Goal: Task Accomplishment & Management: Manage account settings

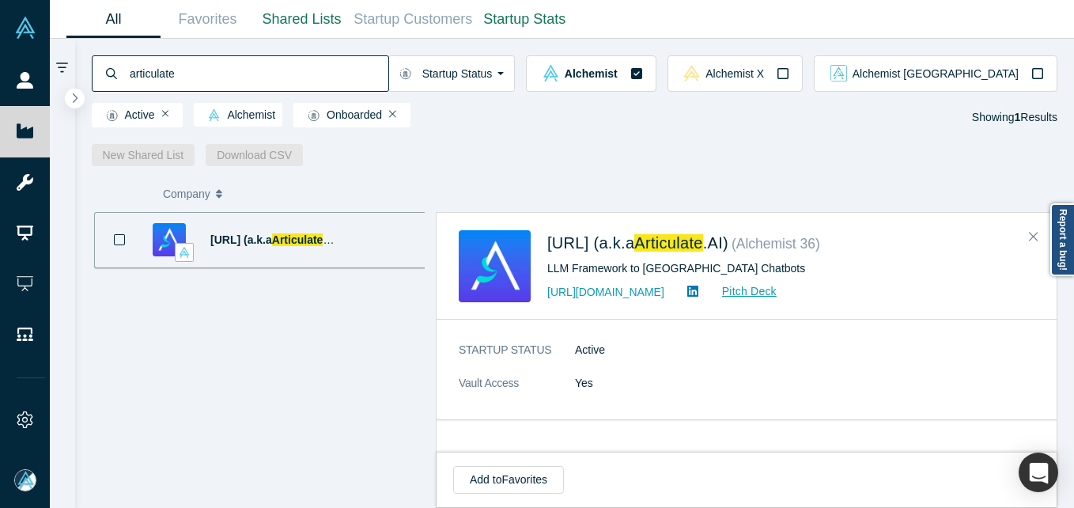
click at [160, 65] on input "articulate" at bounding box center [258, 73] width 260 height 37
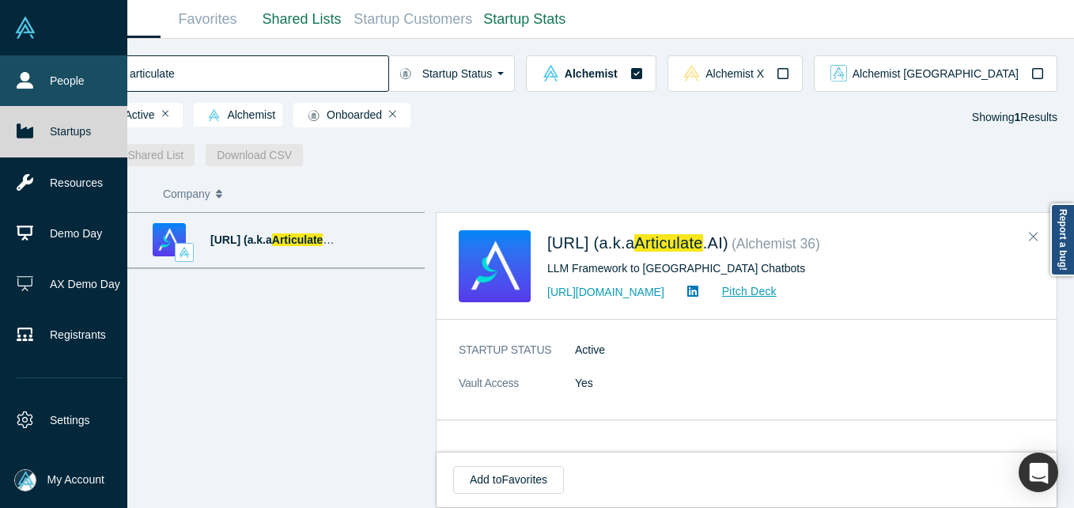
click at [26, 65] on link "People" at bounding box center [69, 80] width 139 height 51
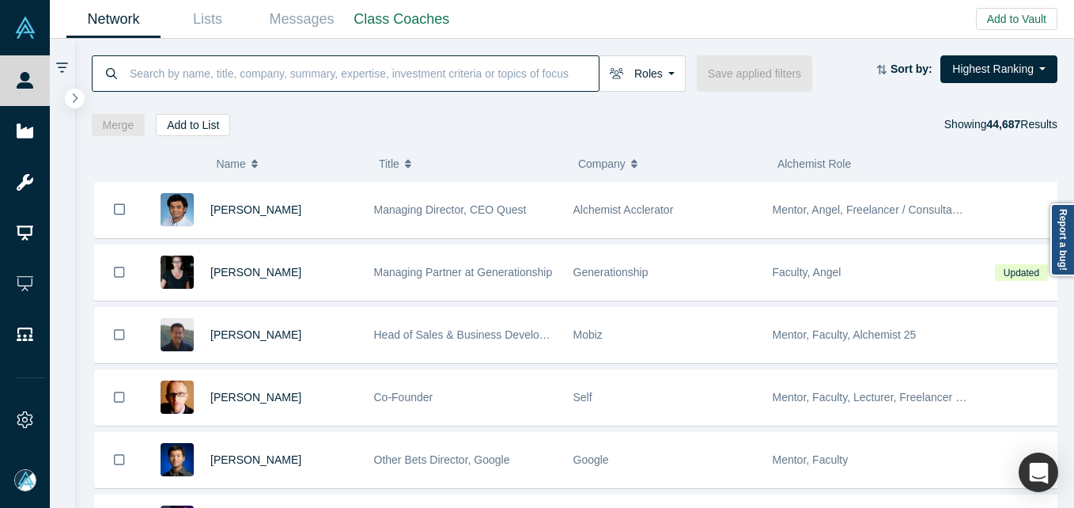
click at [215, 72] on input at bounding box center [363, 73] width 471 height 37
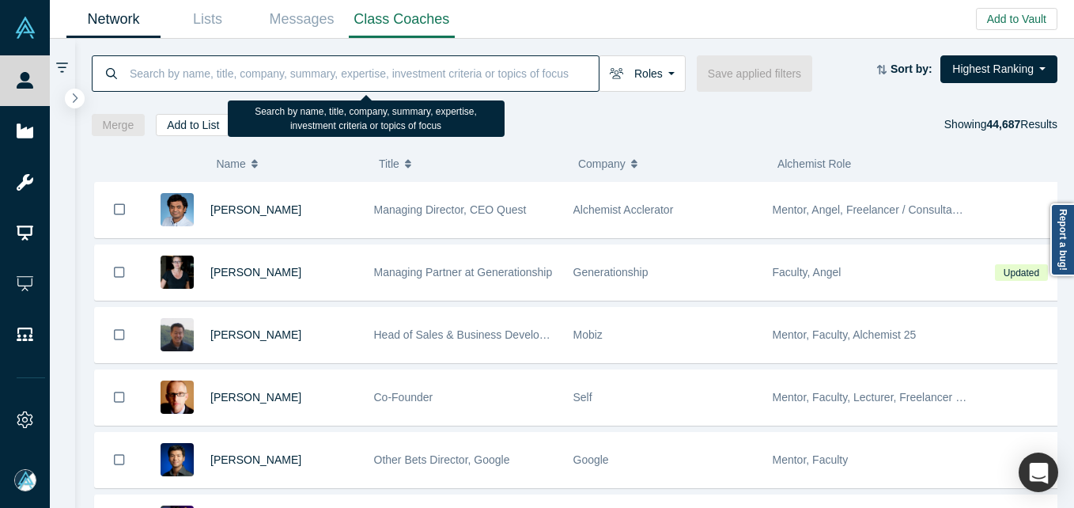
paste input "[PERSON_NAME]"
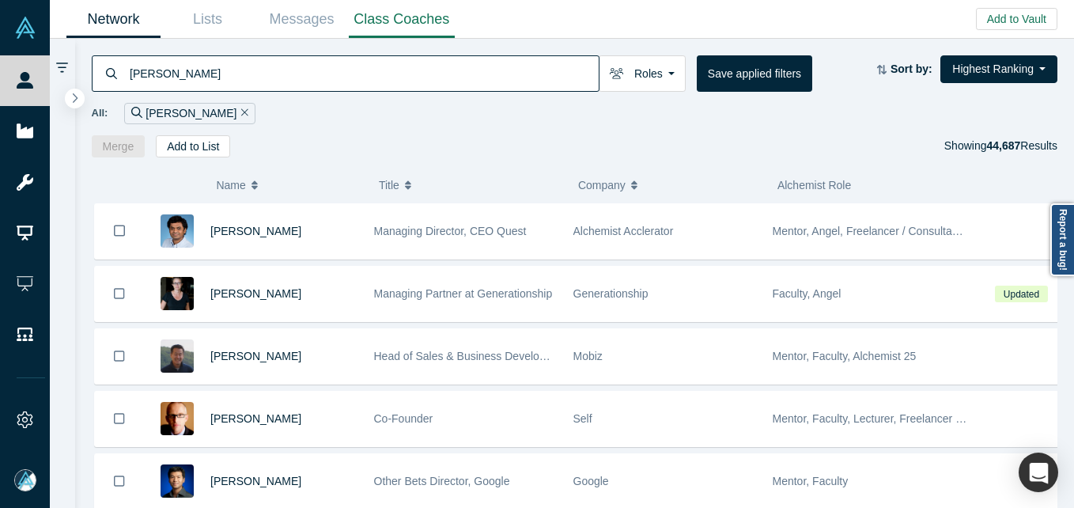
type input "[PERSON_NAME]"
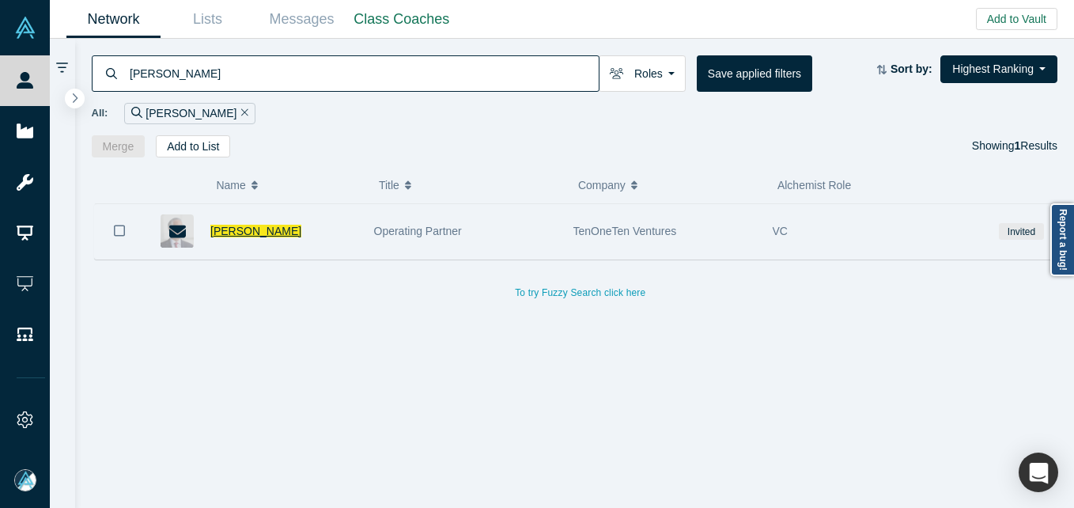
drag, startPoint x: 220, startPoint y: 235, endPoint x: 206, endPoint y: 229, distance: 15.3
click at [220, 233] on span "[PERSON_NAME]" at bounding box center [255, 231] width 91 height 13
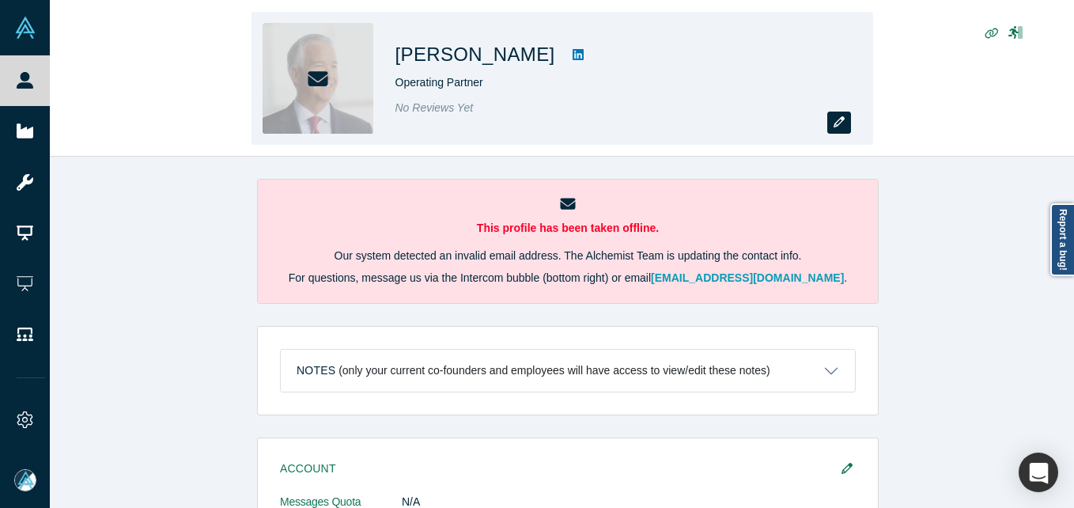
click at [837, 131] on button "button" at bounding box center [839, 123] width 24 height 22
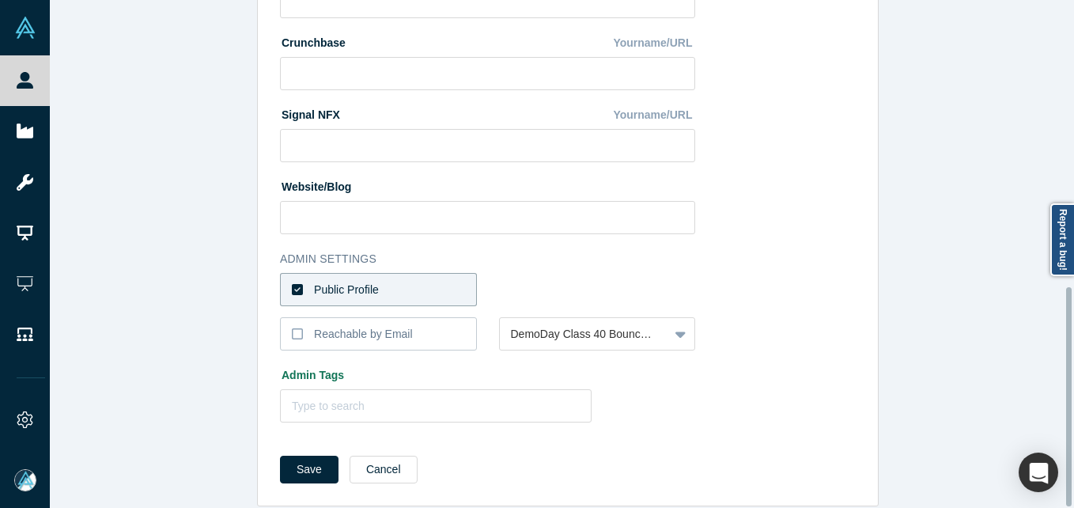
scroll to position [665, 0]
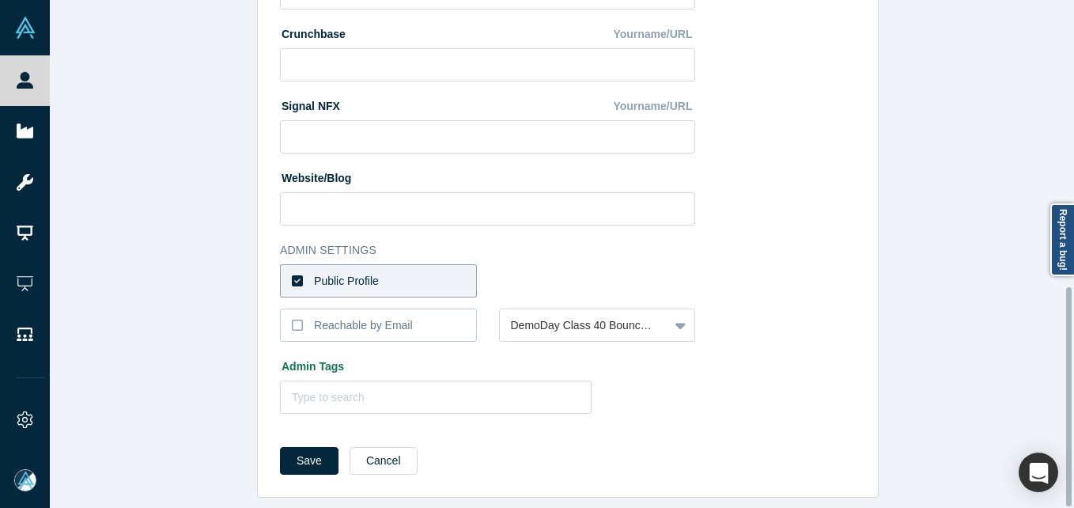
click at [418, 264] on label "Public Profile" at bounding box center [378, 280] width 197 height 33
click at [0, 0] on input "Public Profile" at bounding box center [0, 0] width 0 height 0
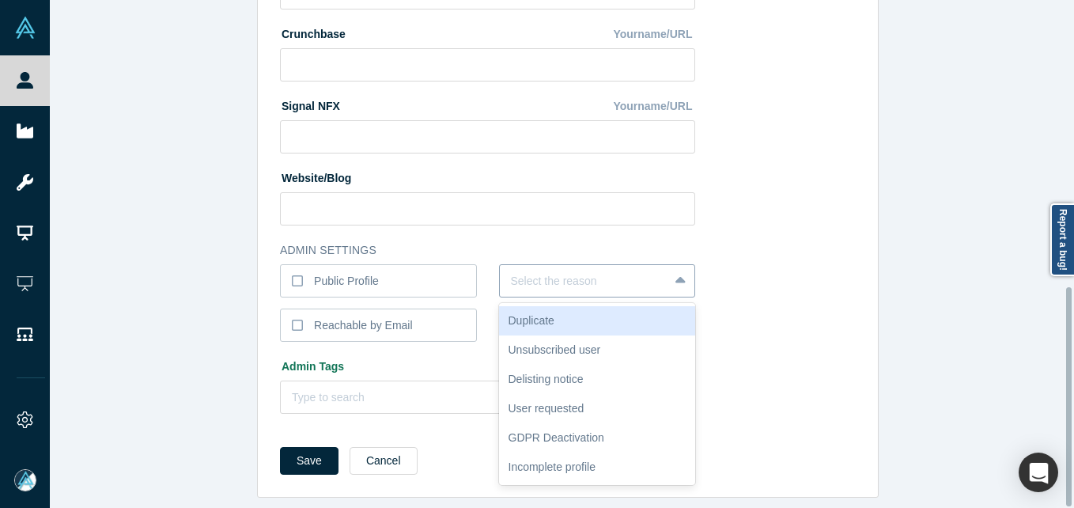
click at [555, 271] on div at bounding box center [584, 281] width 147 height 20
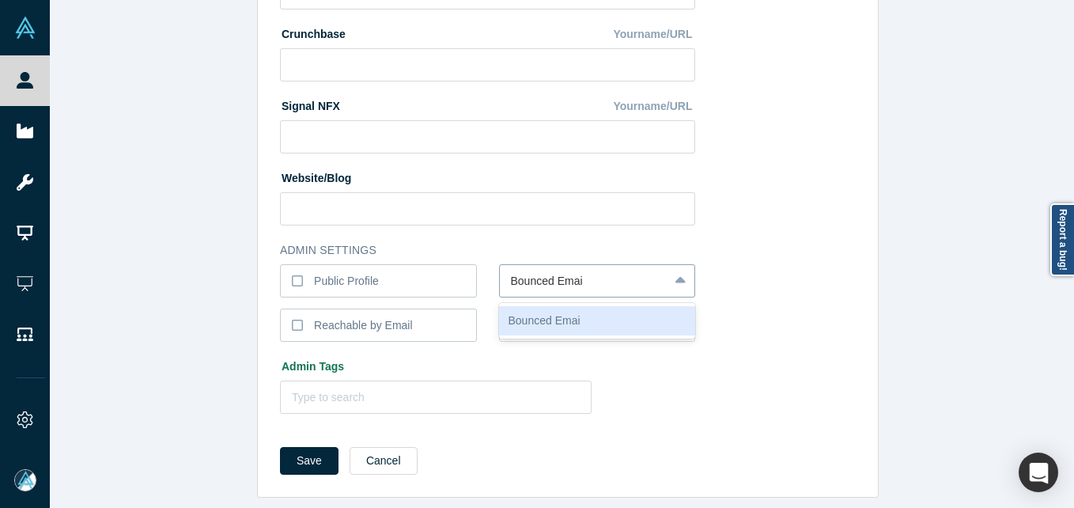
type input "Bounced Email"
click at [280, 447] on button "Save" at bounding box center [309, 461] width 59 height 28
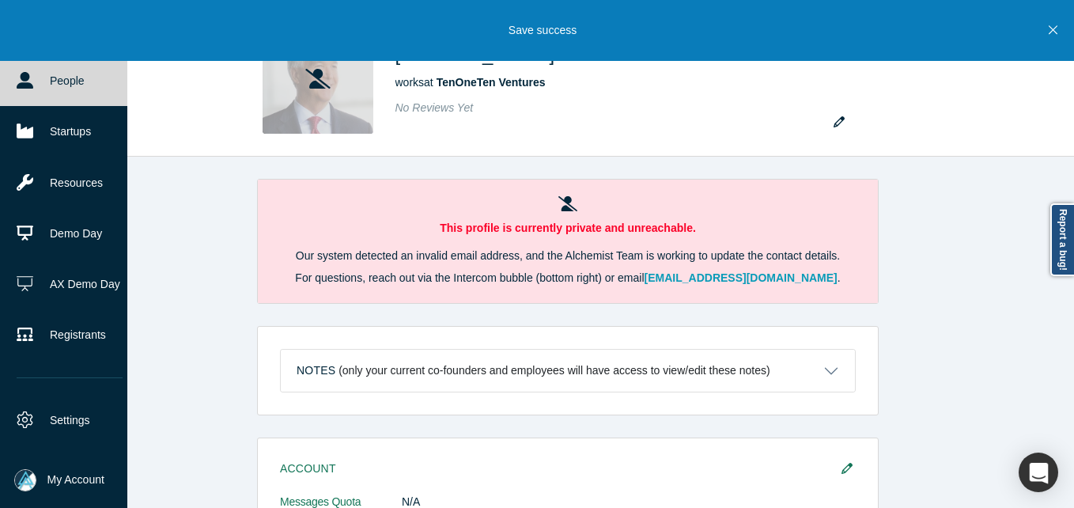
click at [17, 76] on icon at bounding box center [25, 80] width 17 height 17
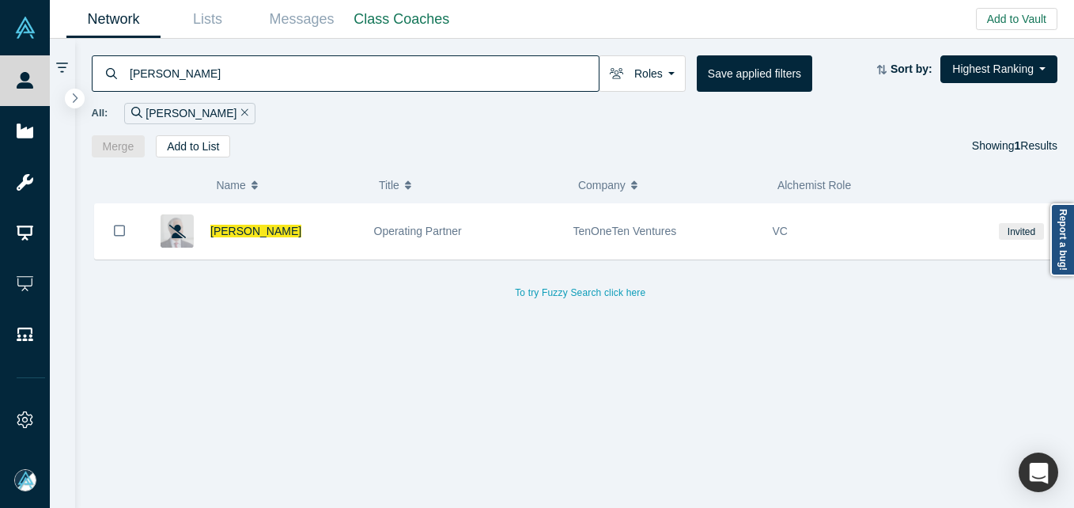
click at [279, 83] on input "[PERSON_NAME]" at bounding box center [363, 73] width 471 height 37
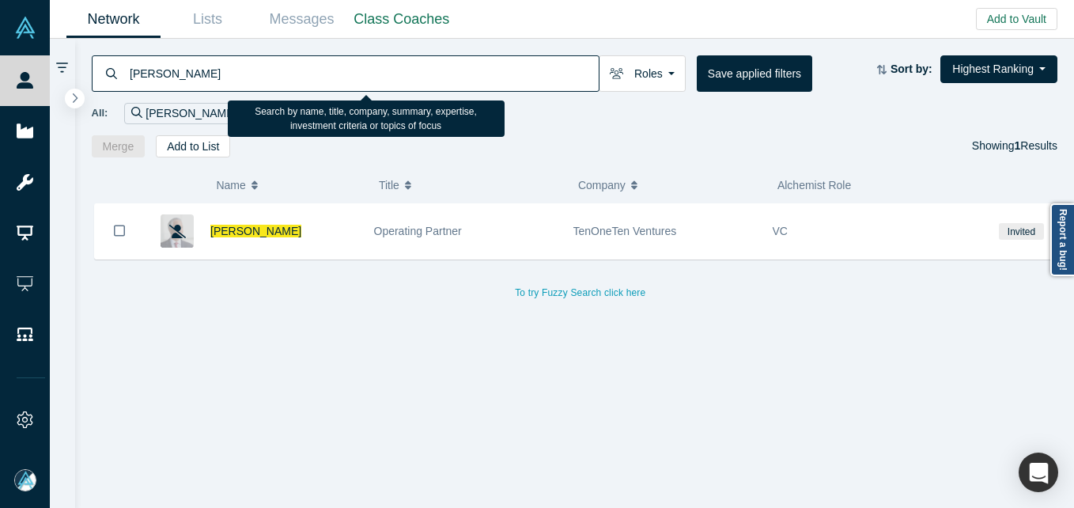
click at [279, 83] on input "[PERSON_NAME]" at bounding box center [363, 73] width 471 height 37
paste input "[PERSON_NAME]"
type input "[PERSON_NAME]"
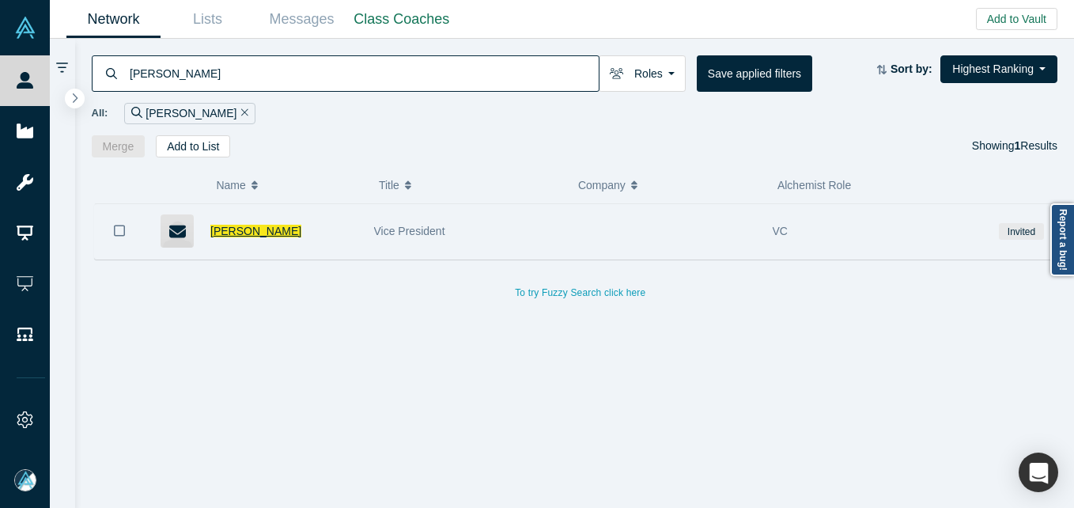
click at [256, 225] on span "[PERSON_NAME]" at bounding box center [255, 231] width 91 height 13
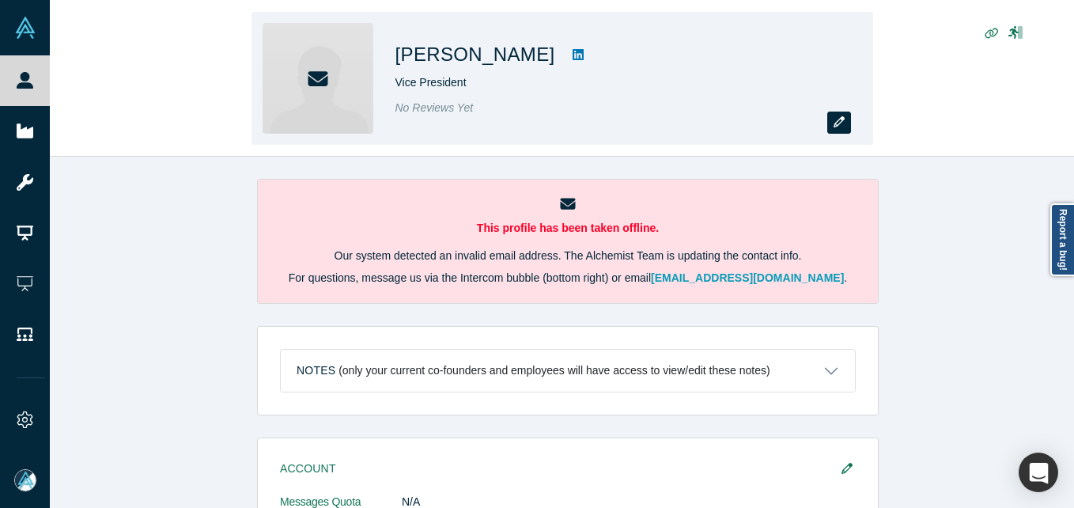
click at [835, 122] on icon "button" at bounding box center [839, 121] width 11 height 11
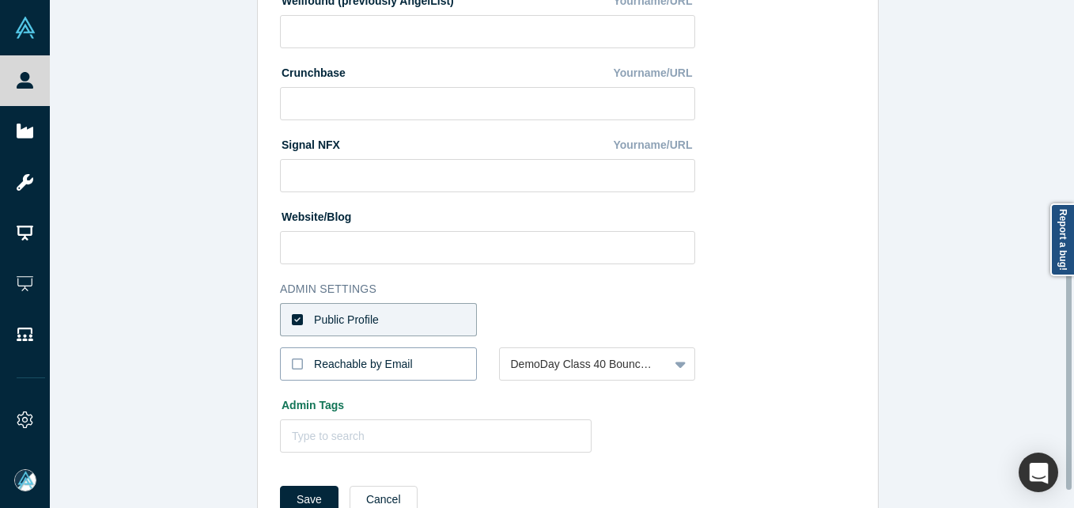
scroll to position [665, 0]
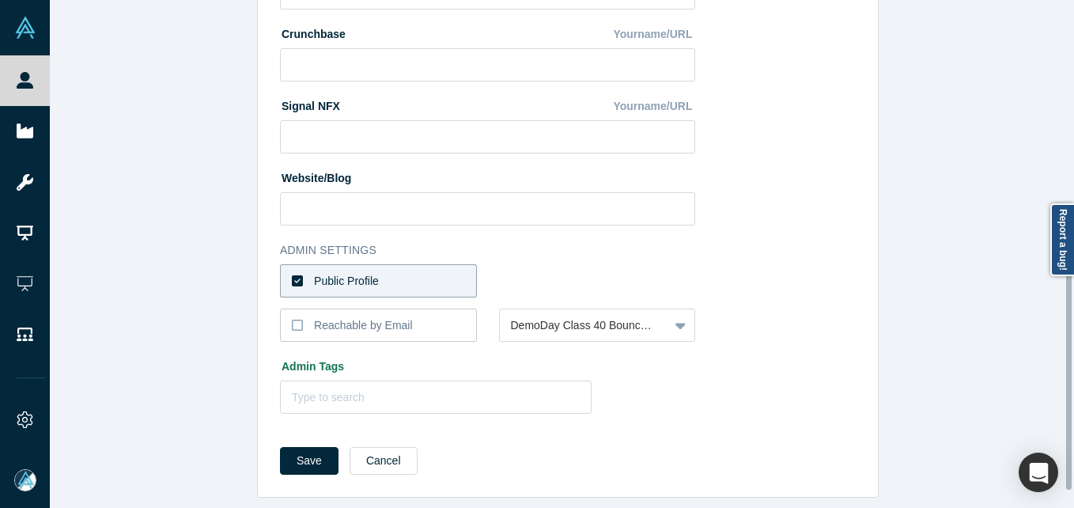
click at [393, 268] on label "Public Profile" at bounding box center [378, 280] width 197 height 33
click at [0, 0] on input "Public Profile" at bounding box center [0, 0] width 0 height 0
click at [570, 271] on div at bounding box center [584, 281] width 147 height 20
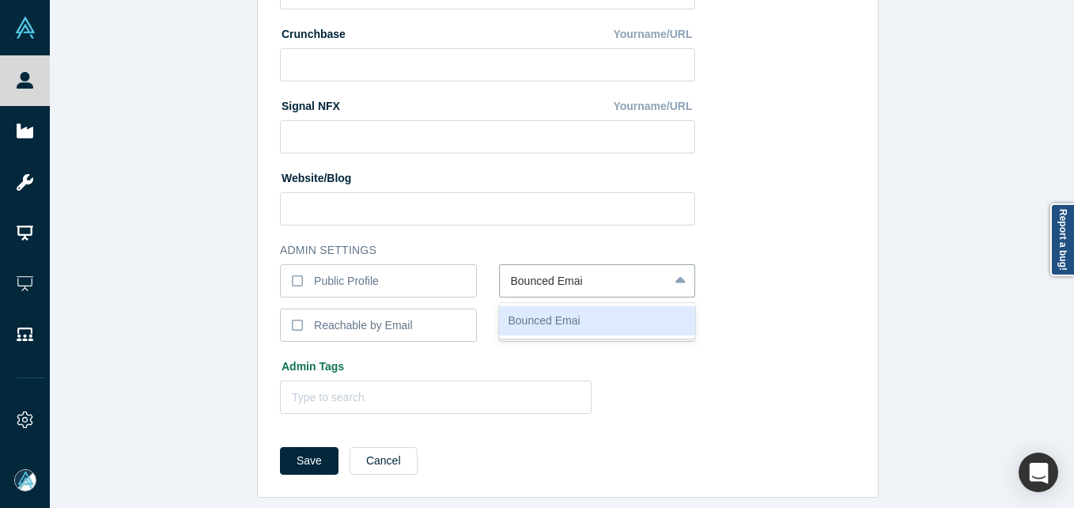
type input "Bounced Email"
click at [280, 447] on button "Save" at bounding box center [309, 461] width 59 height 28
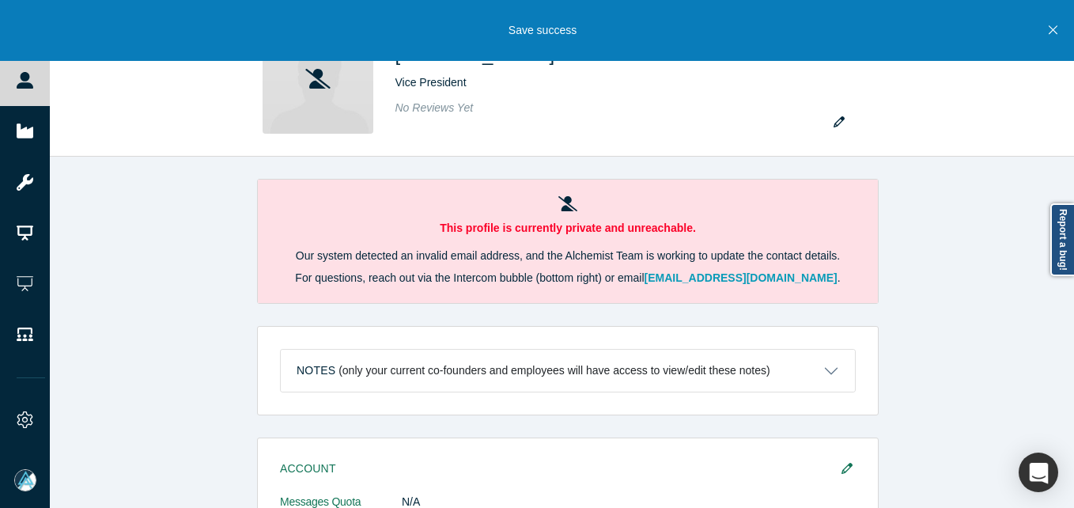
click at [28, 77] on icon at bounding box center [25, 80] width 17 height 17
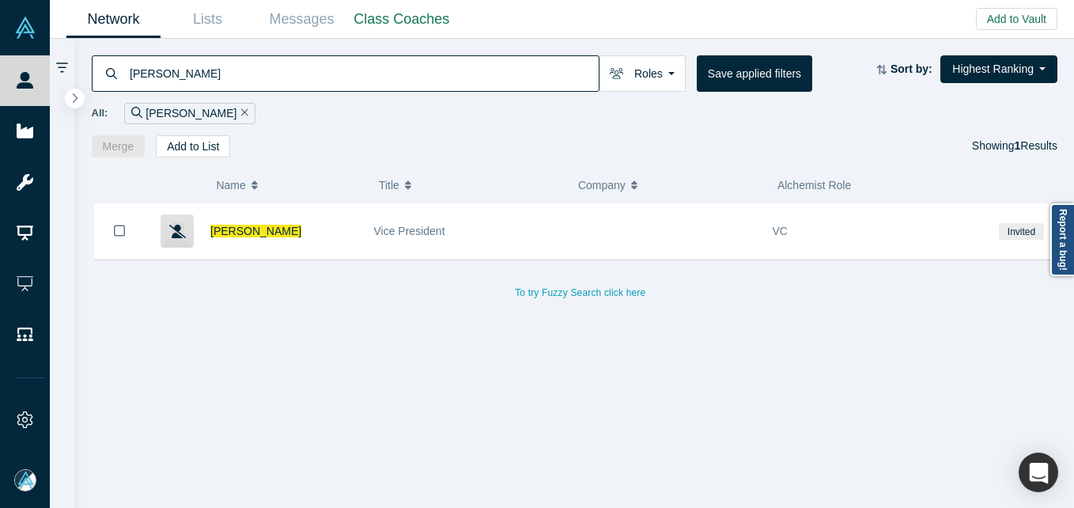
click at [280, 70] on input "[PERSON_NAME]" at bounding box center [363, 73] width 471 height 37
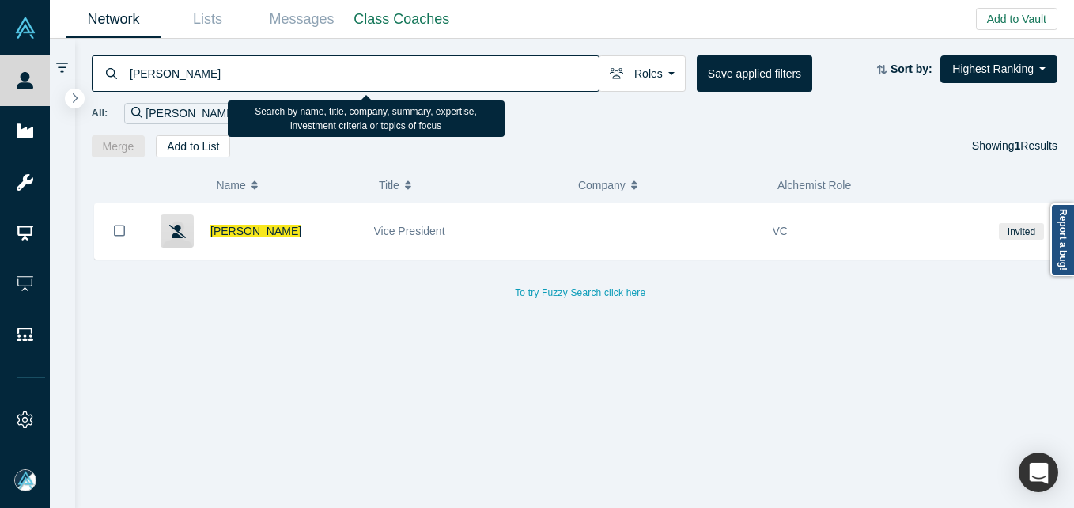
click at [280, 70] on input "[PERSON_NAME]" at bounding box center [363, 73] width 471 height 37
paste input "[PERSON_NAME]"
click at [280, 70] on input "[PERSON_NAME]" at bounding box center [363, 73] width 471 height 37
type input "[PERSON_NAME]"
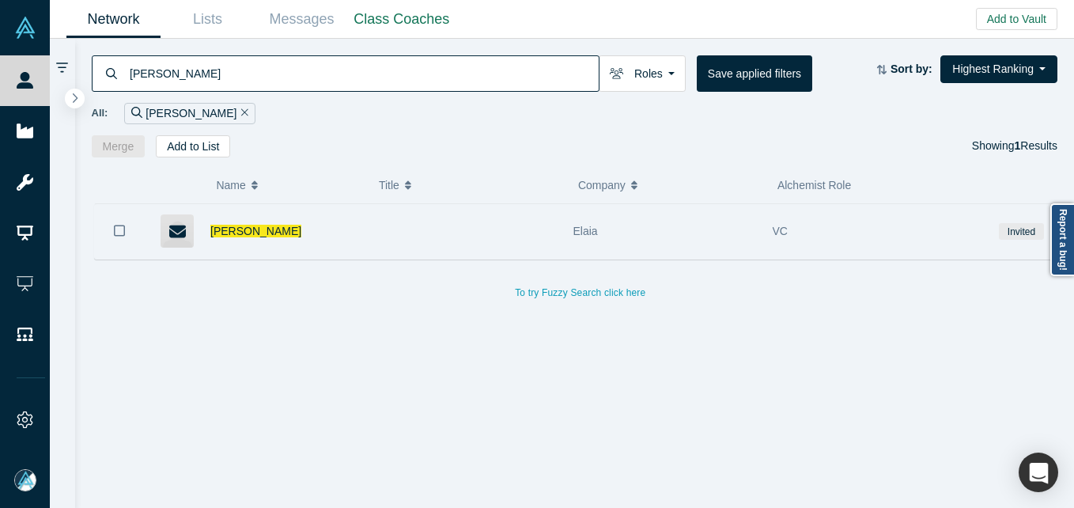
click at [235, 222] on div "[PERSON_NAME]" at bounding box center [283, 231] width 147 height 55
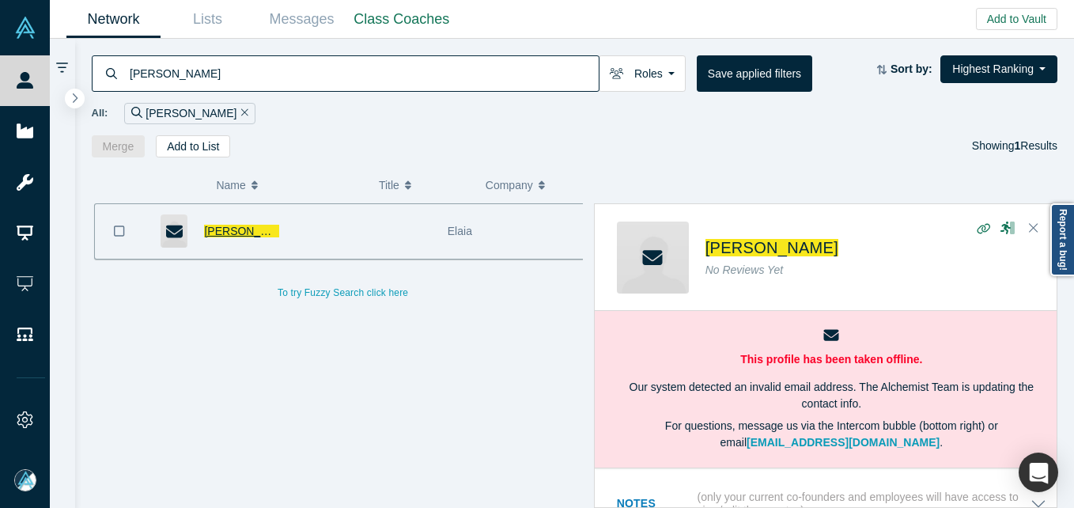
click at [233, 232] on span "[PERSON_NAME]" at bounding box center [249, 231] width 91 height 13
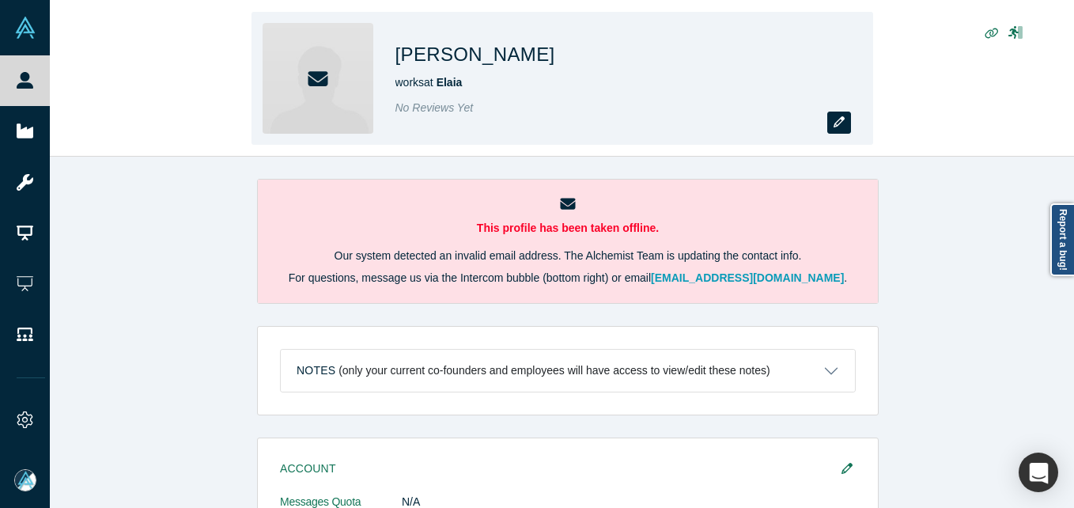
click at [832, 123] on button "button" at bounding box center [839, 123] width 24 height 22
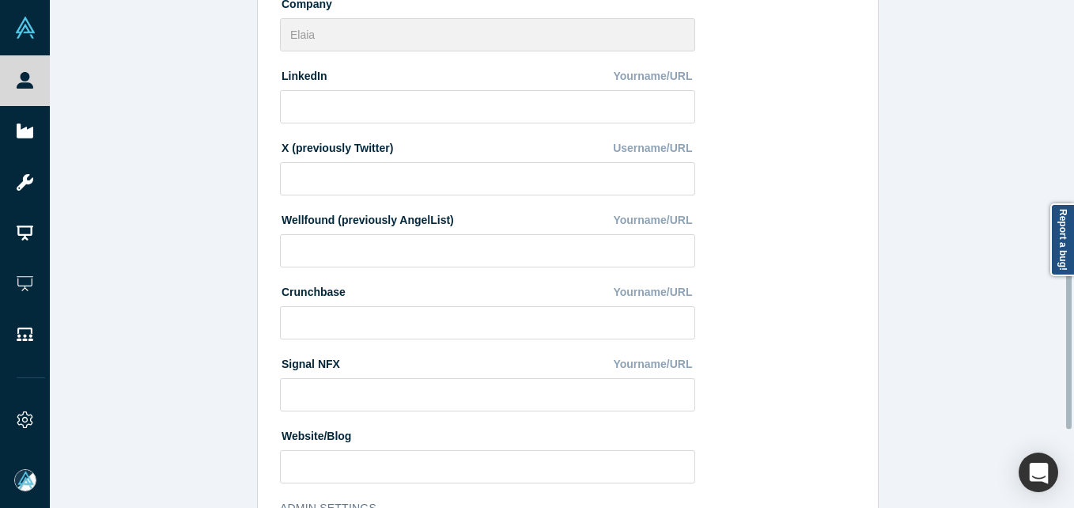
scroll to position [665, 0]
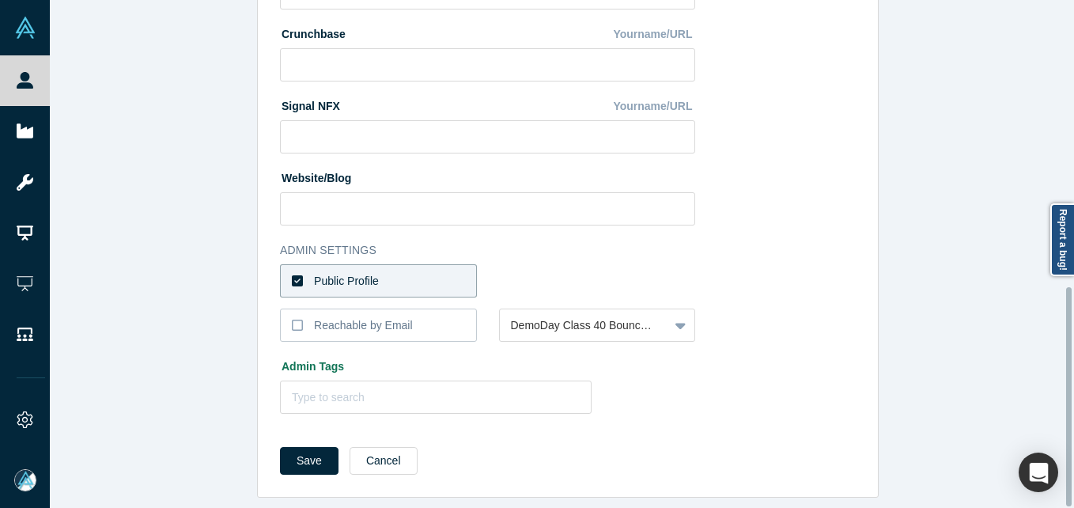
click at [384, 264] on label "Public Profile" at bounding box center [378, 280] width 197 height 33
click at [0, 0] on input "Public Profile" at bounding box center [0, 0] width 0 height 0
click at [542, 271] on div at bounding box center [584, 281] width 147 height 20
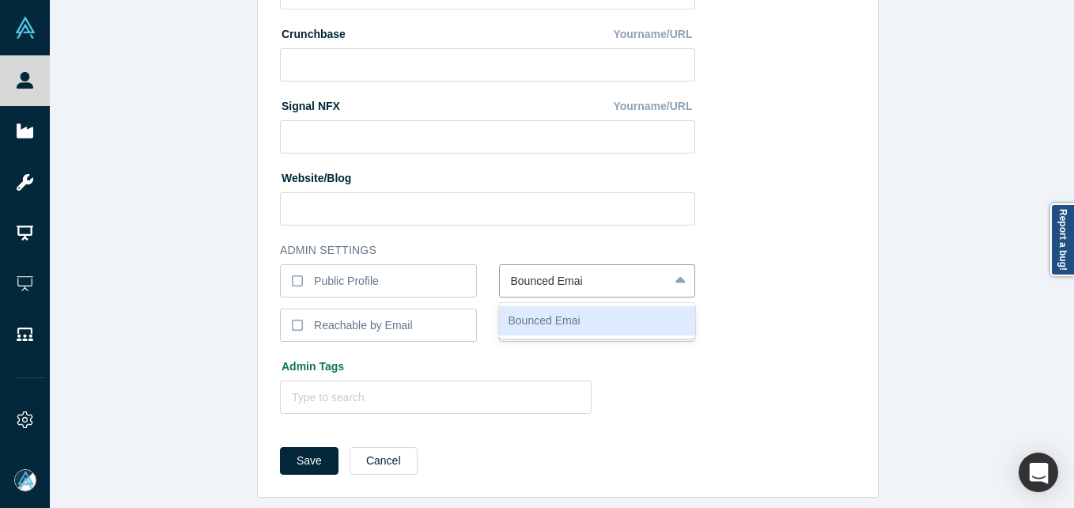
type input "Bounced Email"
click at [280, 447] on button "Save" at bounding box center [309, 461] width 59 height 28
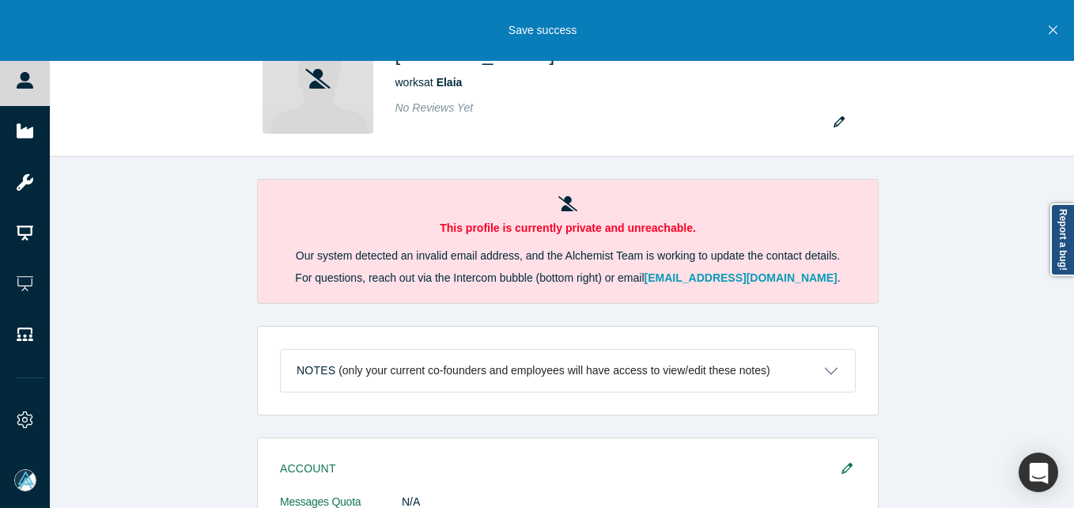
drag, startPoint x: 28, startPoint y: 89, endPoint x: 297, endPoint y: 6, distance: 280.5
click at [28, 89] on link "People" at bounding box center [31, 80] width 62 height 51
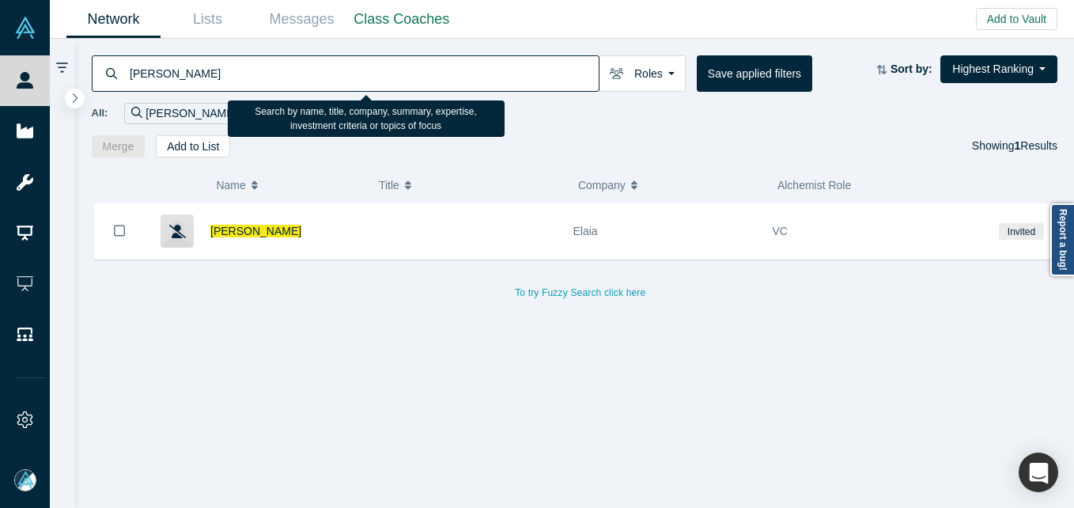
click at [221, 96] on div "All: [PERSON_NAME]" at bounding box center [575, 108] width 967 height 32
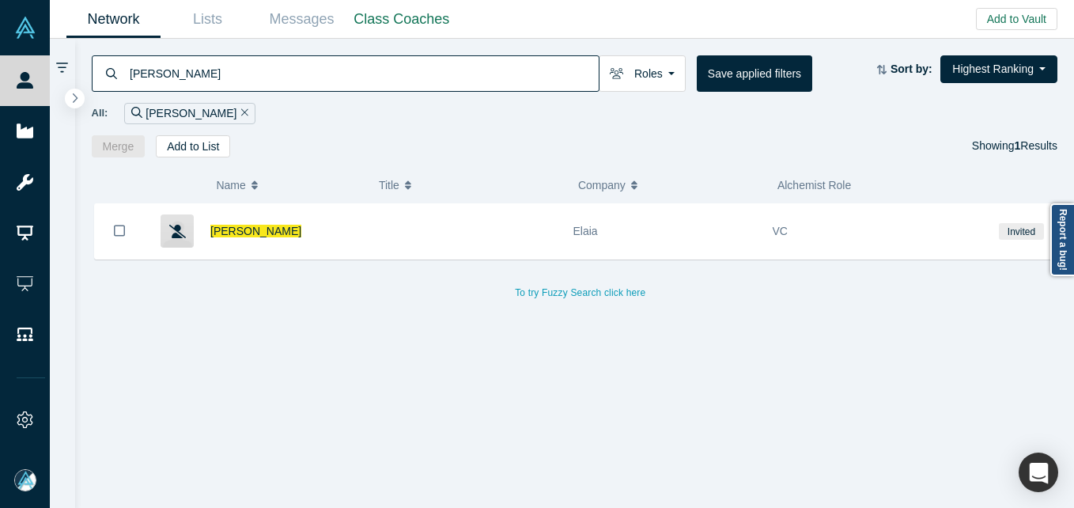
click at [221, 96] on div "All: [PERSON_NAME]" at bounding box center [575, 108] width 967 height 32
drag, startPoint x: 221, startPoint y: 96, endPoint x: 227, endPoint y: 81, distance: 15.3
click at [227, 81] on input "[PERSON_NAME]" at bounding box center [363, 73] width 471 height 37
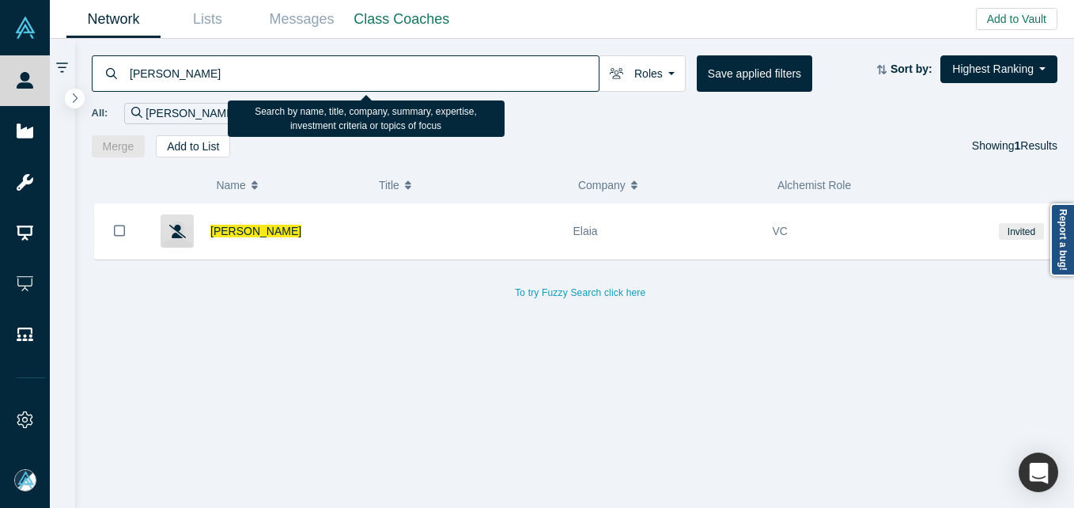
click at [228, 81] on input "[PERSON_NAME]" at bounding box center [363, 73] width 471 height 37
paste input "Esat Canl"
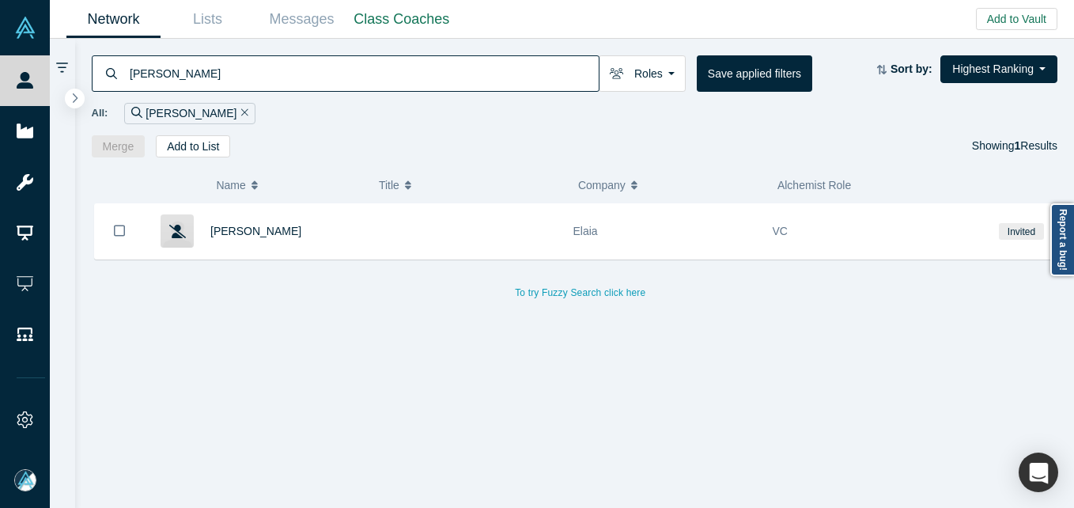
click at [206, 66] on input "[PERSON_NAME]" at bounding box center [363, 73] width 471 height 37
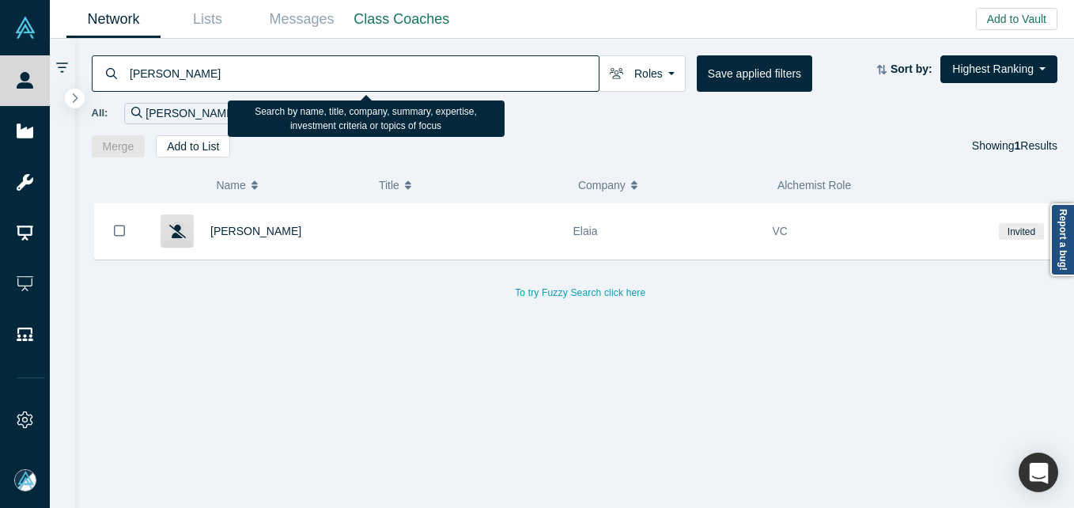
click at [206, 66] on input "[PERSON_NAME]" at bounding box center [363, 73] width 471 height 37
paste input
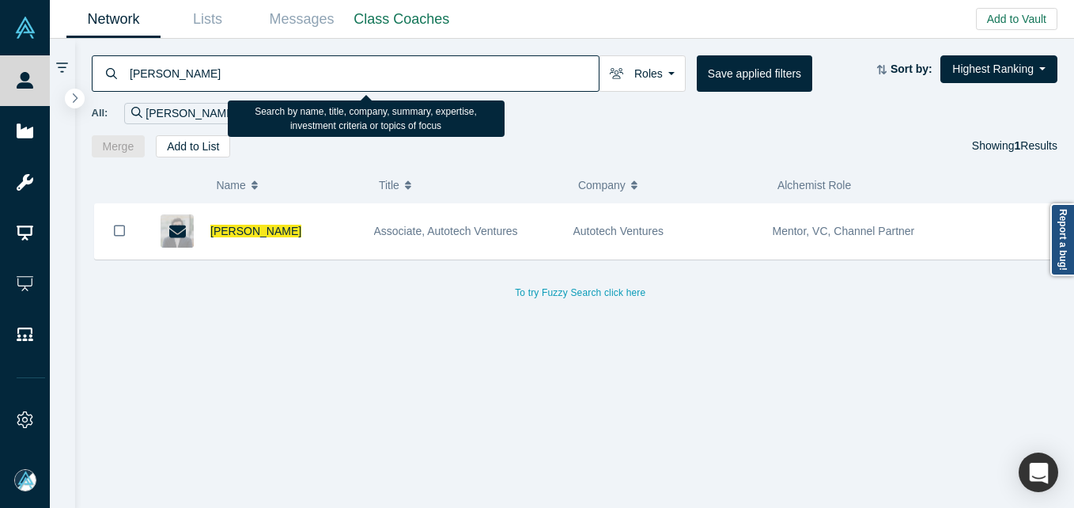
click at [320, 74] on input "[PERSON_NAME]" at bounding box center [363, 73] width 471 height 37
paste input "[PERSON_NAME]"
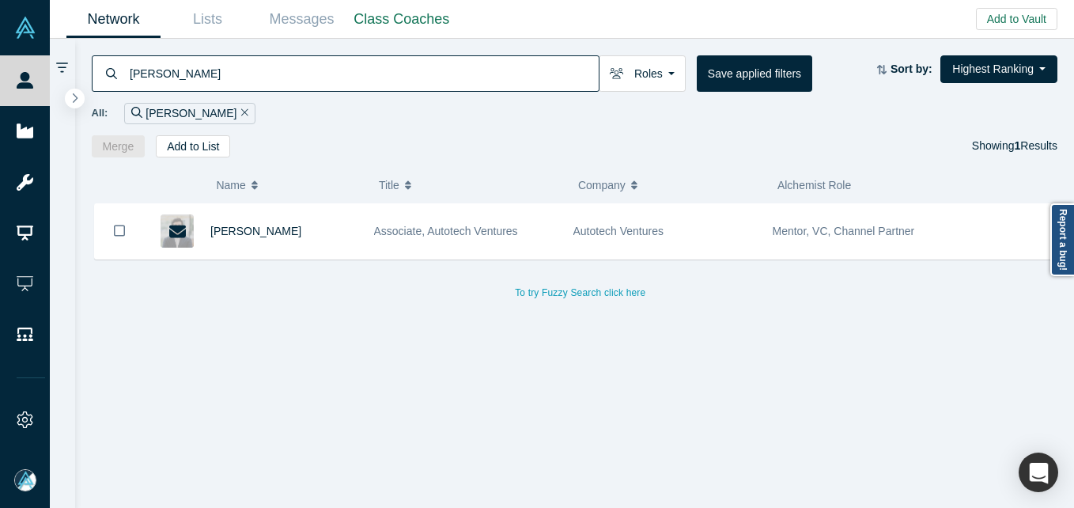
type input "[PERSON_NAME]"
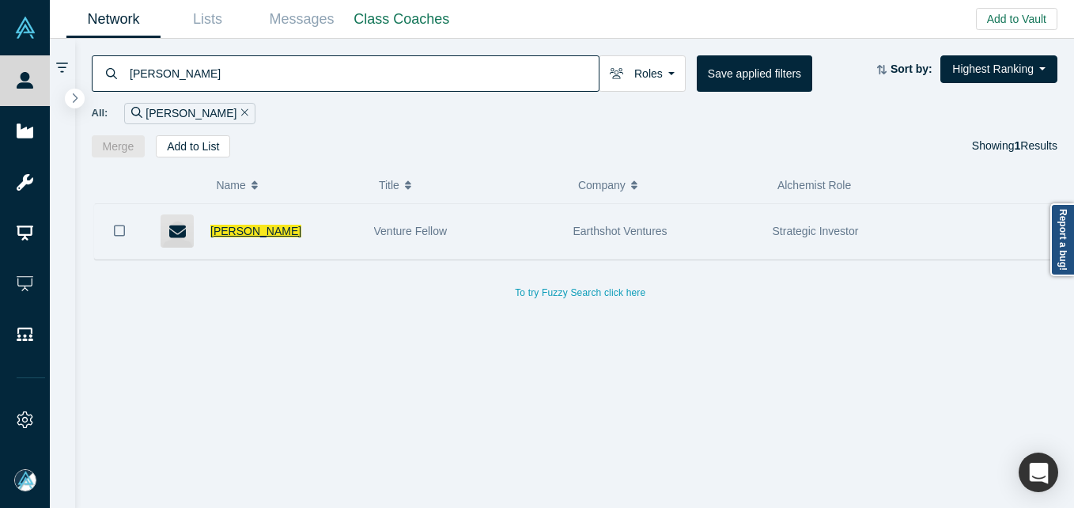
click at [234, 230] on span "[PERSON_NAME]" at bounding box center [255, 231] width 91 height 13
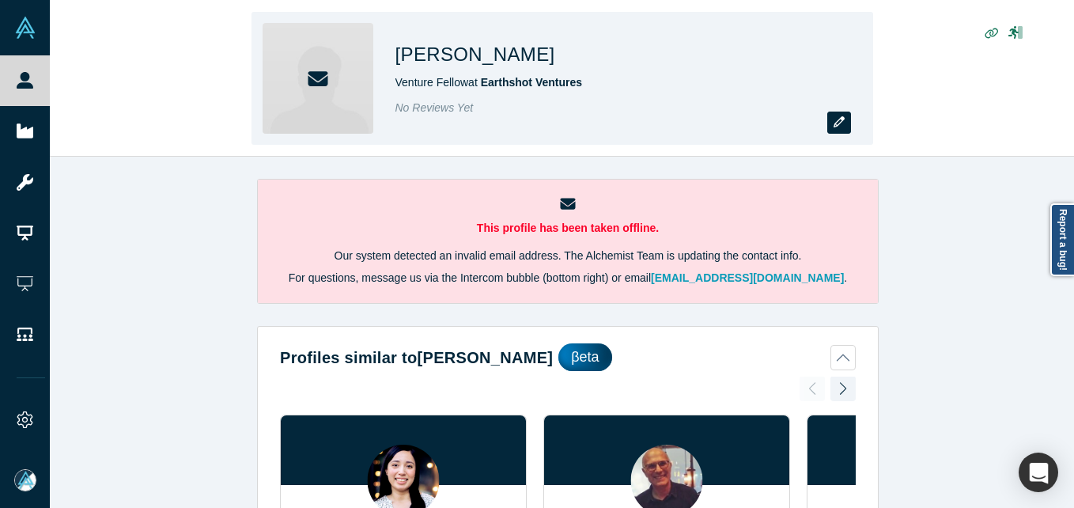
click at [843, 123] on icon "button" at bounding box center [839, 121] width 11 height 11
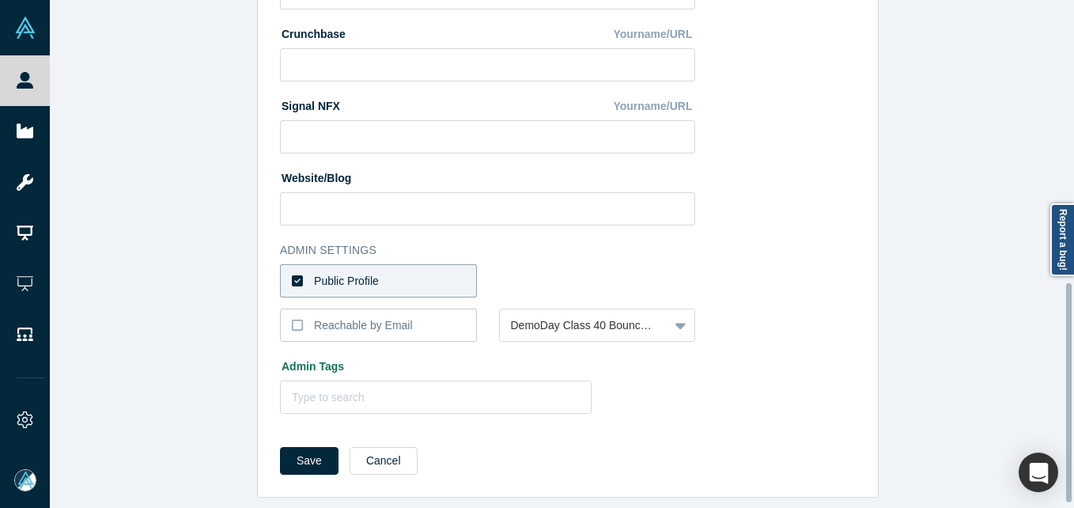
scroll to position [665, 0]
click at [411, 264] on label "Public Profile" at bounding box center [378, 280] width 197 height 33
click at [0, 0] on input "Public Profile" at bounding box center [0, 0] width 0 height 0
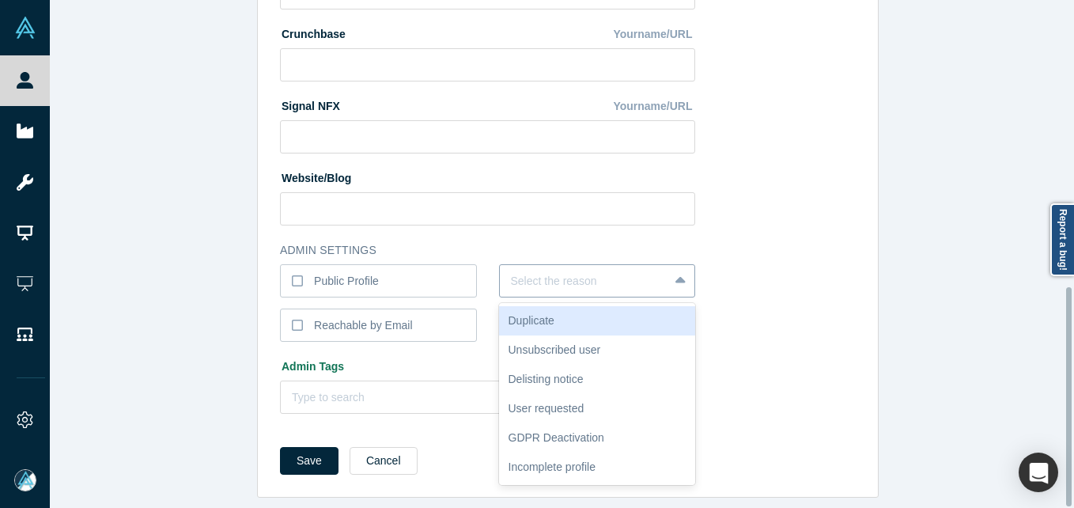
drag, startPoint x: 524, startPoint y: 263, endPoint x: 517, endPoint y: 255, distance: 10.6
click at [521, 271] on div at bounding box center [584, 281] width 147 height 20
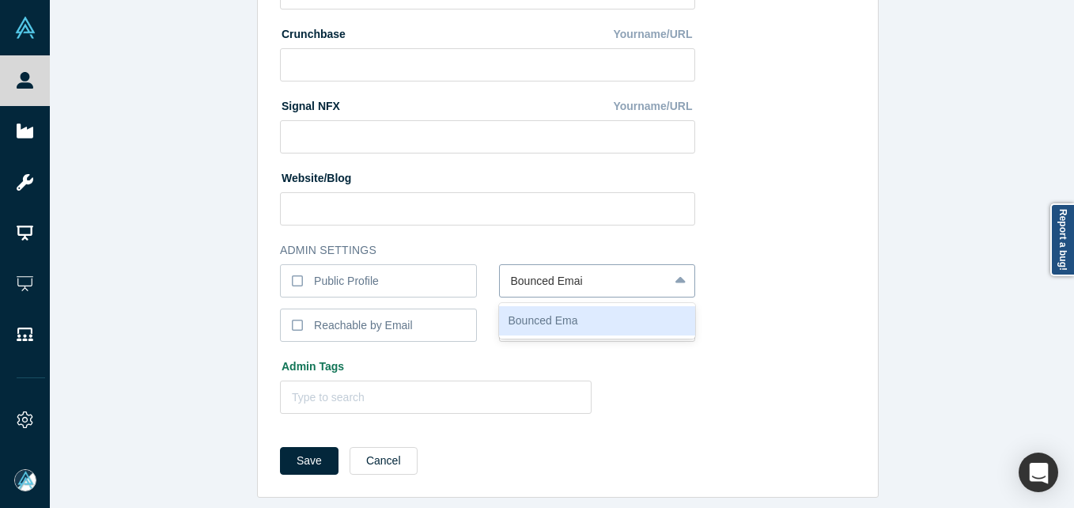
type input "Bounced Email"
click at [280, 447] on button "Save" at bounding box center [309, 461] width 59 height 28
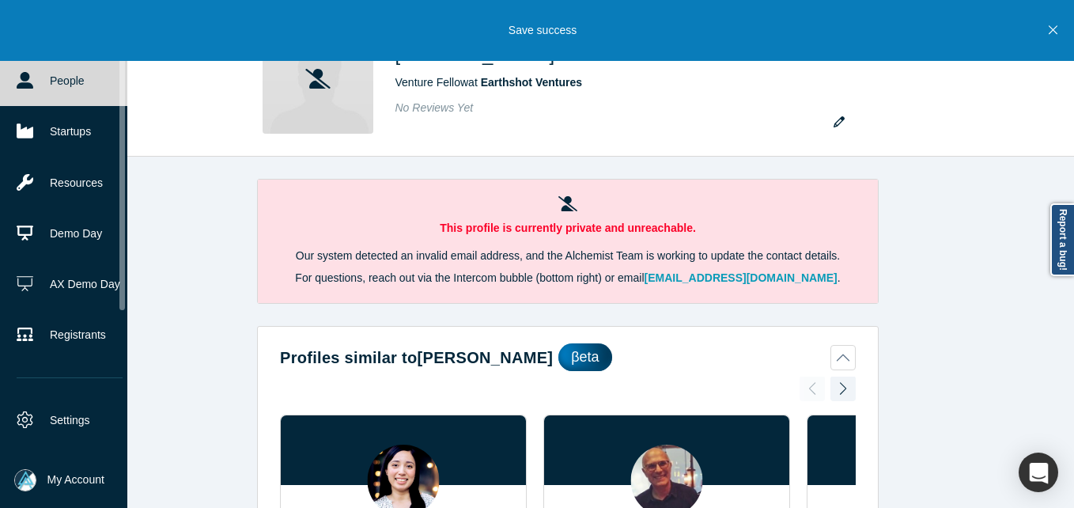
click at [27, 78] on icon at bounding box center [25, 80] width 17 height 17
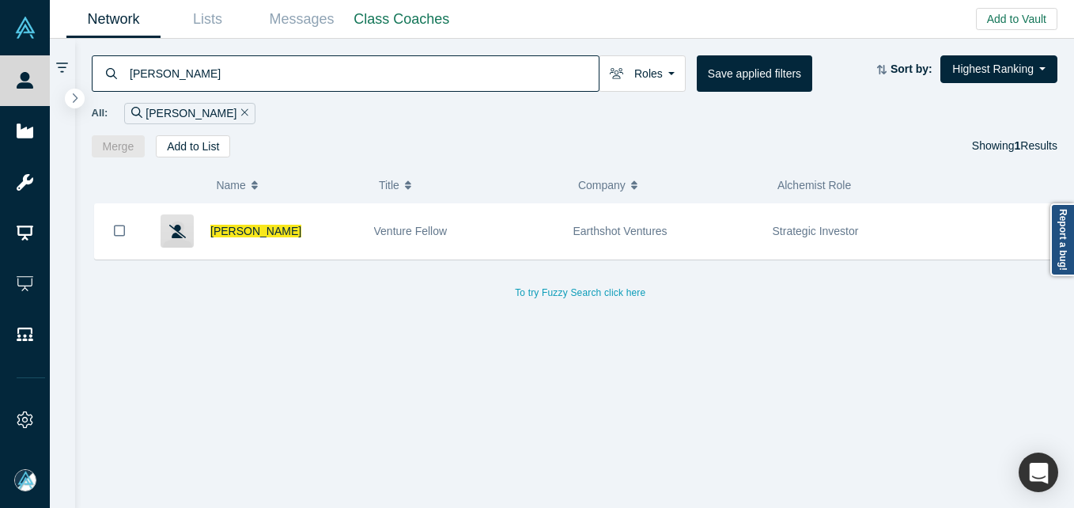
click at [414, 72] on input "[PERSON_NAME]" at bounding box center [363, 73] width 471 height 37
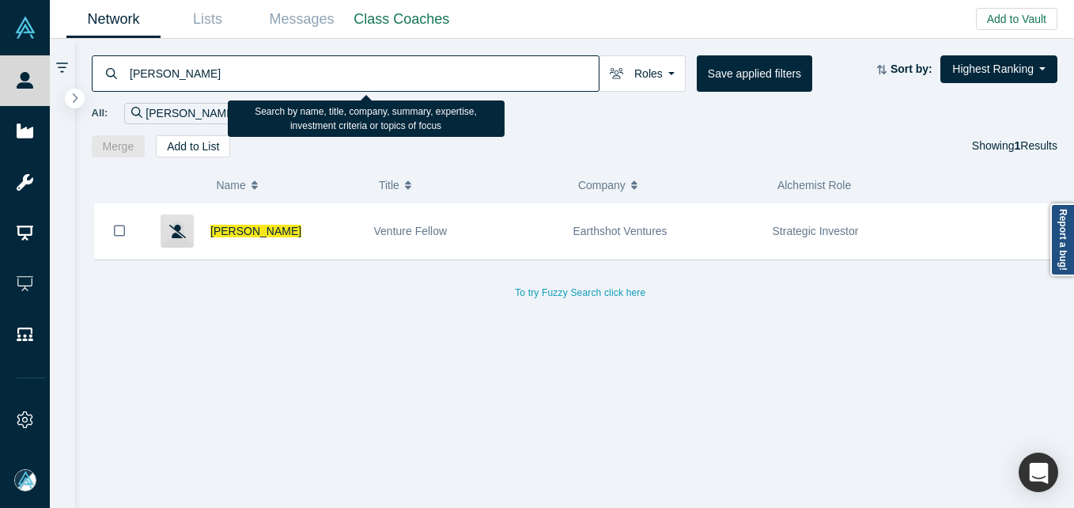
click at [414, 72] on input "[PERSON_NAME]" at bounding box center [363, 73] width 471 height 37
paste input "[PERSON_NAME]"
type input "[PERSON_NAME]"
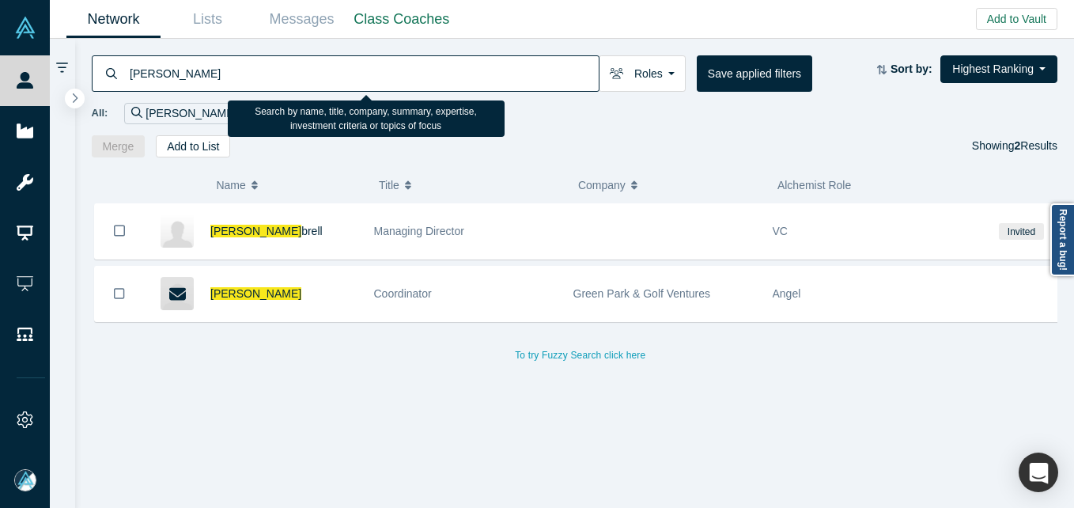
click at [310, 69] on input "[PERSON_NAME]" at bounding box center [363, 73] width 471 height 37
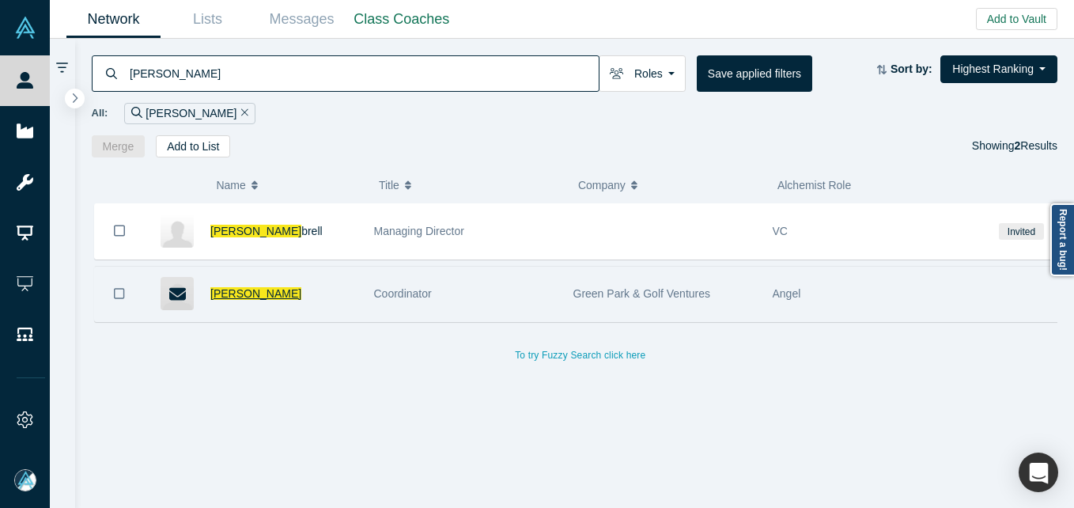
click at [230, 295] on span "[PERSON_NAME]" at bounding box center [255, 293] width 91 height 13
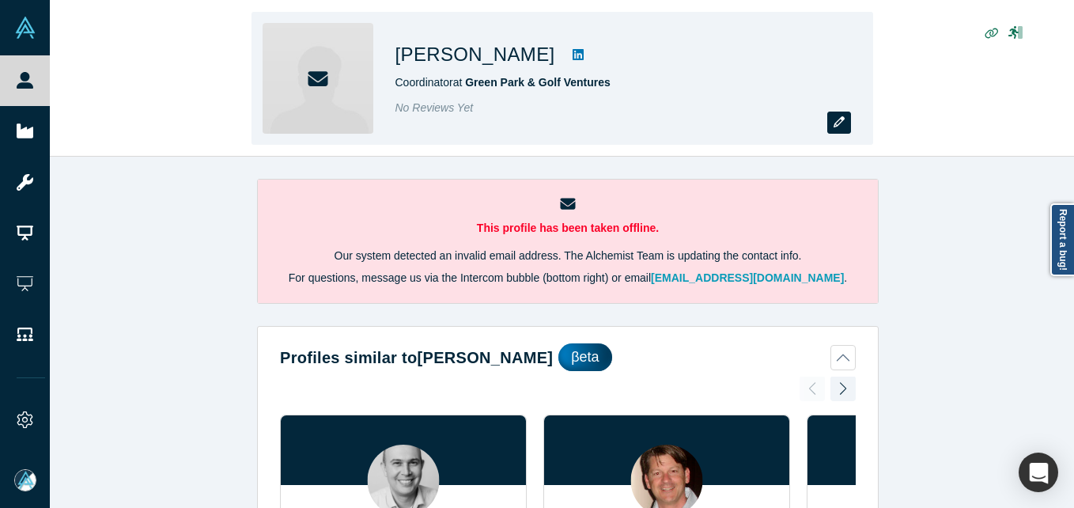
click at [847, 123] on button "button" at bounding box center [839, 123] width 24 height 22
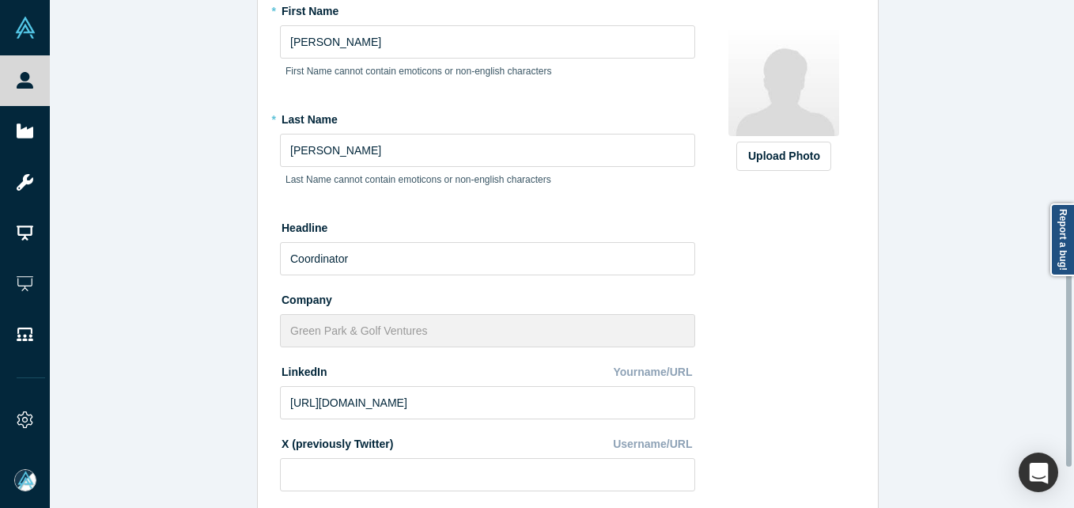
scroll to position [633, 0]
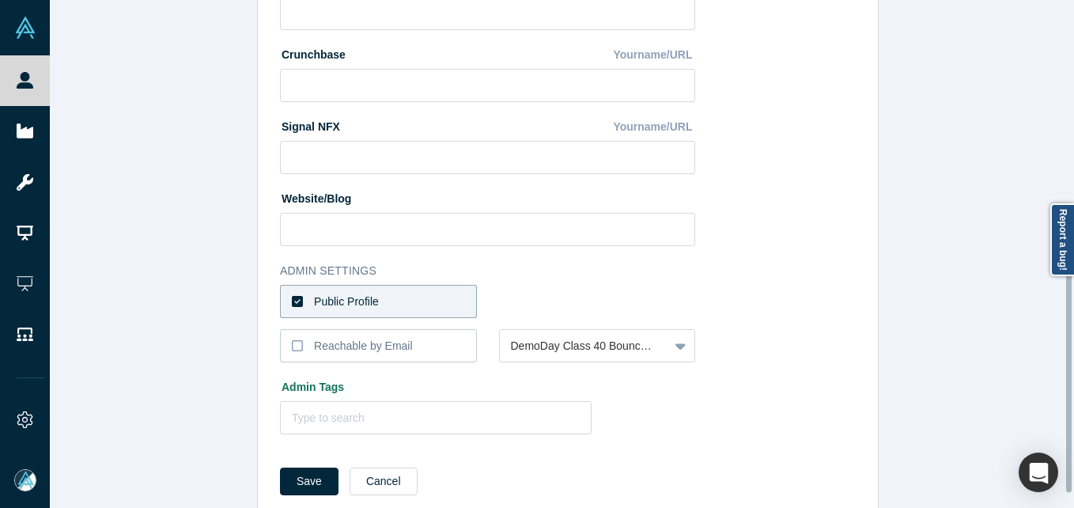
click at [411, 295] on label "Public Profile" at bounding box center [378, 301] width 197 height 33
click at [0, 0] on input "Public Profile" at bounding box center [0, 0] width 0 height 0
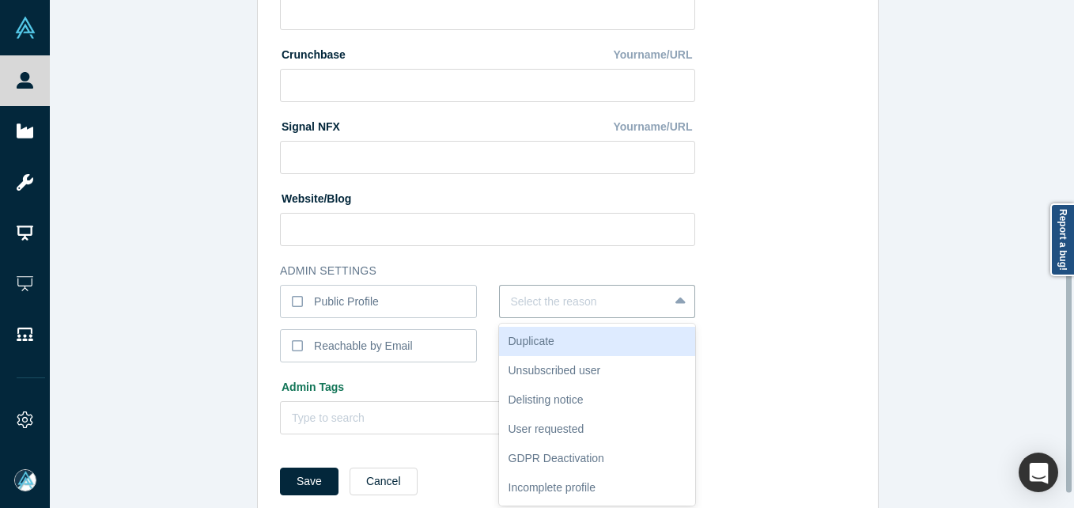
click at [560, 295] on div at bounding box center [584, 302] width 147 height 20
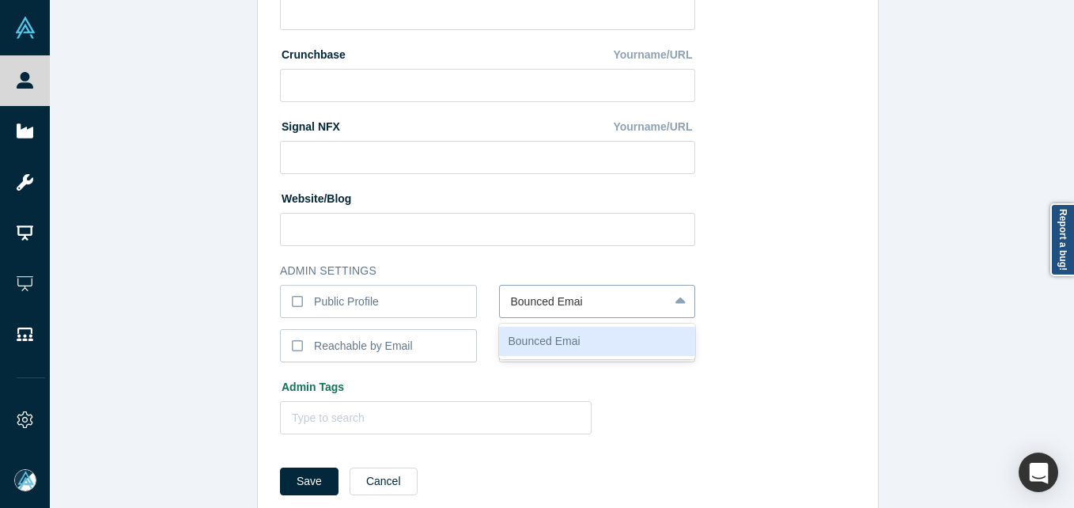
type input "Bounced Email"
click at [280, 468] on button "Save" at bounding box center [309, 482] width 59 height 28
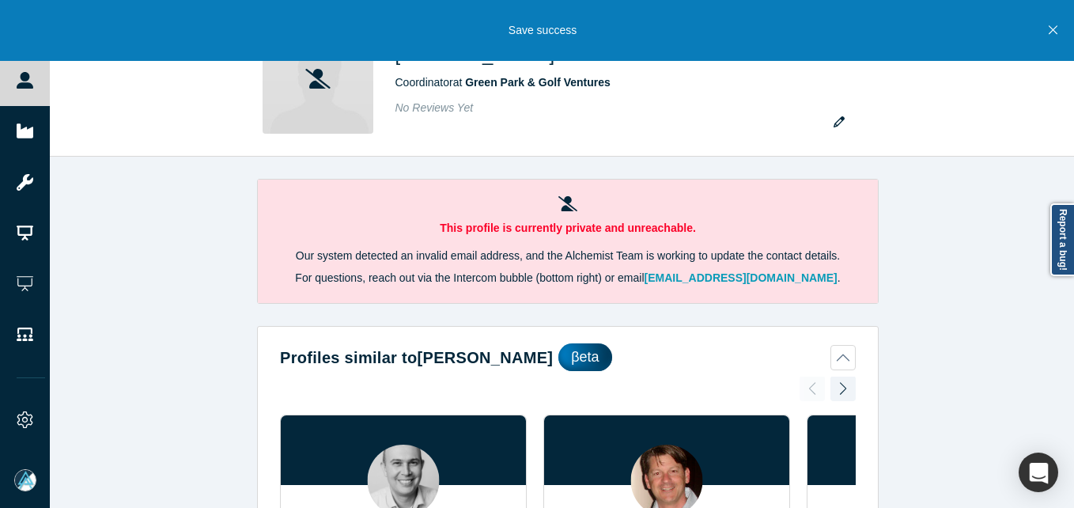
click at [44, 91] on link "People" at bounding box center [31, 80] width 62 height 51
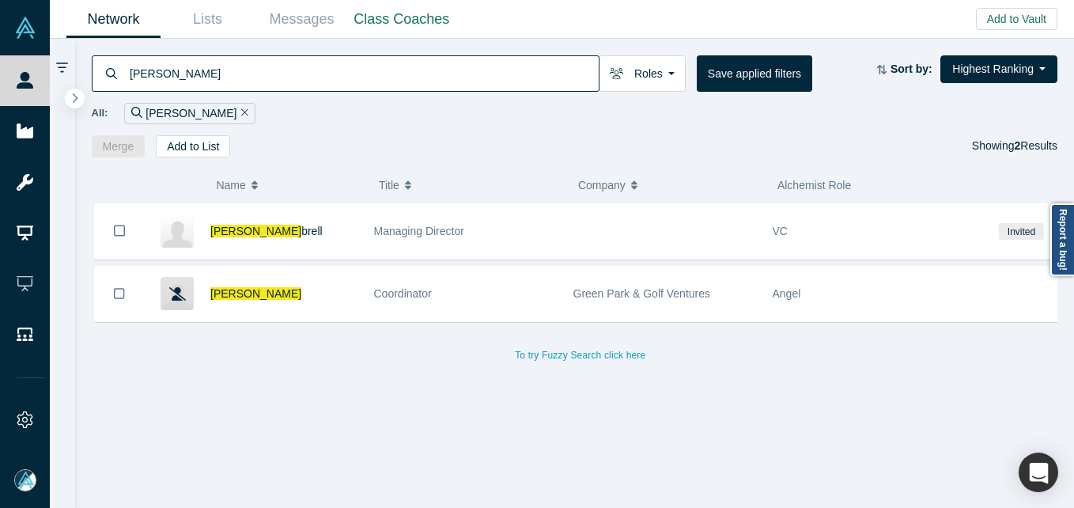
click at [316, 66] on input "[PERSON_NAME]" at bounding box center [363, 73] width 471 height 37
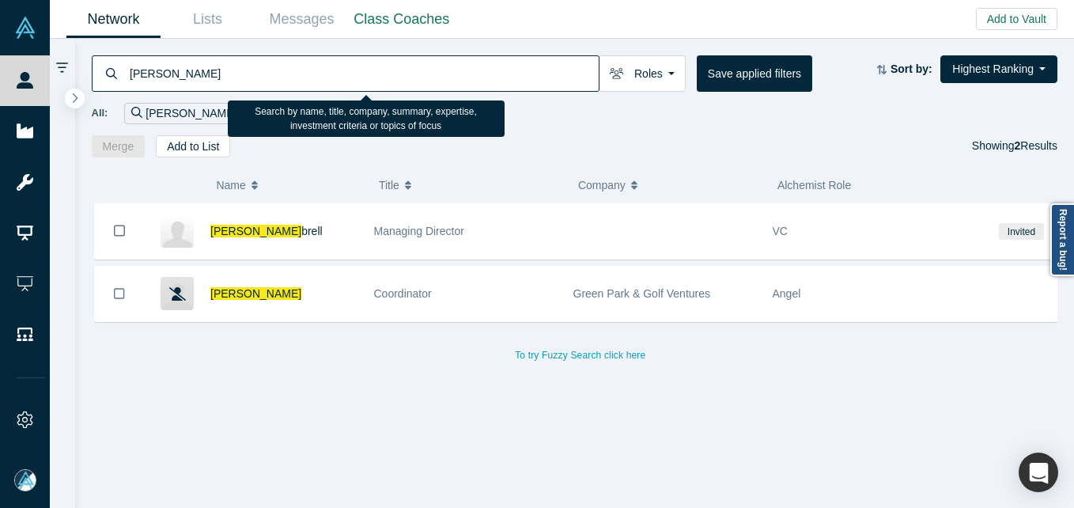
click at [316, 66] on input "[PERSON_NAME]" at bounding box center [363, 73] width 471 height 37
paste input "[PERSON_NAME]"
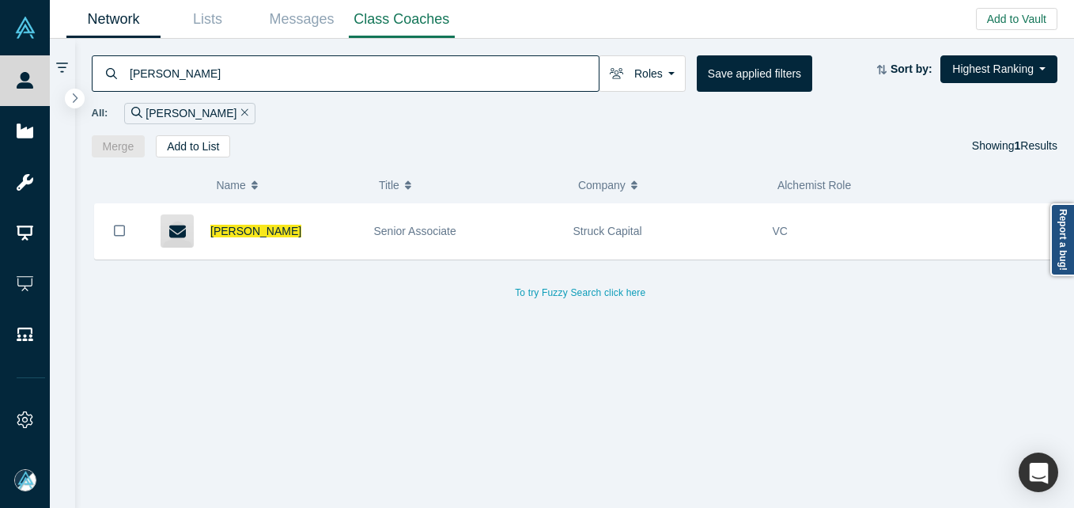
type input "[PERSON_NAME]"
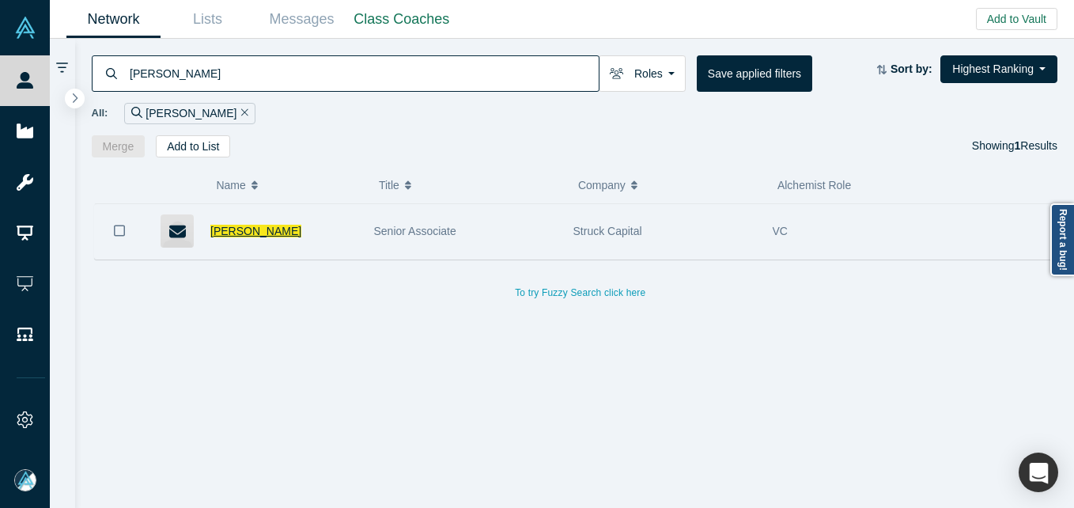
click at [252, 229] on span "[PERSON_NAME]" at bounding box center [255, 231] width 91 height 13
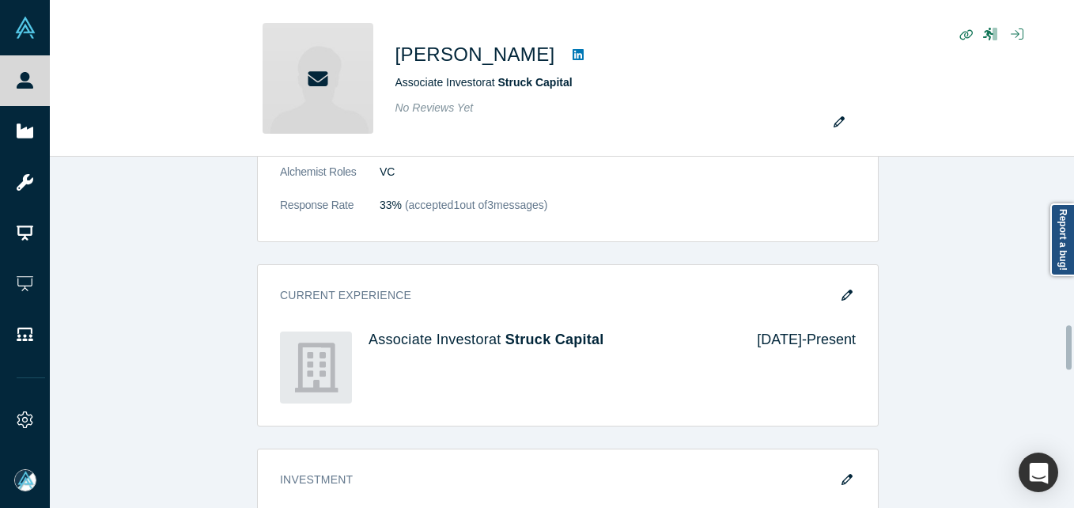
scroll to position [1345, 0]
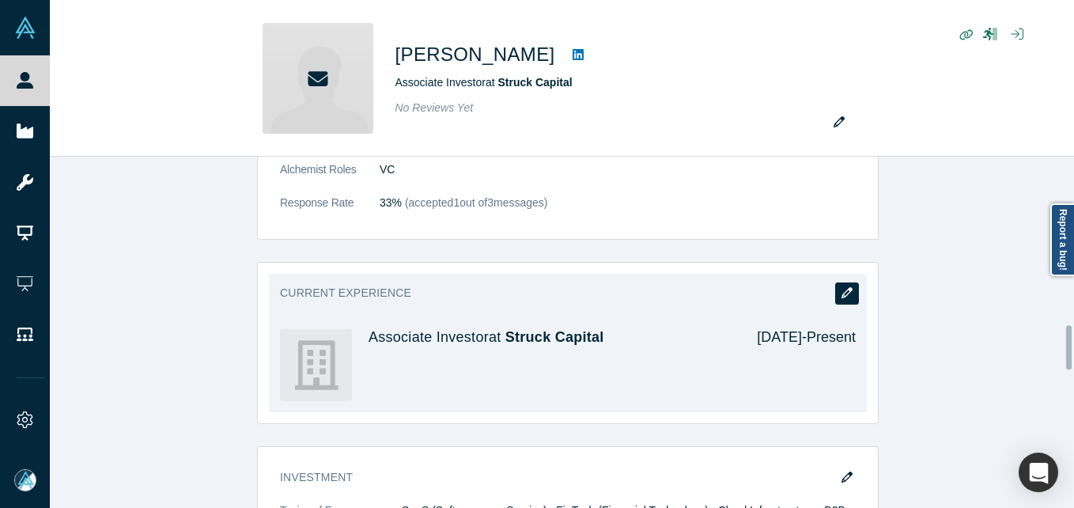
click at [846, 287] on icon "button" at bounding box center [847, 292] width 11 height 11
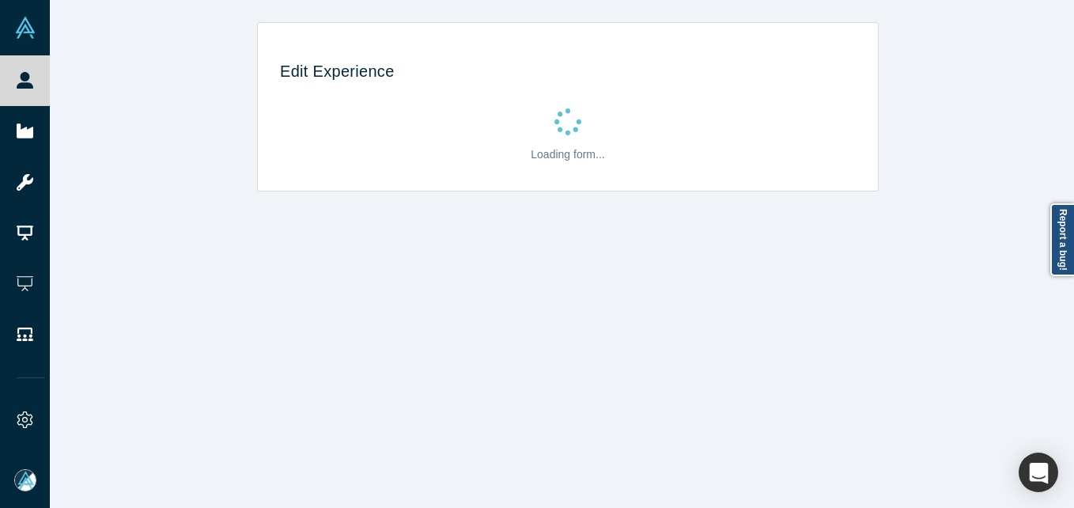
scroll to position [0, 0]
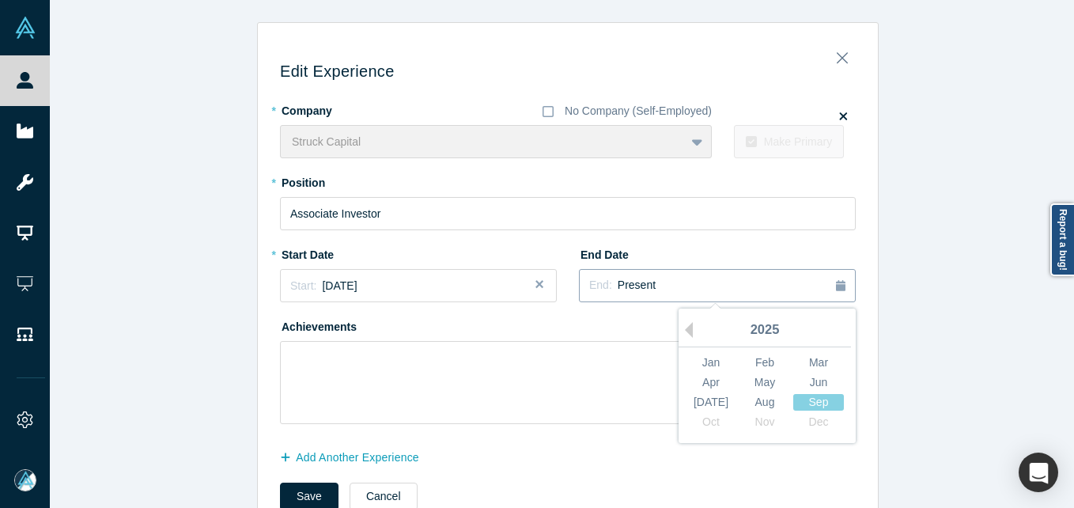
click at [673, 277] on div "End: Present" at bounding box center [717, 285] width 256 height 17
click at [685, 326] on div "Previous Year [DATE] Feb Mar Apr May Jun [DATE] Aug Sep Oct Nov Dec" at bounding box center [767, 376] width 177 height 134
click at [683, 326] on button "Previous Year" at bounding box center [685, 330] width 16 height 16
click at [829, 375] on div "Jun" at bounding box center [818, 382] width 51 height 17
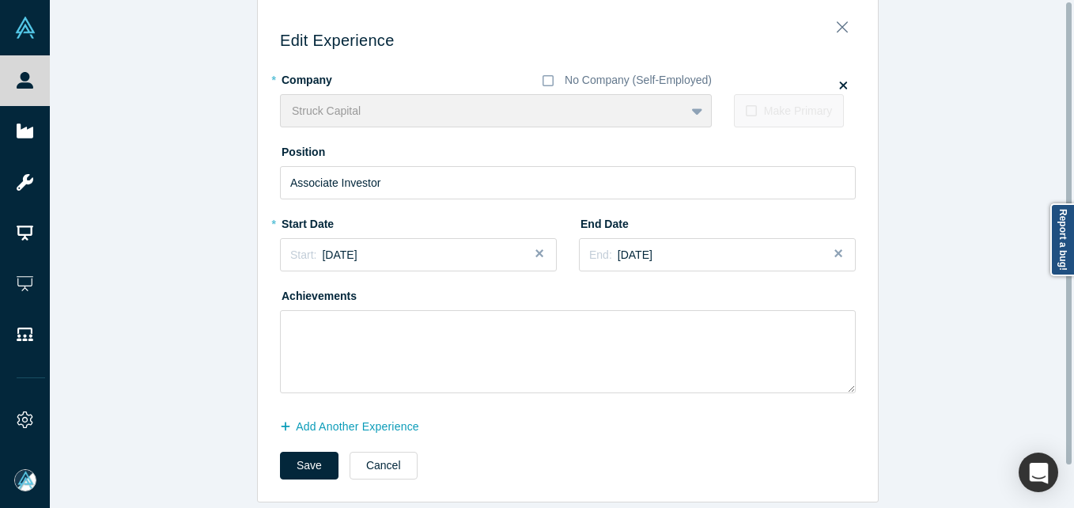
scroll to position [47, 0]
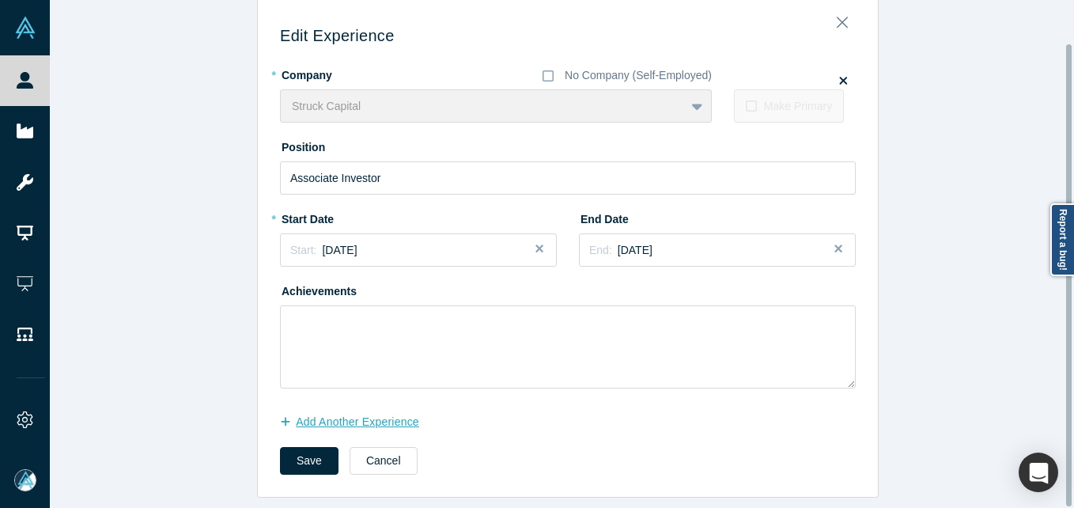
click at [398, 408] on button "Add Another Experience" at bounding box center [358, 422] width 156 height 28
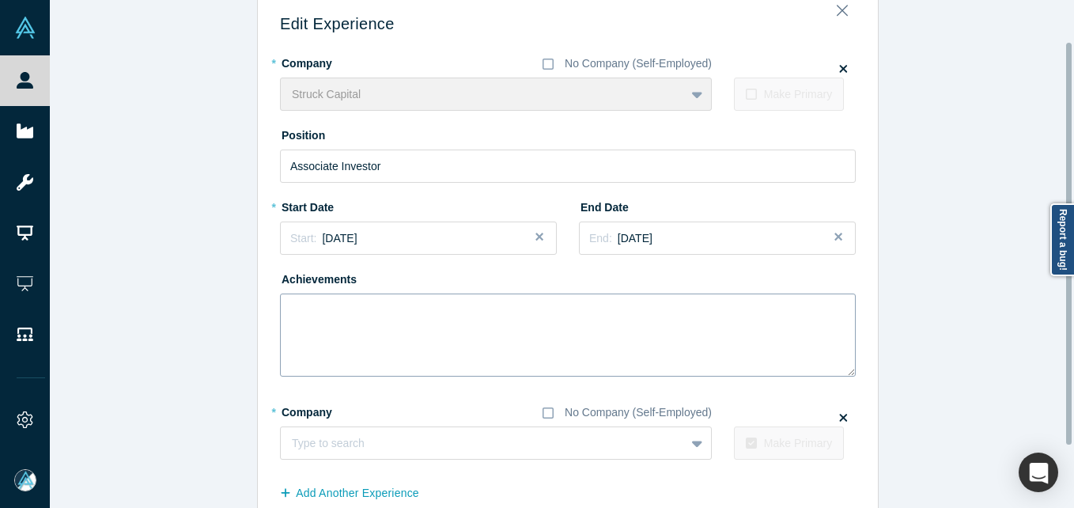
scroll to position [131, 0]
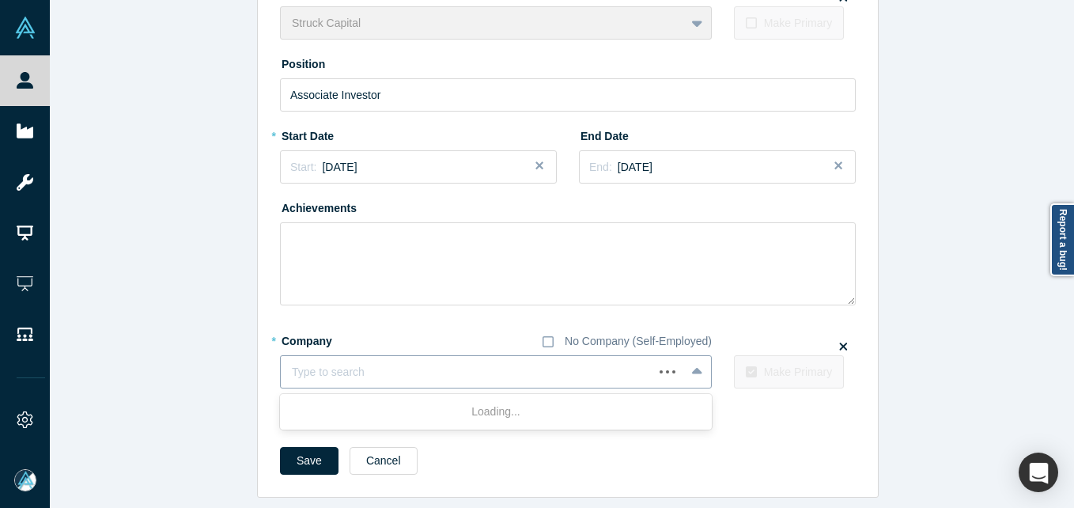
click at [411, 369] on div at bounding box center [467, 372] width 350 height 20
type input "Bonfire Ventures"
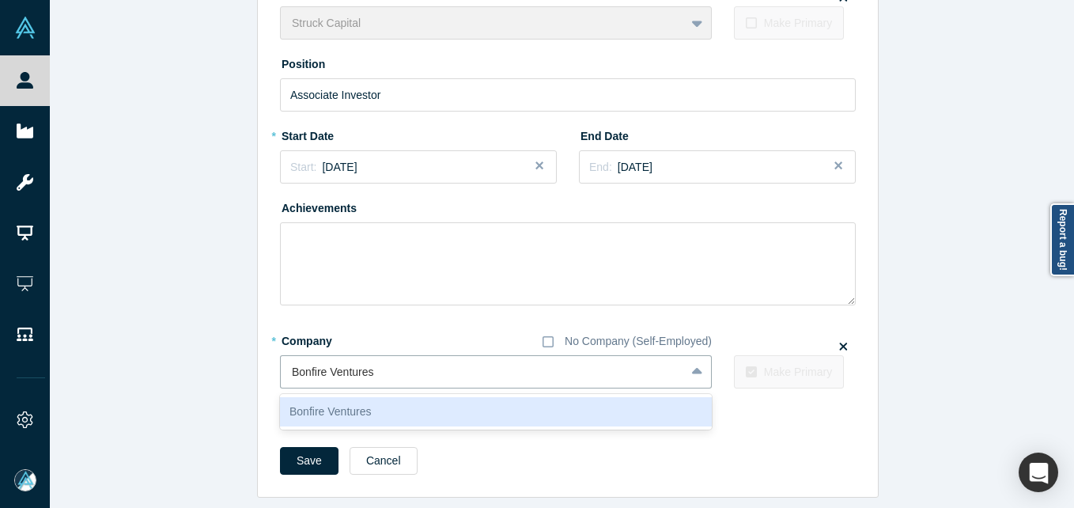
click at [332, 397] on div "Bonfire Ventures" at bounding box center [496, 411] width 432 height 29
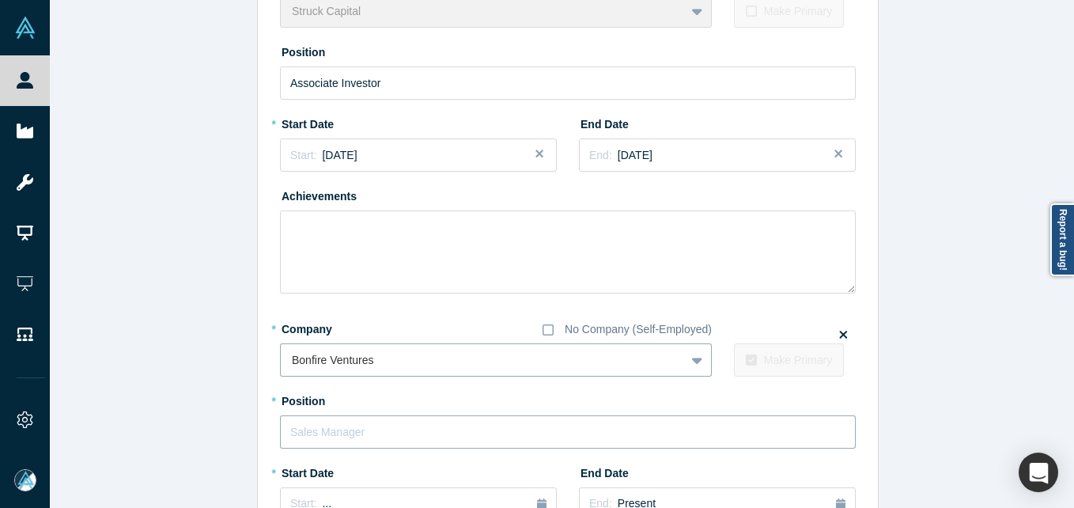
click at [380, 428] on input "text" at bounding box center [568, 431] width 576 height 33
type input "Vice President"
click at [133, 324] on div "Edit Experience * Company No Company (Self-Employed) Struck Capital To pick up …" at bounding box center [568, 322] width 1036 height 860
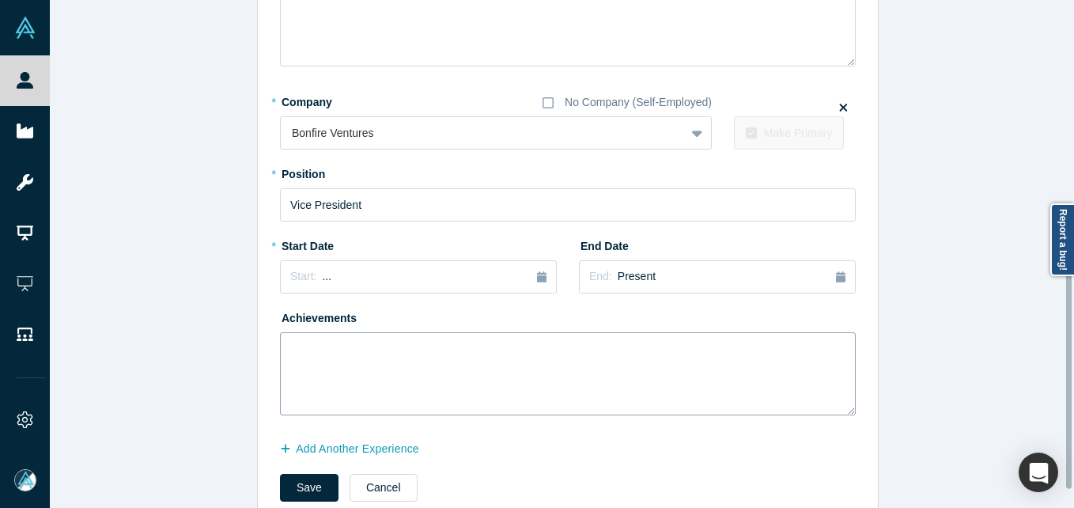
scroll to position [368, 0]
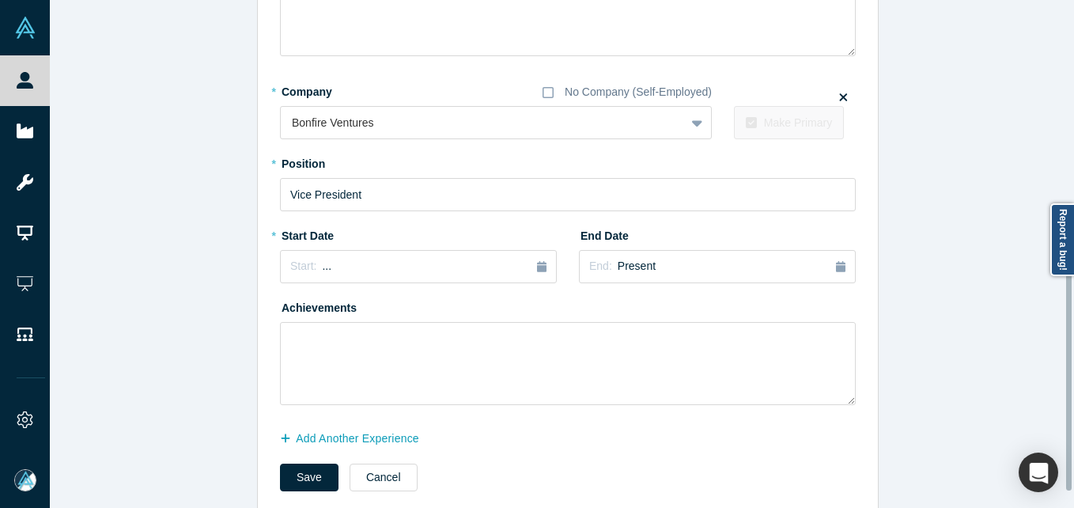
click at [358, 245] on div "* Start Date Start: ..." at bounding box center [418, 252] width 277 height 61
click at [354, 263] on div "Start: ..." at bounding box center [418, 266] width 256 height 17
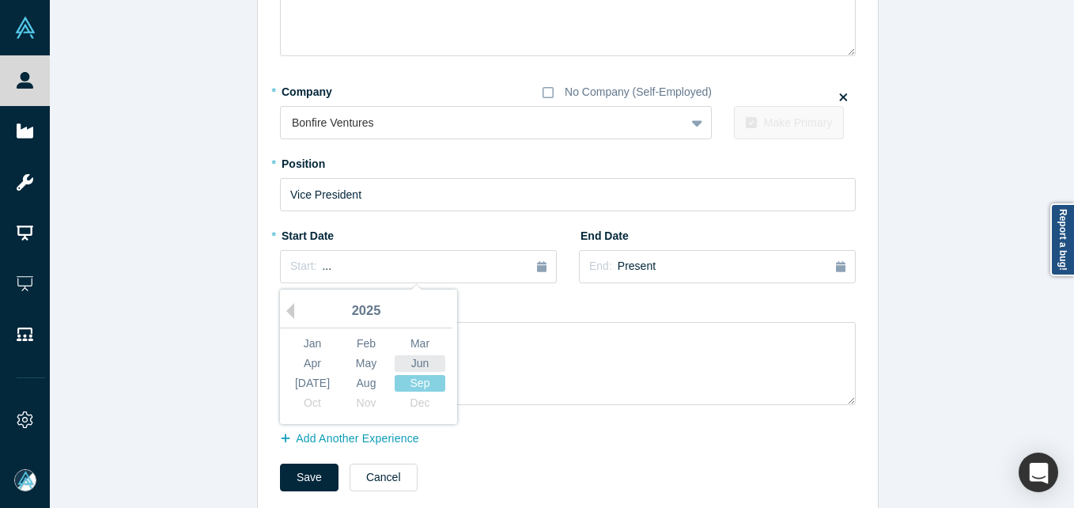
click at [438, 361] on div "Jun" at bounding box center [420, 363] width 51 height 17
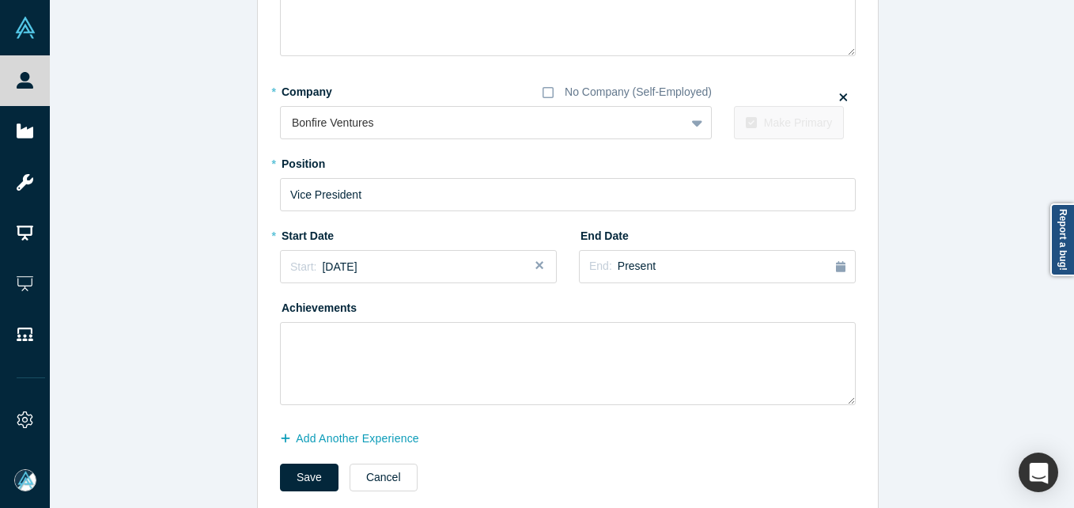
drag, startPoint x: 305, startPoint y: 474, endPoint x: 297, endPoint y: 504, distance: 31.1
click at [304, 474] on button "Save" at bounding box center [309, 478] width 59 height 28
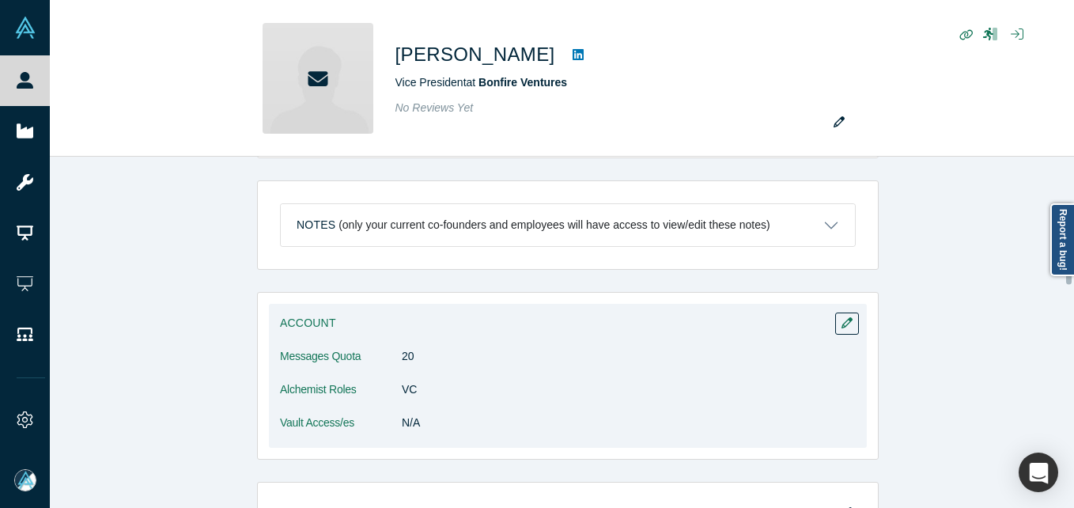
scroll to position [791, 0]
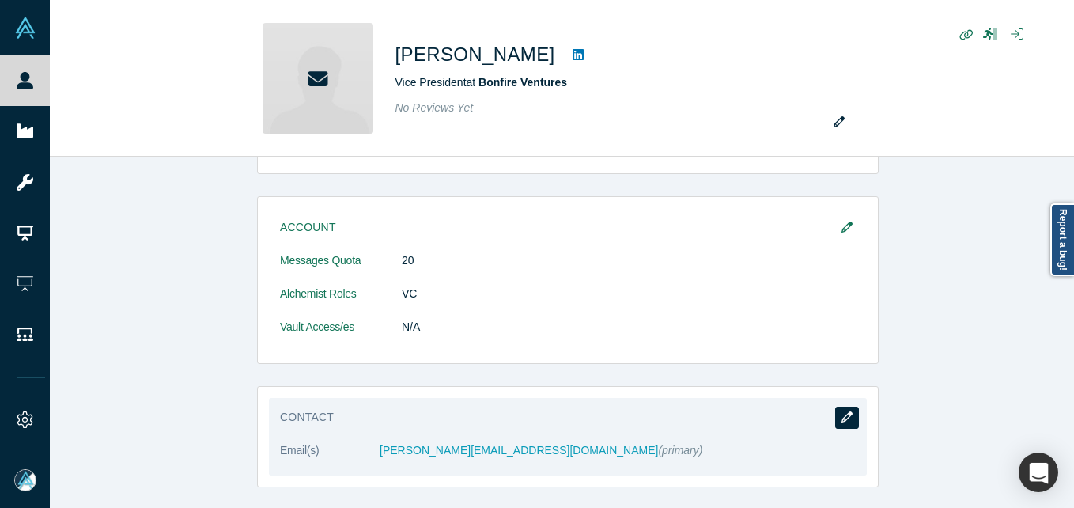
click at [835, 417] on button "button" at bounding box center [847, 418] width 24 height 22
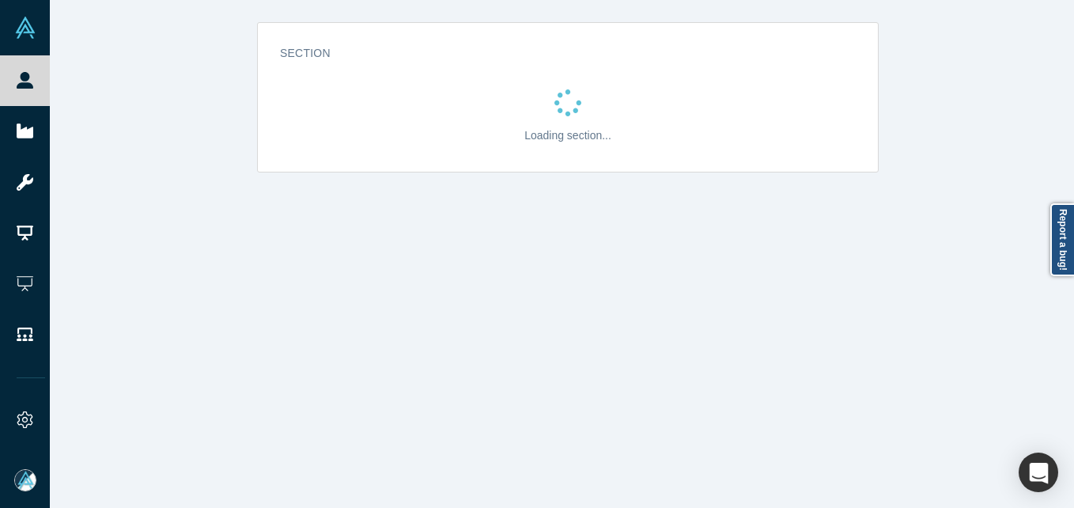
scroll to position [0, 0]
select select "US"
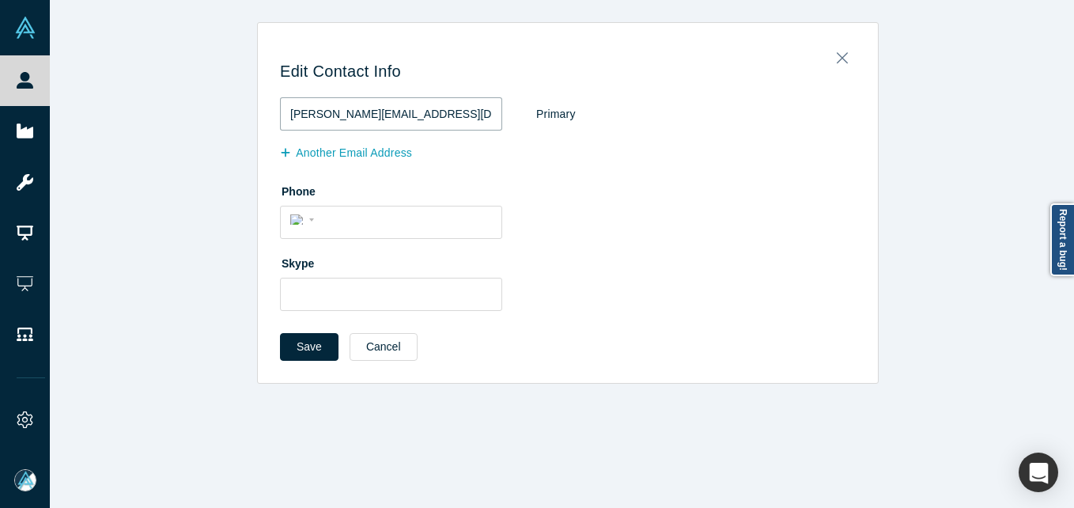
drag, startPoint x: 431, startPoint y: 110, endPoint x: 173, endPoint y: 110, distance: 257.9
click at [173, 110] on div "Edit Contact Info [PERSON_NAME][EMAIL_ADDRESS][DOMAIN_NAME] Primary Another Ema…" at bounding box center [568, 203] width 1036 height 362
paste input "bonfirevc"
type input "[PERSON_NAME][EMAIL_ADDRESS][DOMAIN_NAME]"
click at [301, 346] on button "Save" at bounding box center [309, 347] width 59 height 28
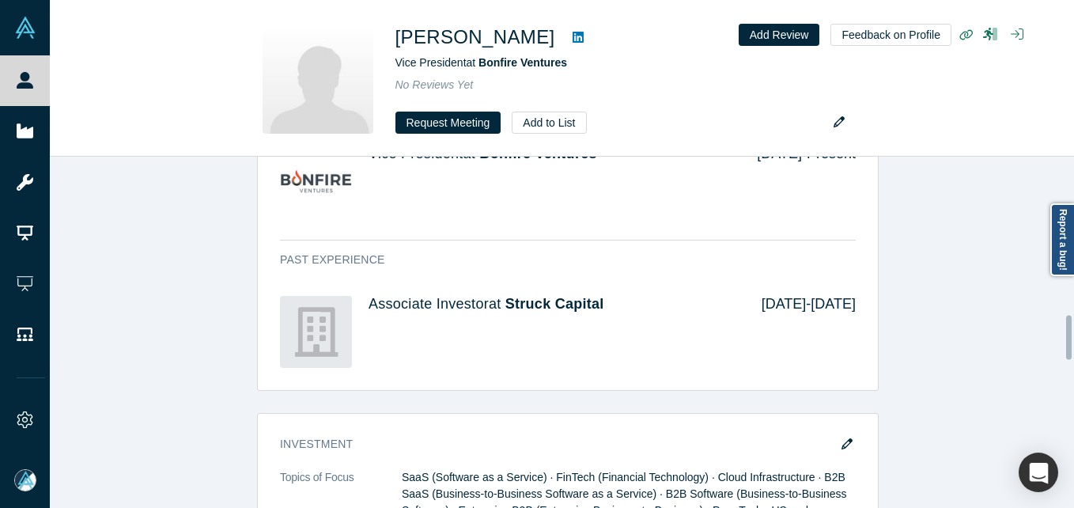
scroll to position [1266, 0]
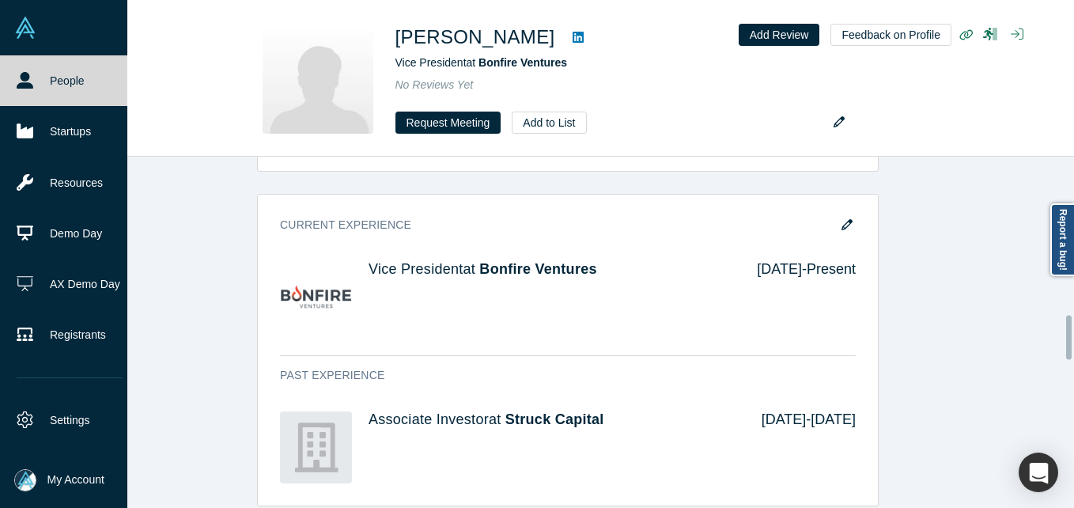
click at [32, 78] on link "People" at bounding box center [69, 80] width 139 height 51
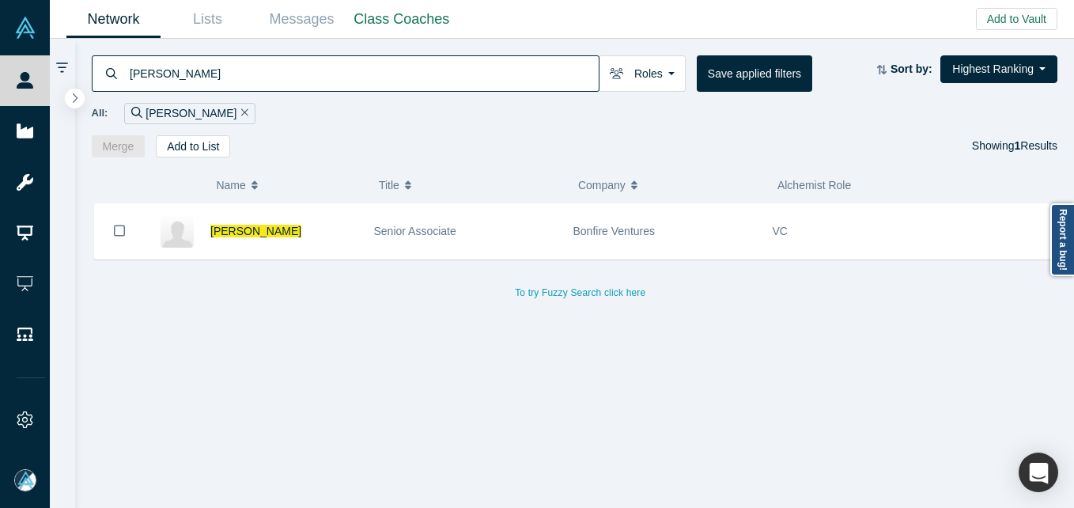
click at [353, 84] on input "[PERSON_NAME]" at bounding box center [363, 73] width 471 height 37
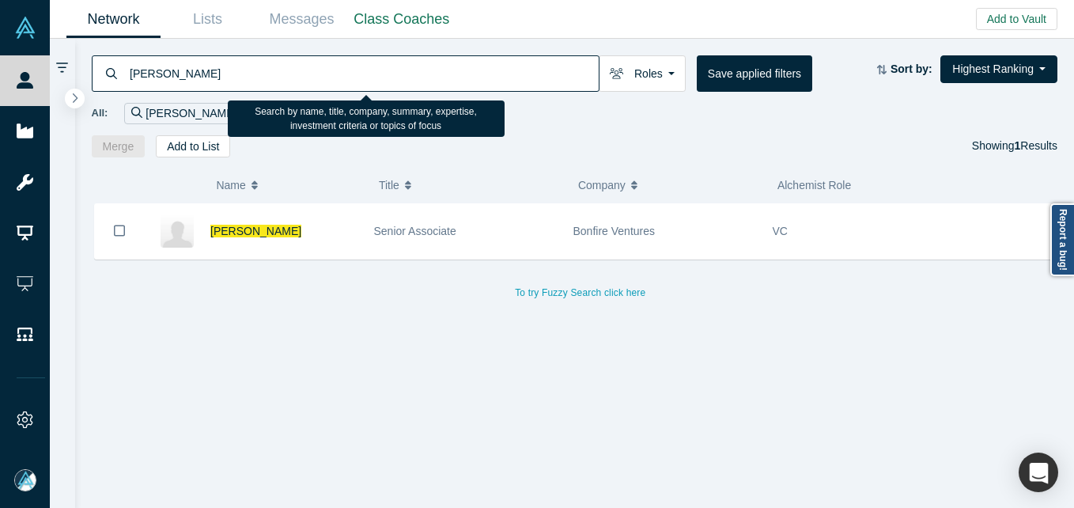
click at [353, 84] on input "[PERSON_NAME]" at bounding box center [363, 73] width 471 height 37
paste input "[PERSON_NAME]"
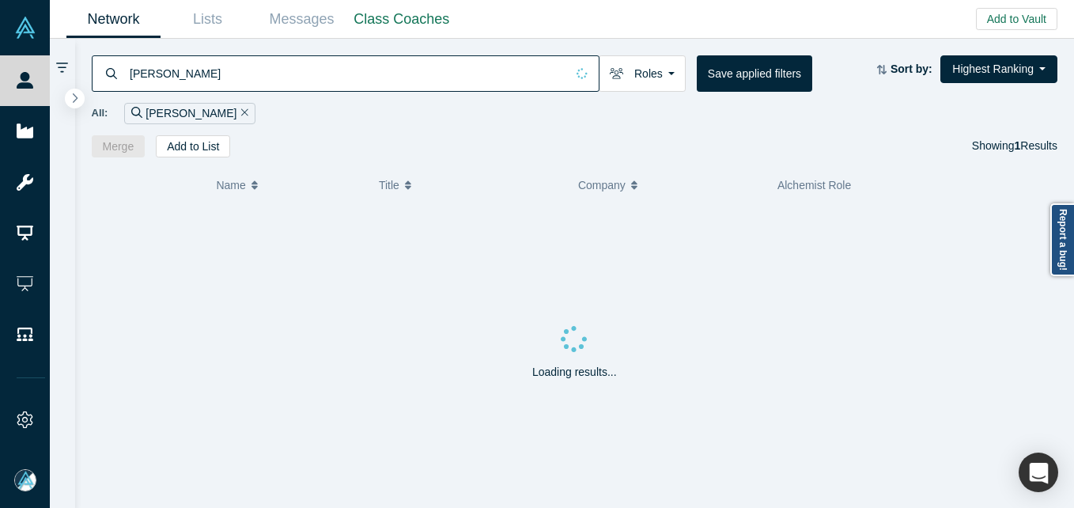
type input "[PERSON_NAME]"
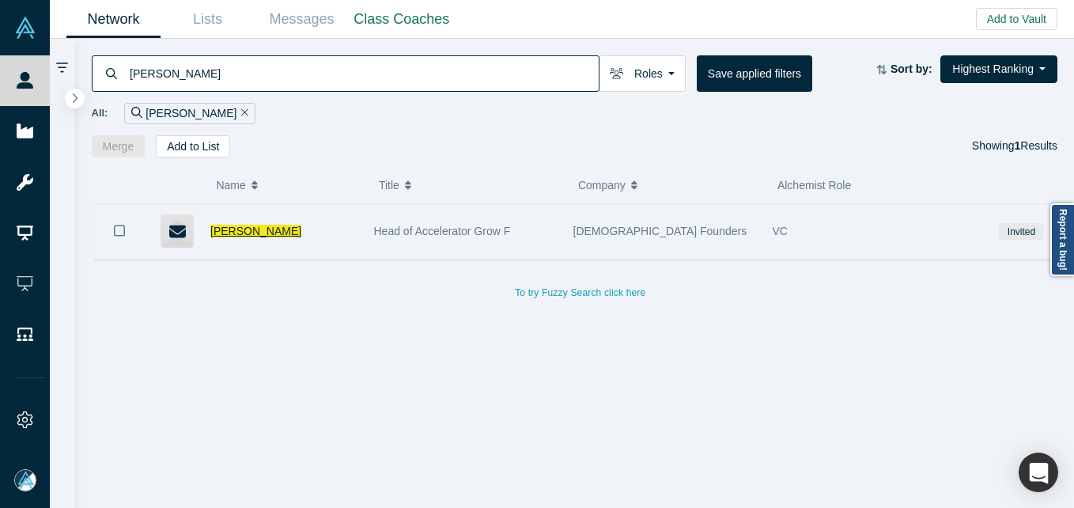
click at [237, 227] on span "[PERSON_NAME]" at bounding box center [255, 231] width 91 height 13
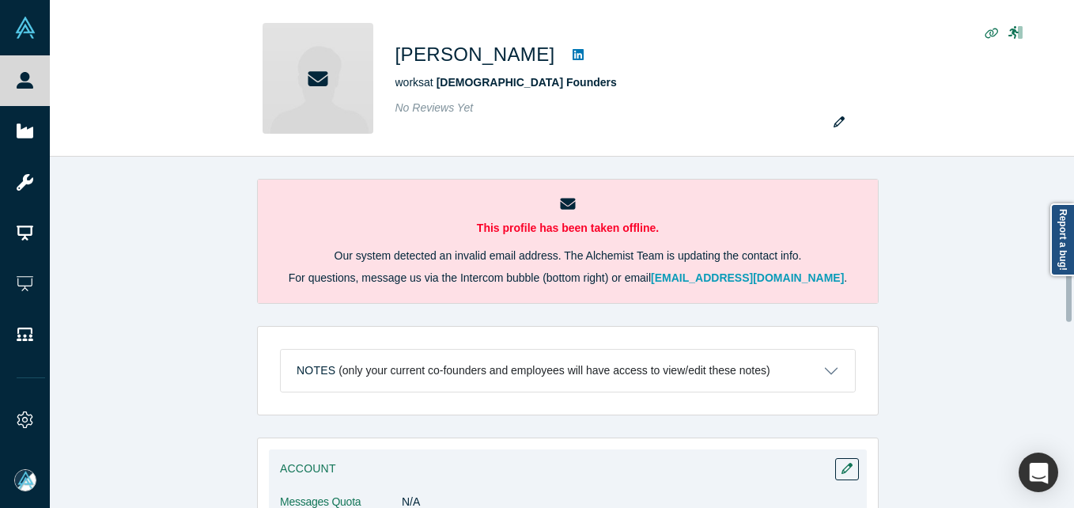
scroll to position [316, 0]
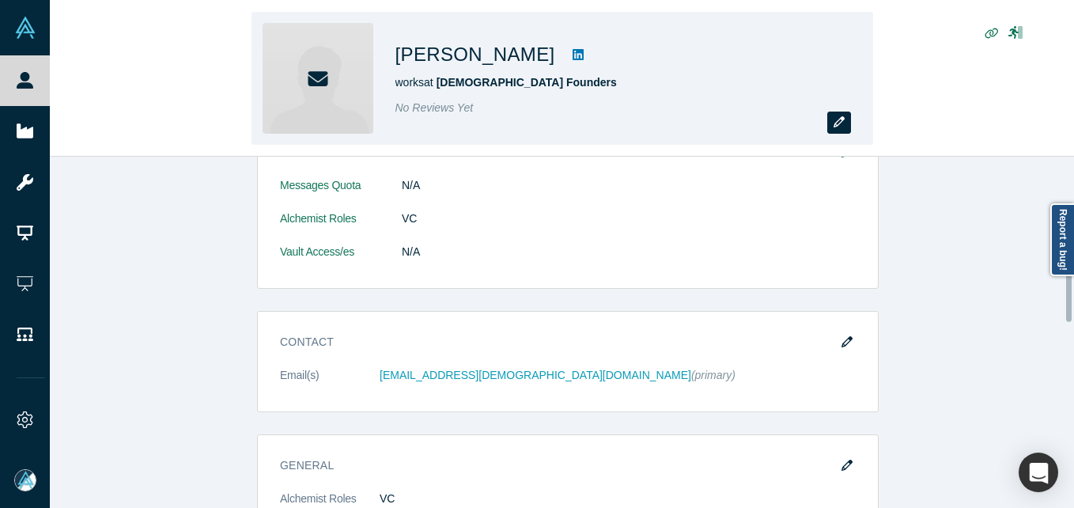
click at [838, 119] on icon "button" at bounding box center [839, 121] width 11 height 11
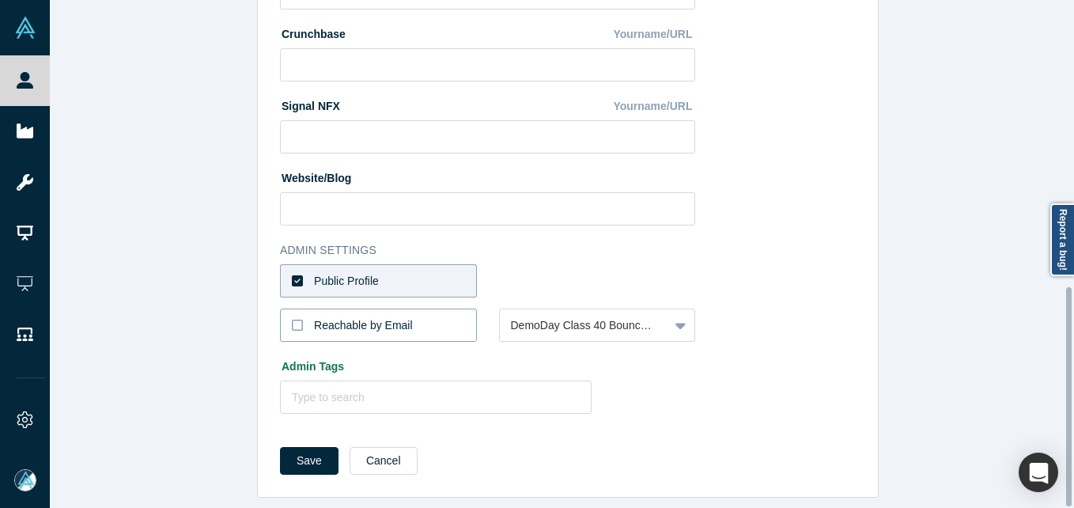
scroll to position [665, 0]
click at [387, 267] on label "Public Profile" at bounding box center [378, 280] width 197 height 33
click at [0, 0] on input "Public Profile" at bounding box center [0, 0] width 0 height 0
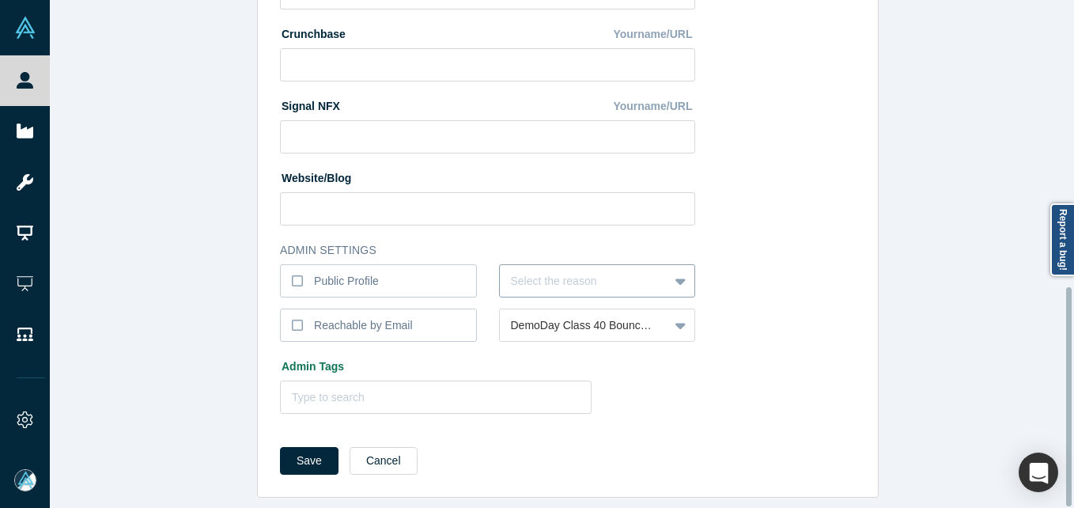
click at [622, 276] on div at bounding box center [584, 281] width 147 height 20
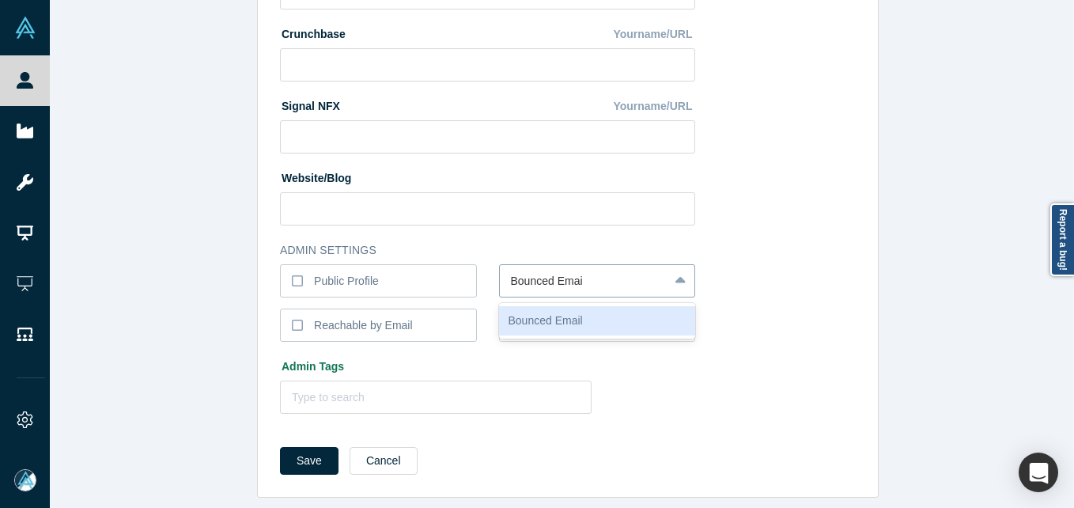
type input "Bounced Email"
click at [280, 447] on button "Save" at bounding box center [309, 461] width 59 height 28
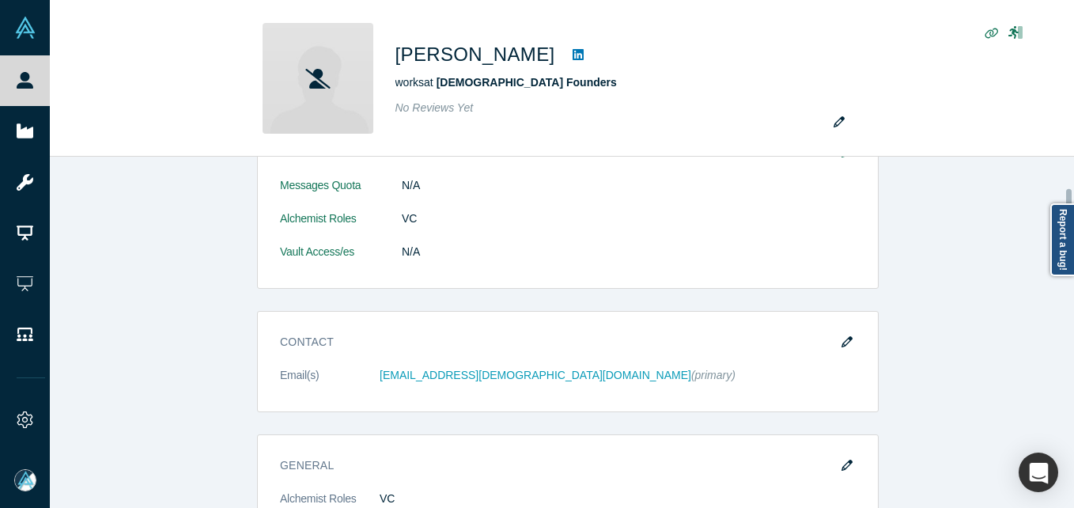
scroll to position [0, 0]
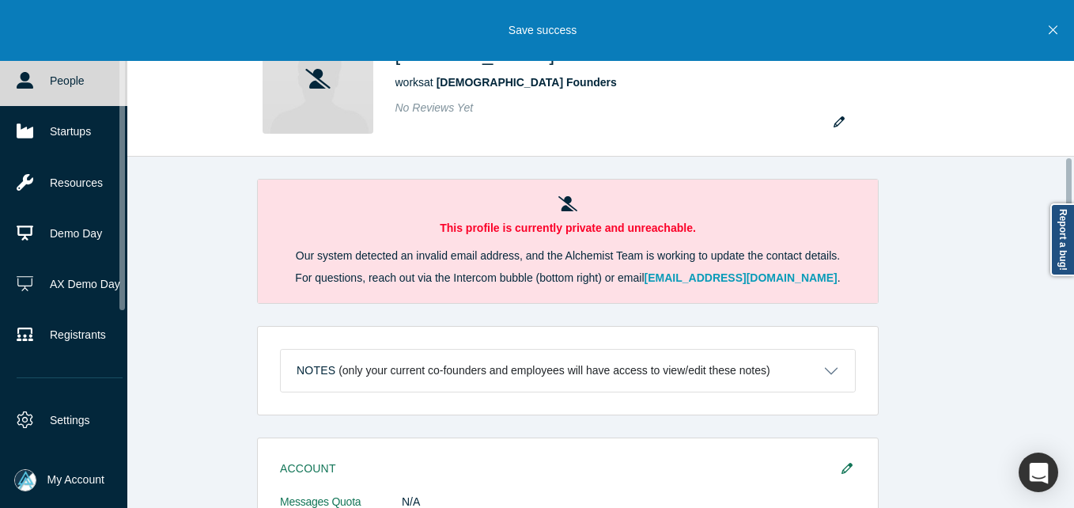
click at [67, 85] on link "People" at bounding box center [69, 80] width 139 height 51
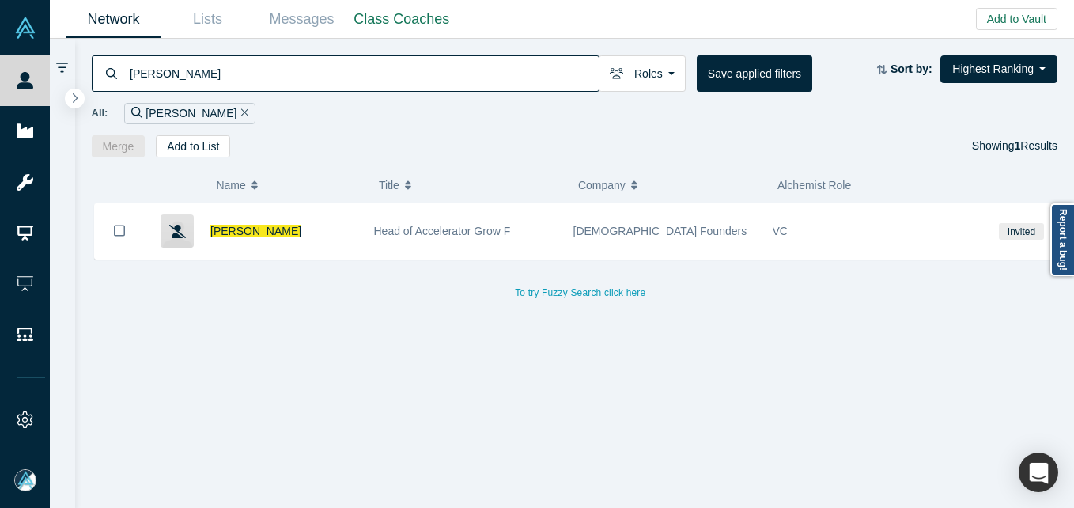
click at [399, 67] on input "[PERSON_NAME]" at bounding box center [363, 73] width 471 height 37
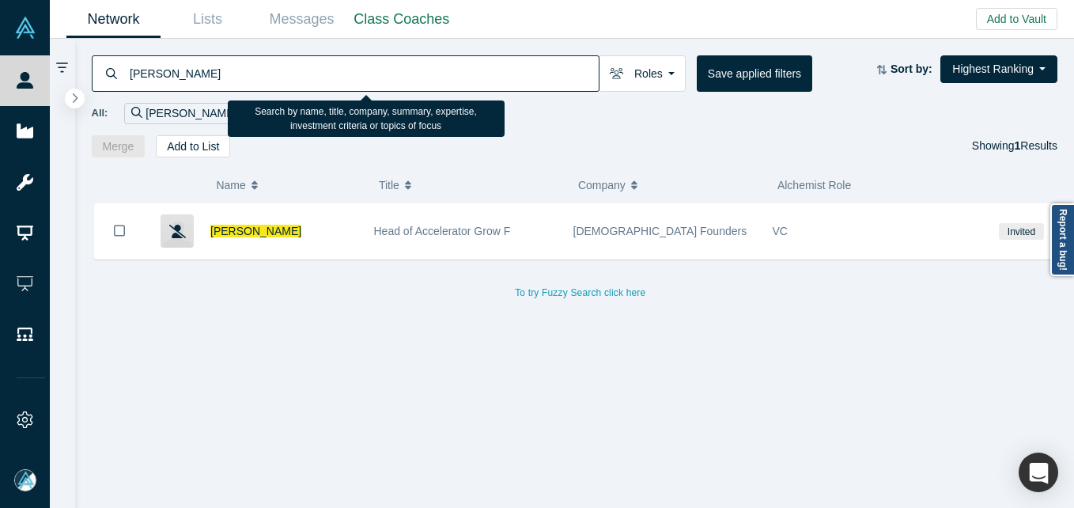
click at [399, 67] on input "[PERSON_NAME]" at bounding box center [363, 73] width 471 height 37
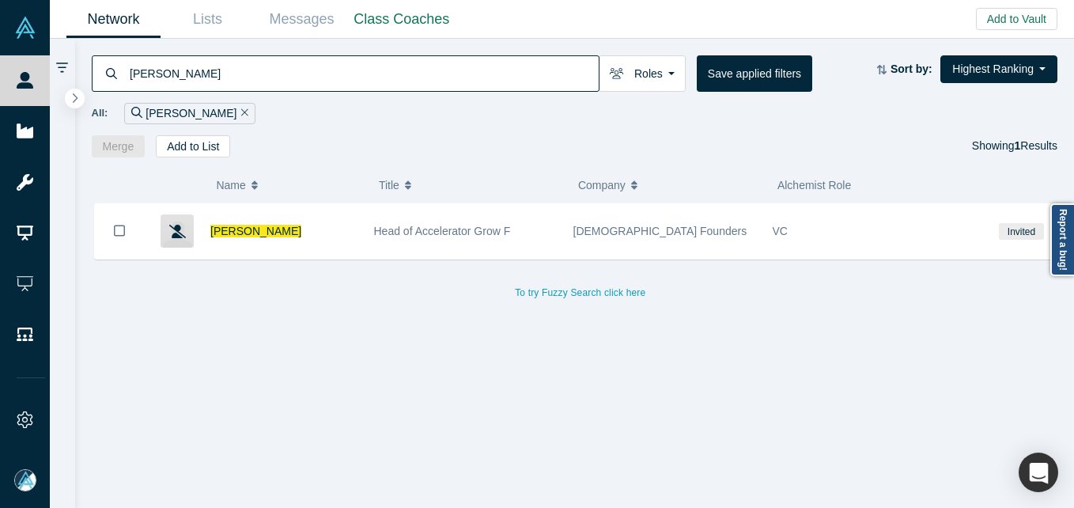
paste input "[PERSON_NAME]"
type input "[PERSON_NAME]"
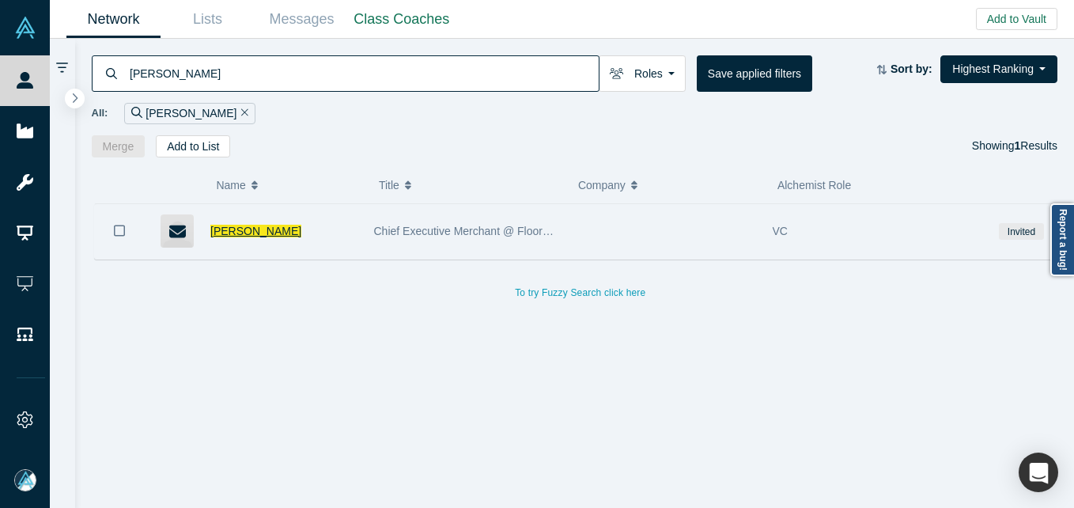
click at [238, 233] on span "[PERSON_NAME]" at bounding box center [255, 231] width 91 height 13
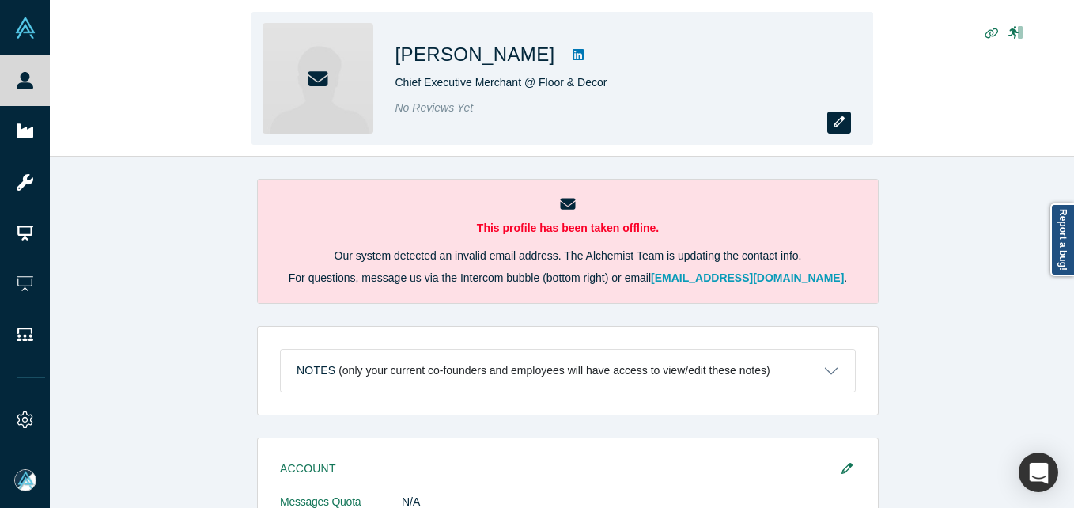
click at [832, 118] on button "button" at bounding box center [839, 123] width 24 height 22
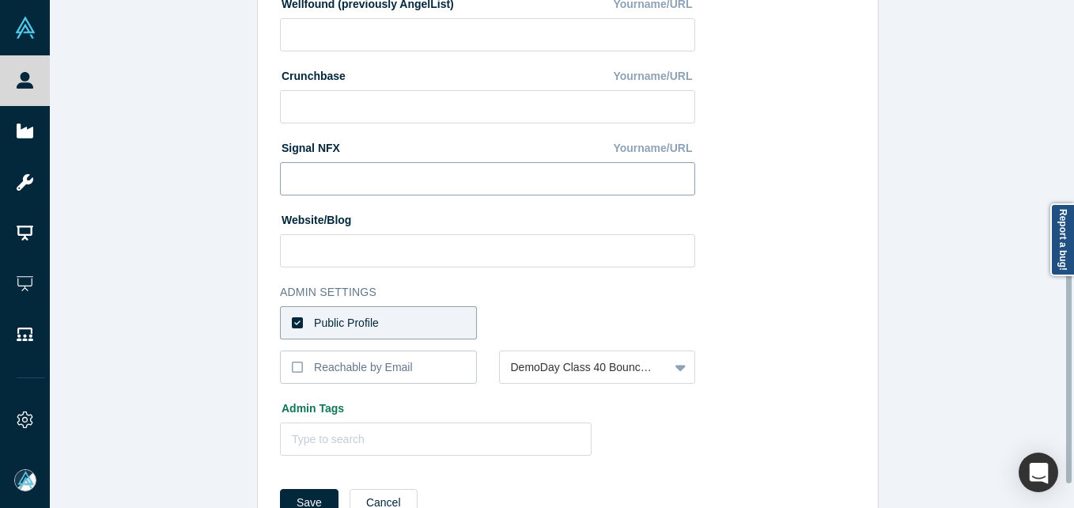
scroll to position [665, 0]
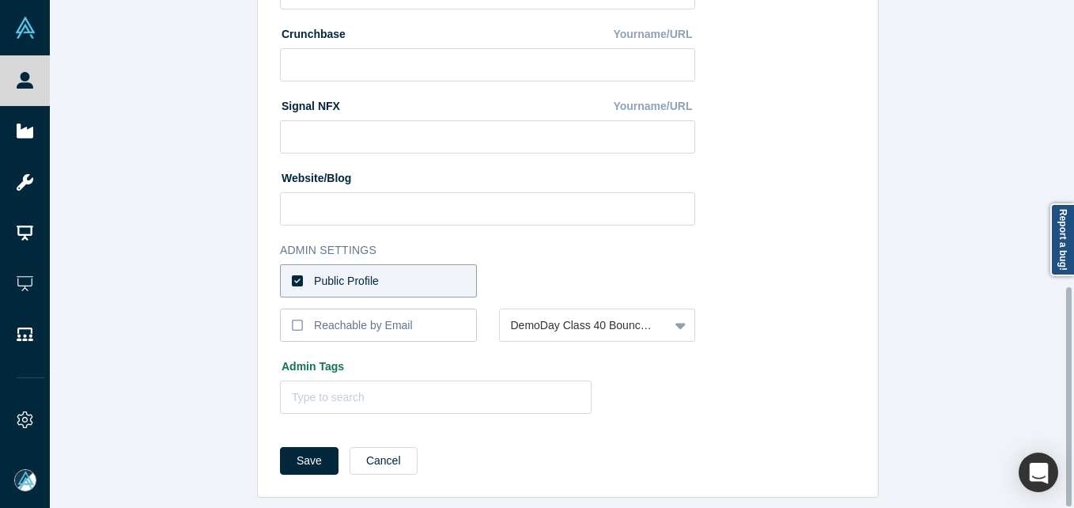
click at [384, 264] on label "Public Profile" at bounding box center [378, 280] width 197 height 33
click at [0, 0] on input "Public Profile" at bounding box center [0, 0] width 0 height 0
click at [566, 271] on div at bounding box center [584, 281] width 147 height 20
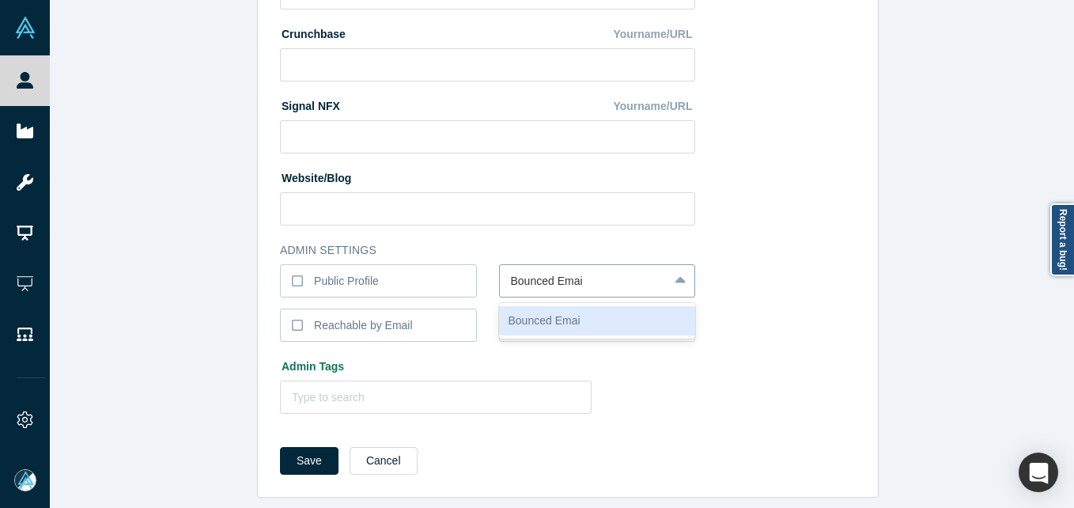
type input "Bounced Email"
click at [280, 447] on button "Save" at bounding box center [309, 461] width 59 height 28
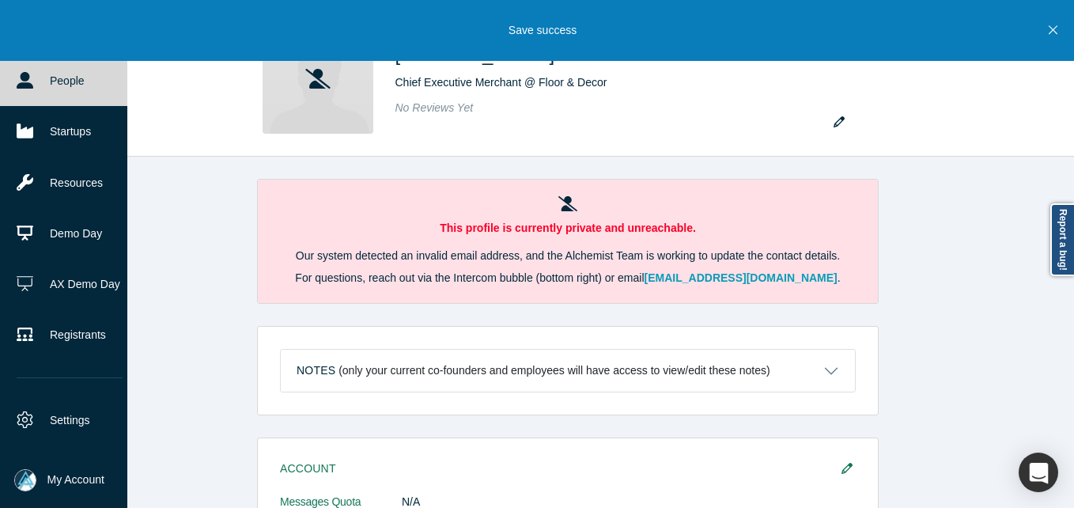
click at [45, 72] on link "People" at bounding box center [69, 80] width 139 height 51
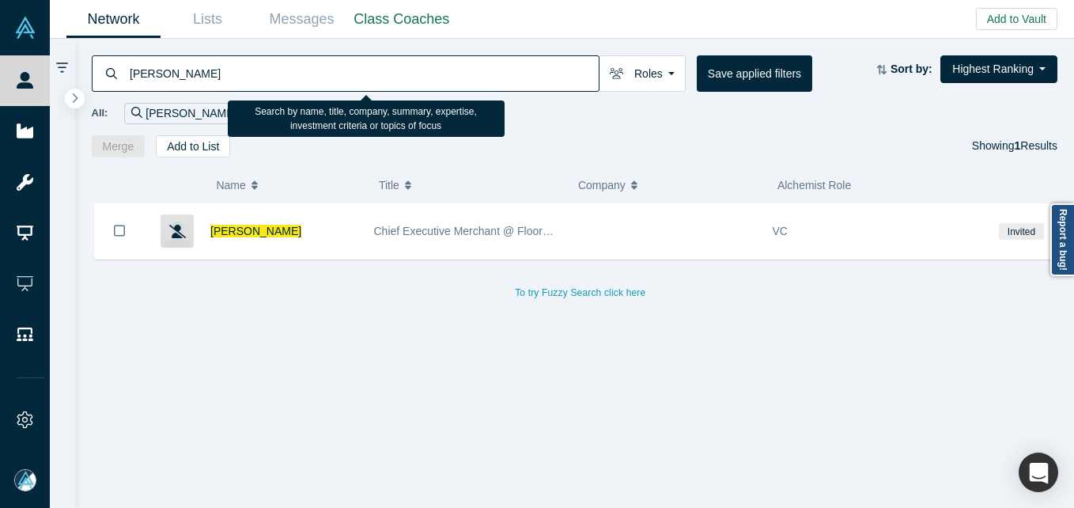
click at [291, 76] on input "[PERSON_NAME]" at bounding box center [363, 73] width 471 height 37
click at [290, 76] on input "[PERSON_NAME]" at bounding box center [363, 73] width 471 height 37
paste input "[PERSON_NAME]"
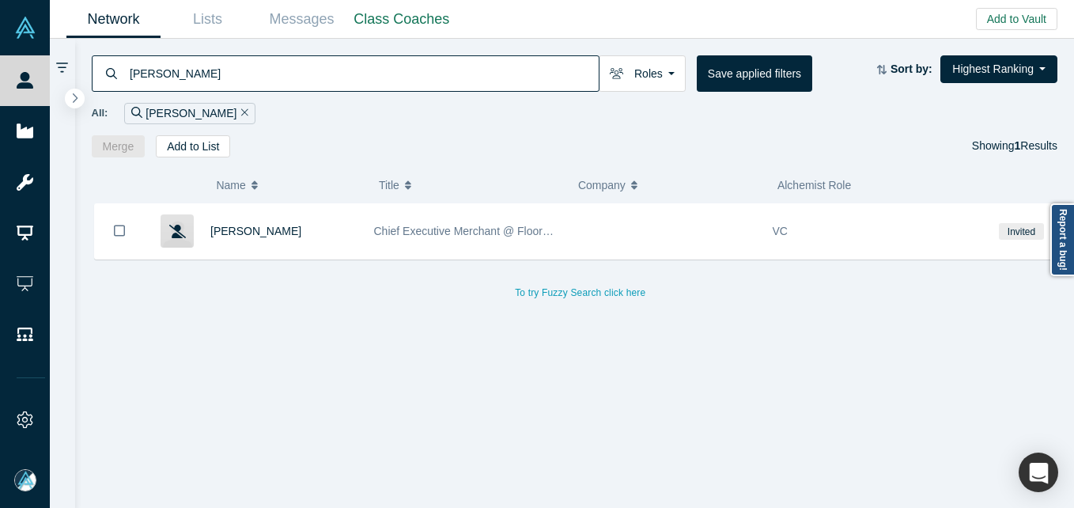
click at [328, 58] on input "[PERSON_NAME]" at bounding box center [363, 73] width 471 height 37
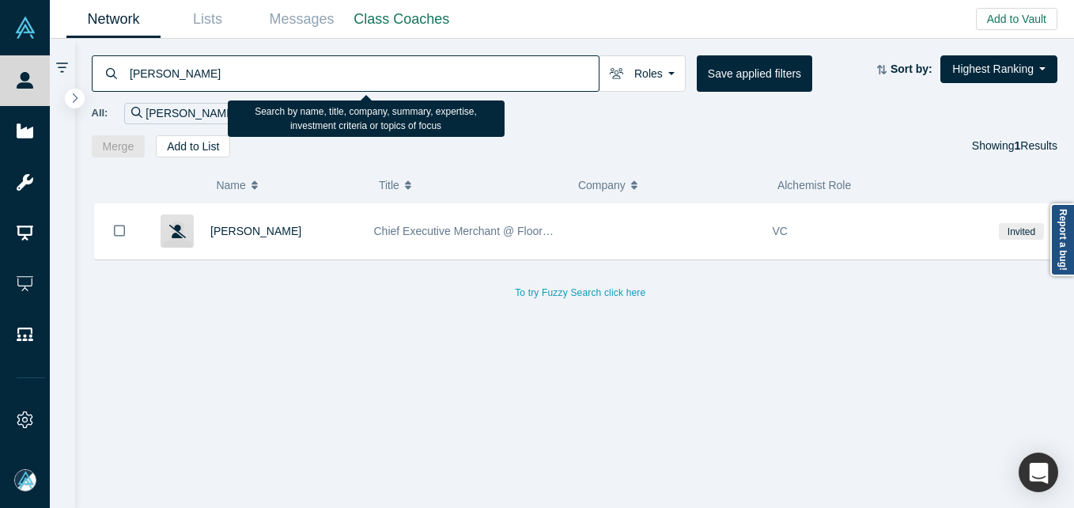
click at [316, 66] on input "[PERSON_NAME]" at bounding box center [363, 73] width 471 height 37
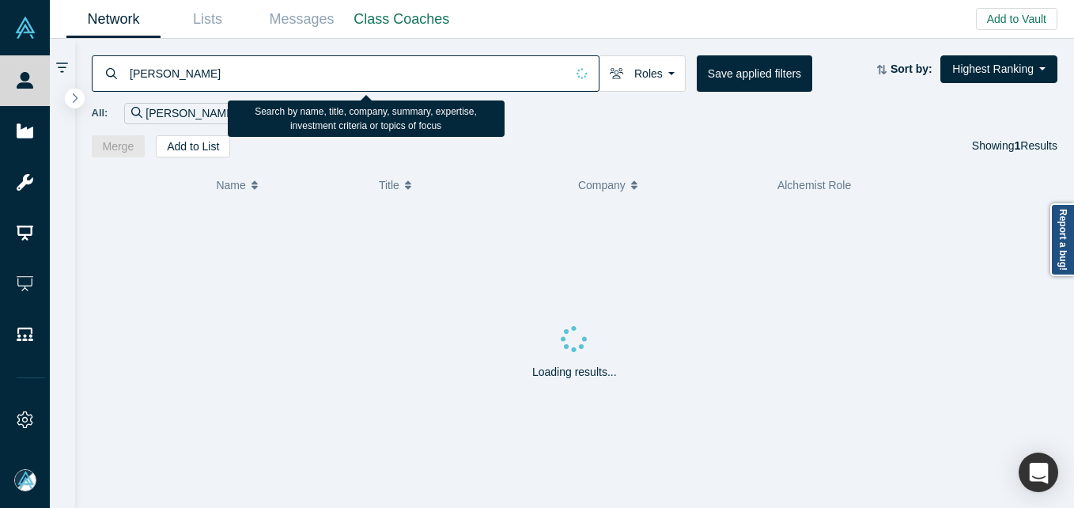
click at [316, 66] on input "[PERSON_NAME]" at bounding box center [346, 73] width 437 height 37
paste input
click at [316, 66] on input "[PERSON_NAME]" at bounding box center [346, 73] width 437 height 37
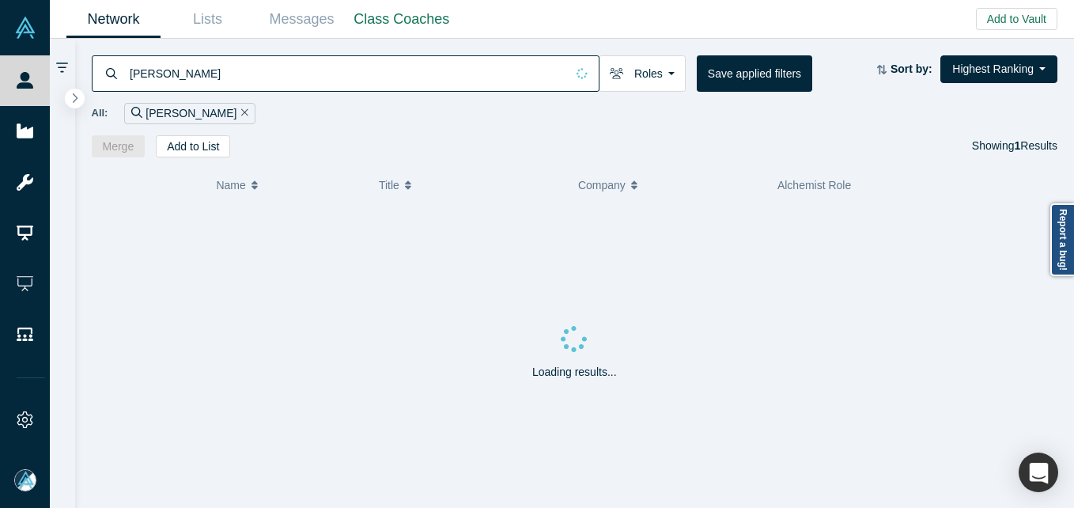
type input "[PERSON_NAME]"
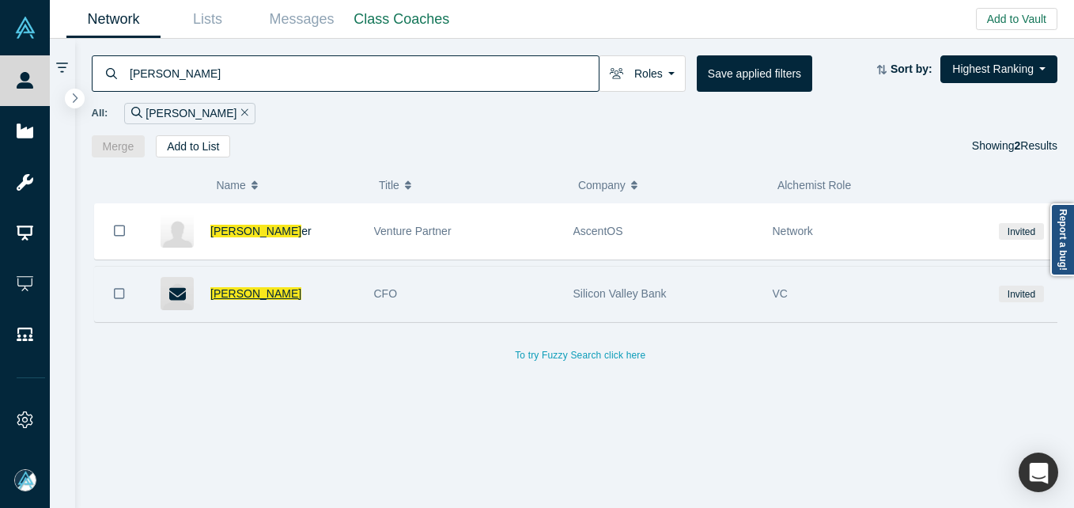
click at [227, 295] on span "[PERSON_NAME]" at bounding box center [255, 293] width 91 height 13
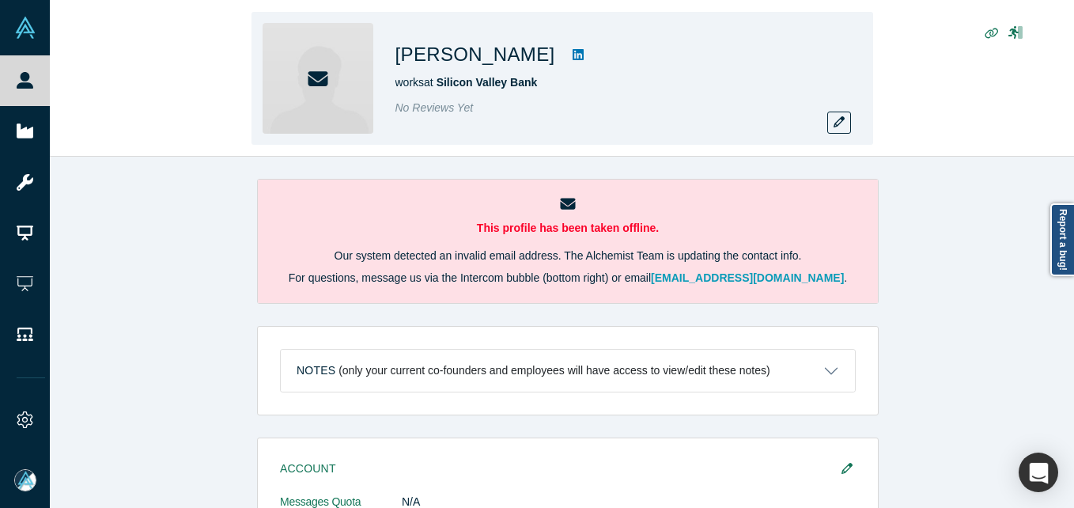
click at [850, 108] on div "[PERSON_NAME] works at [GEOGRAPHIC_DATA] No Reviews Yet" at bounding box center [563, 78] width 622 height 133
click at [838, 123] on icon "button" at bounding box center [839, 121] width 11 height 11
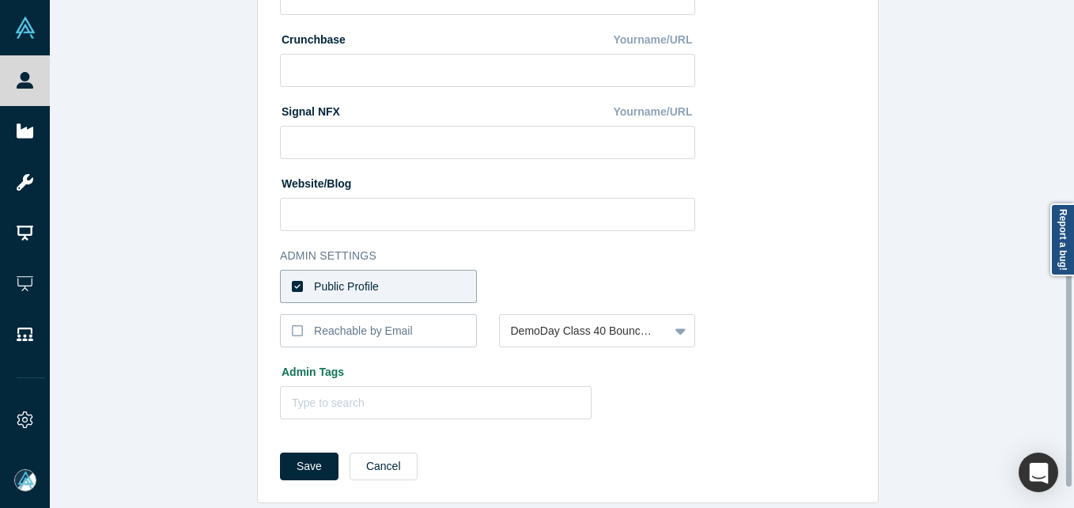
scroll to position [665, 0]
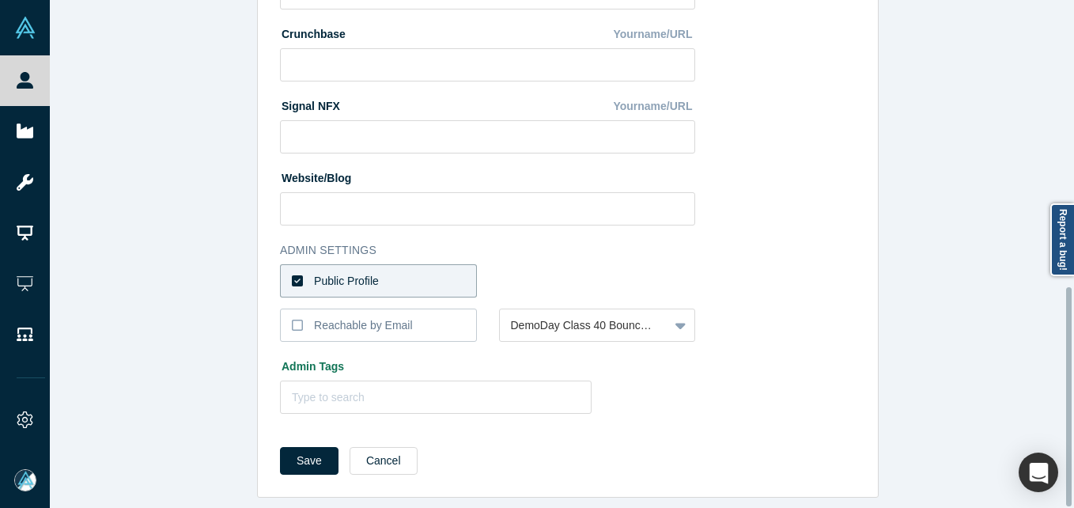
click at [418, 274] on label "Public Profile" at bounding box center [378, 280] width 197 height 33
click at [0, 0] on input "Public Profile" at bounding box center [0, 0] width 0 height 0
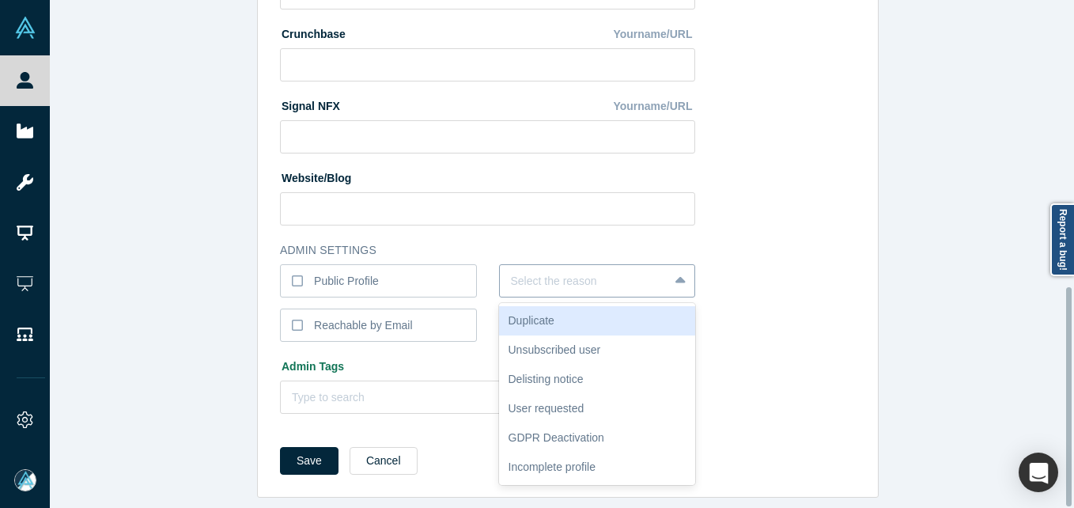
click at [545, 276] on div at bounding box center [584, 281] width 147 height 20
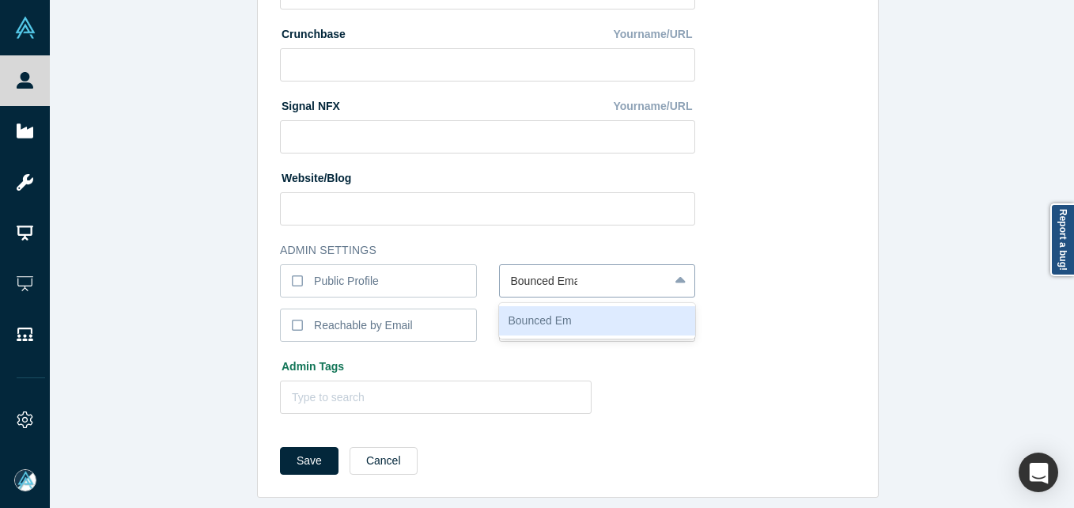
type input "Bounced Email"
click at [280, 447] on button "Save" at bounding box center [309, 461] width 59 height 28
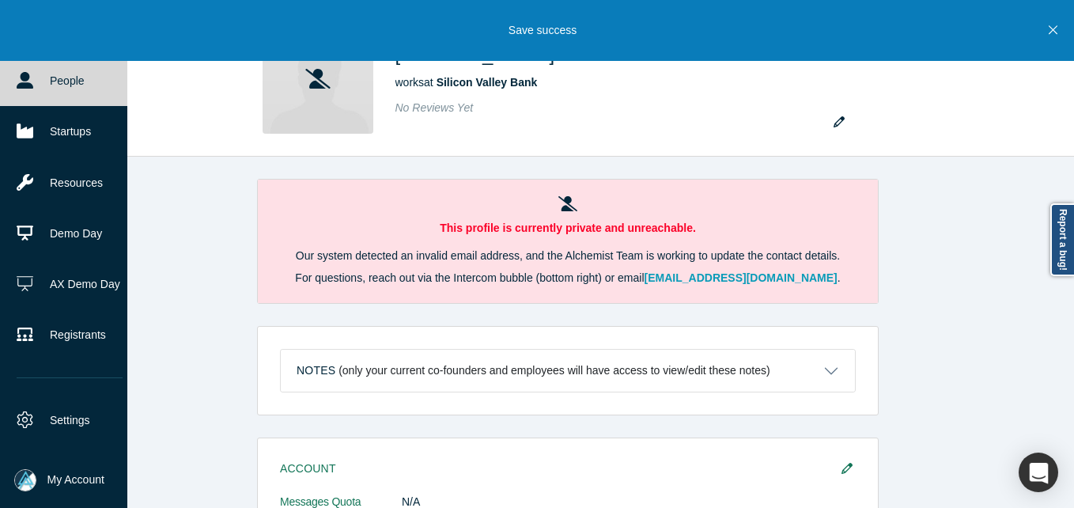
click at [50, 85] on link "People" at bounding box center [69, 80] width 139 height 51
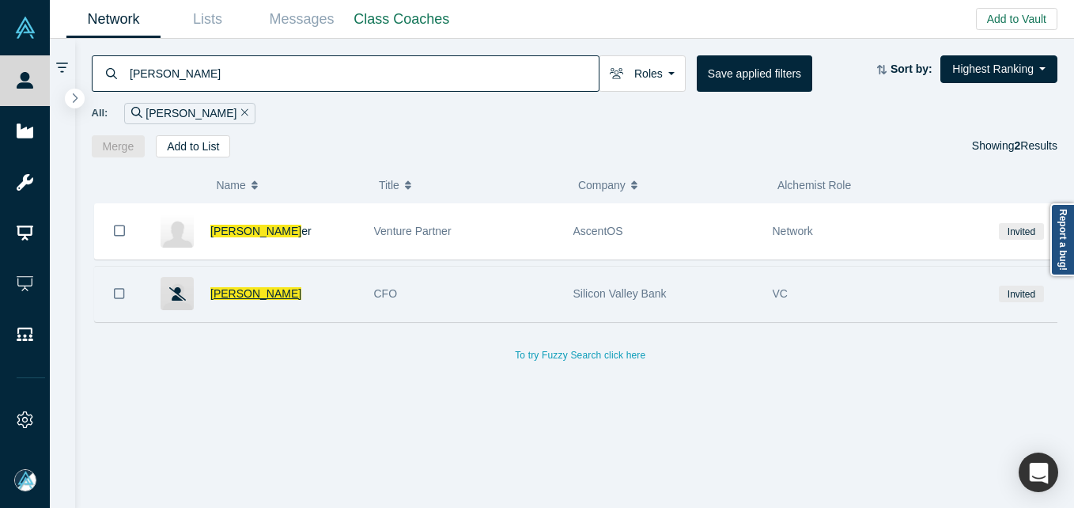
click at [252, 293] on span "[PERSON_NAME]" at bounding box center [255, 293] width 91 height 13
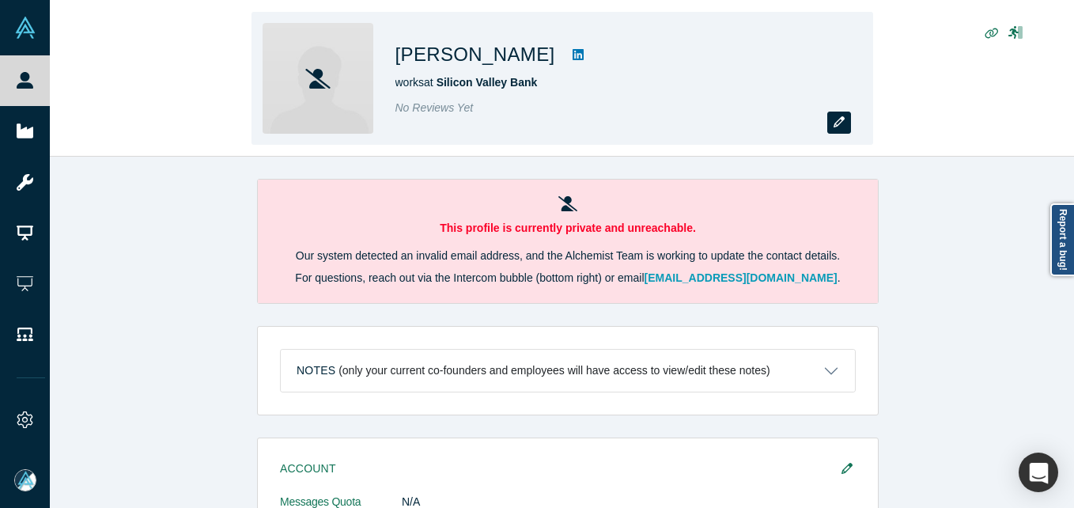
click at [845, 122] on button "button" at bounding box center [839, 123] width 24 height 22
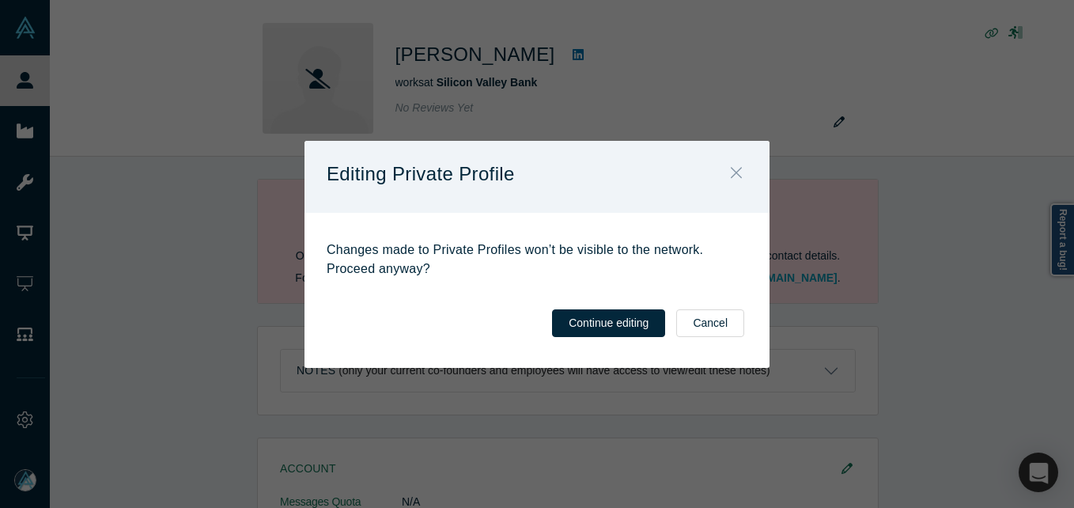
drag, startPoint x: 733, startPoint y: 176, endPoint x: 715, endPoint y: 173, distance: 18.3
click at [733, 175] on icon "Close" at bounding box center [736, 172] width 11 height 17
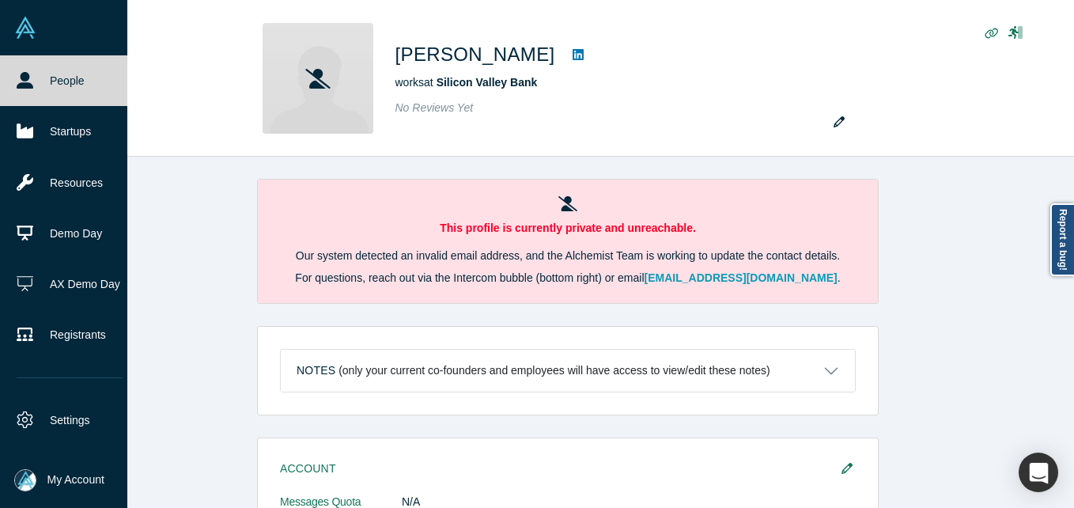
click at [45, 93] on link "People" at bounding box center [69, 80] width 139 height 51
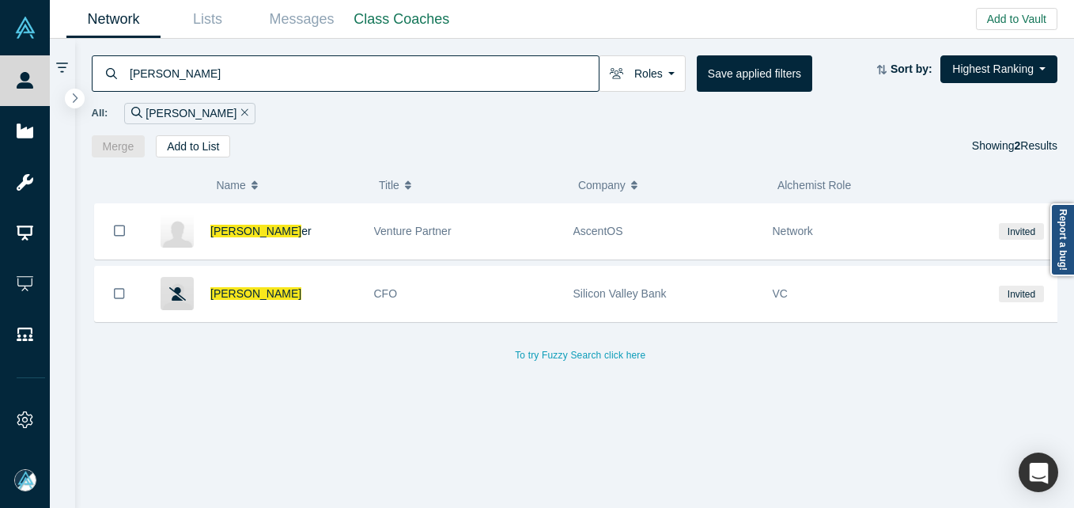
click at [314, 62] on input "[PERSON_NAME]" at bounding box center [363, 73] width 471 height 37
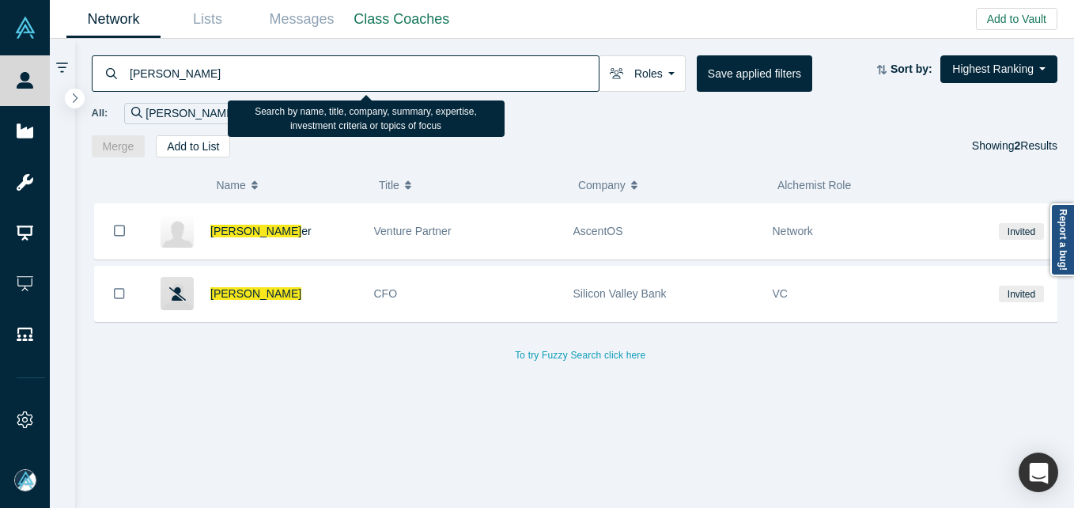
click at [313, 62] on input "[PERSON_NAME]" at bounding box center [363, 73] width 471 height 37
paste input "vid Raskino"
type input "[PERSON_NAME]"
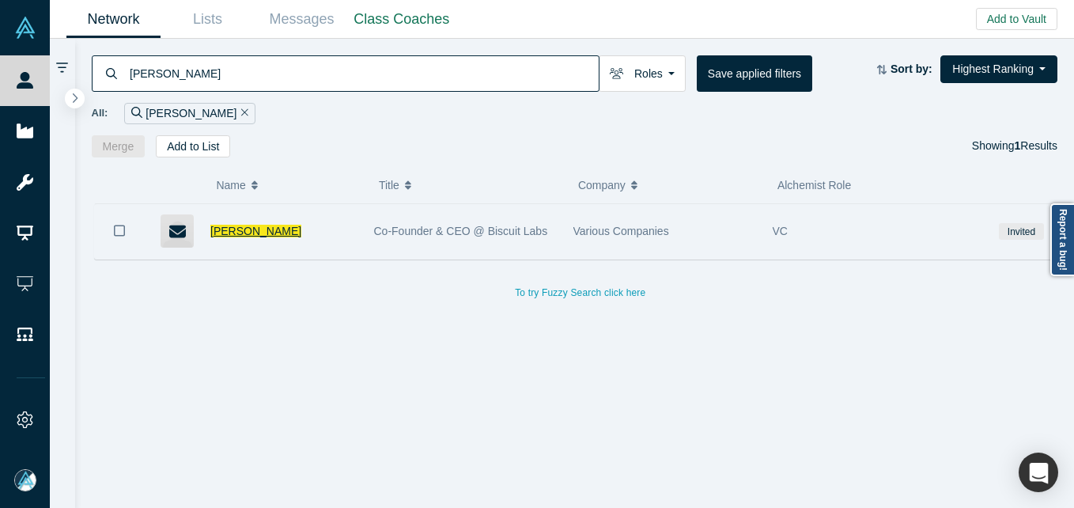
click at [273, 225] on span "[PERSON_NAME]" at bounding box center [255, 231] width 91 height 13
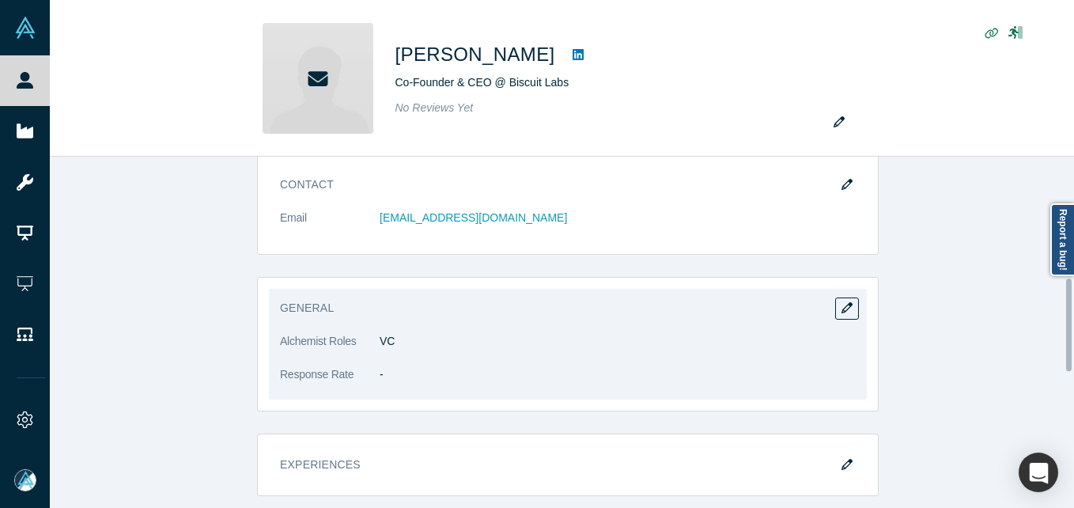
scroll to position [475, 0]
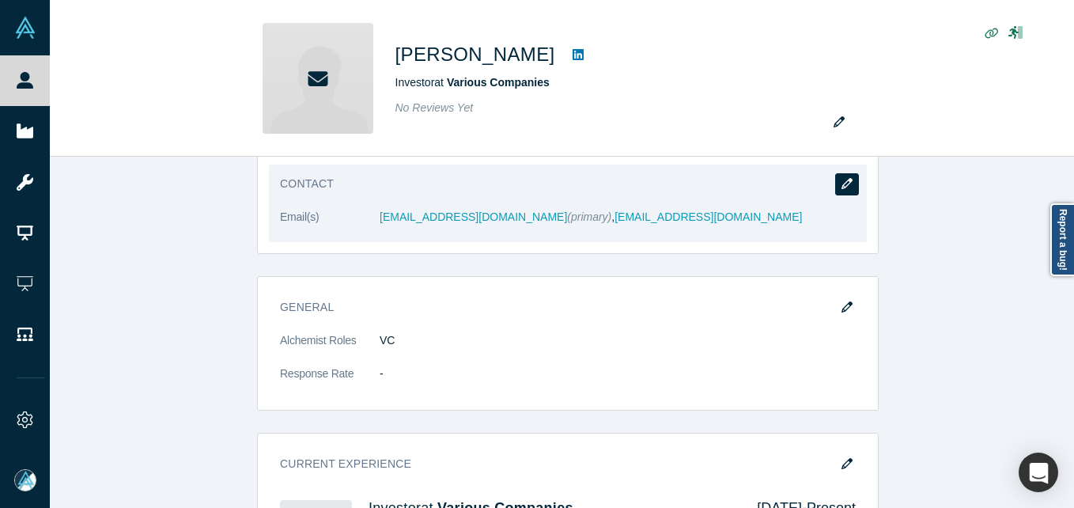
click at [844, 185] on icon "button" at bounding box center [847, 183] width 11 height 11
select select "US"
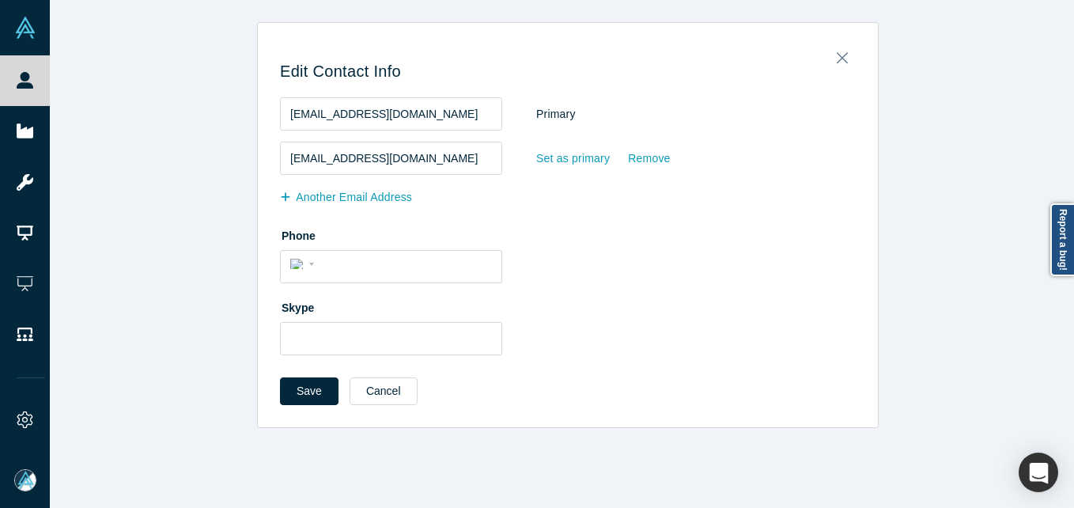
scroll to position [0, 0]
click at [581, 146] on div "Set as primary" at bounding box center [573, 159] width 75 height 28
click at [0, 0] on input "Set as primary" at bounding box center [0, 0] width 0 height 0
drag, startPoint x: 319, startPoint y: 384, endPoint x: 329, endPoint y: 358, distance: 28.1
click at [317, 384] on button "Save" at bounding box center [309, 391] width 59 height 28
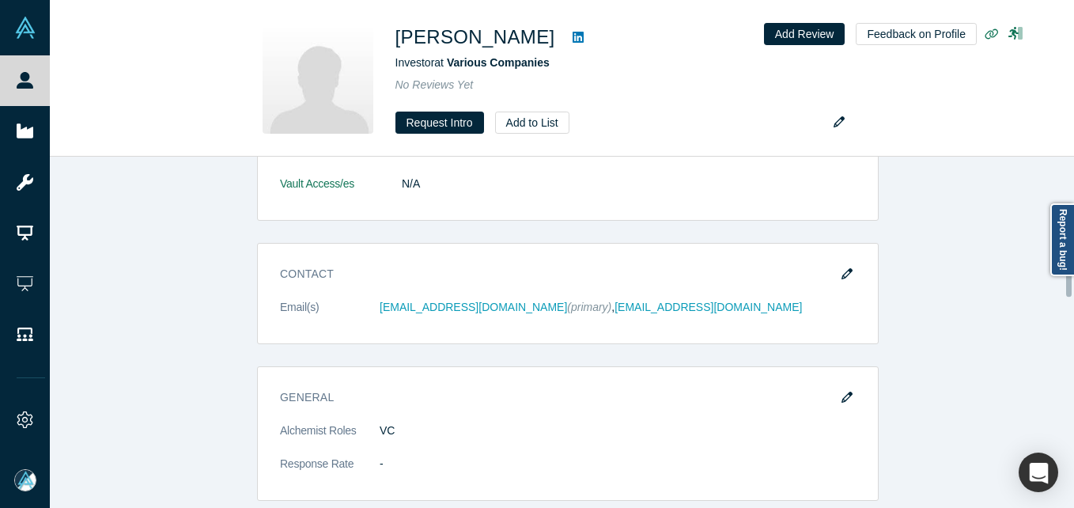
scroll to position [554, 0]
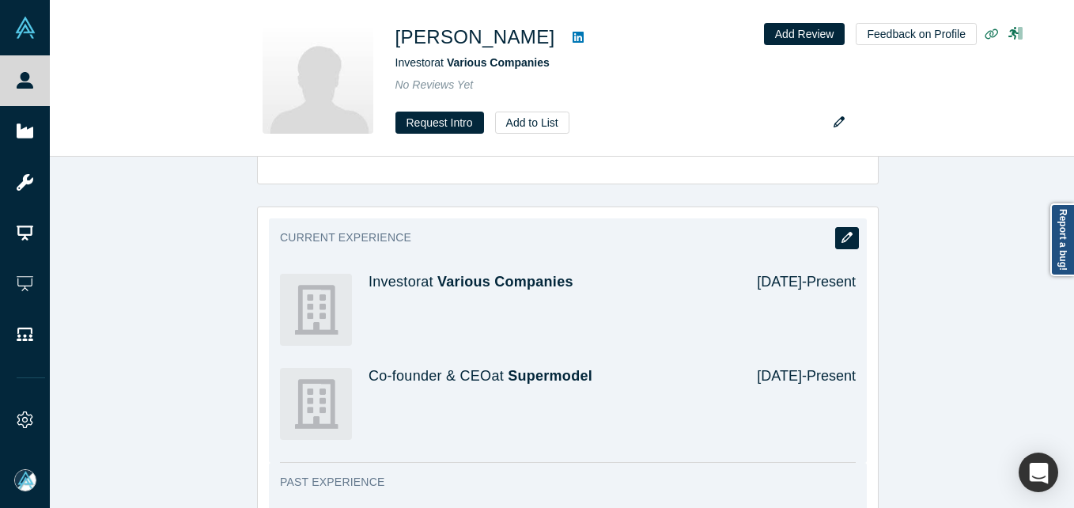
click at [842, 235] on icon "button" at bounding box center [847, 237] width 11 height 11
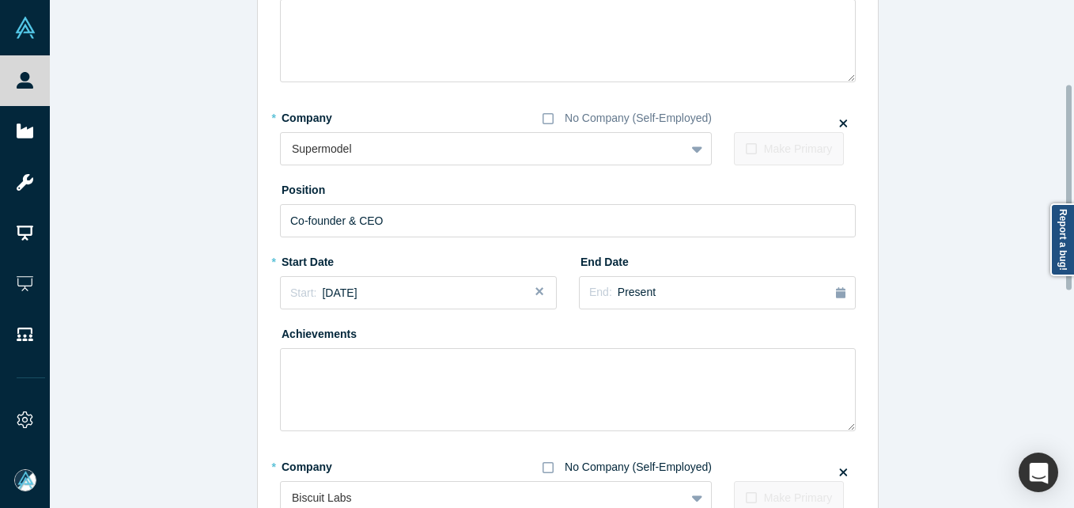
scroll to position [396, 0]
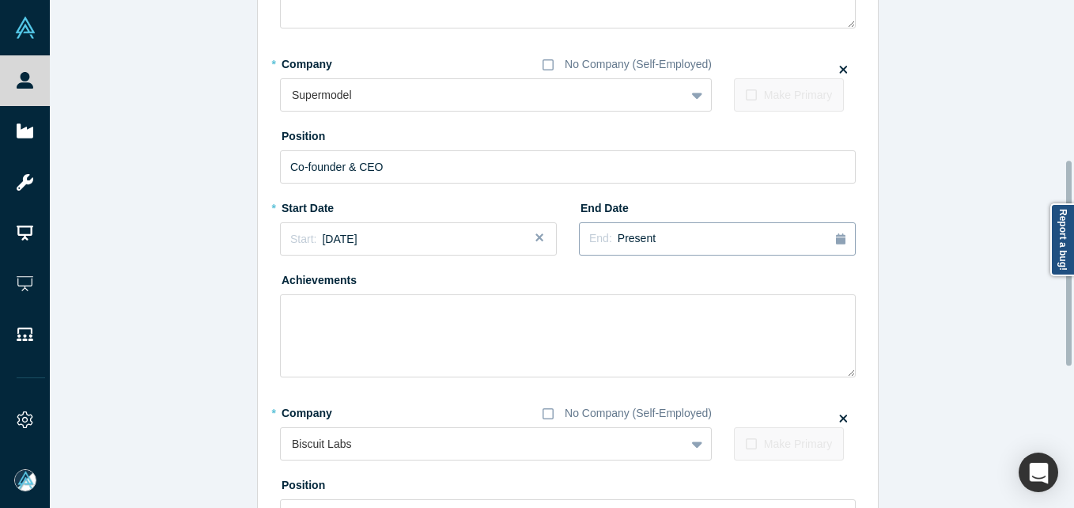
click at [659, 245] on div "End: Present" at bounding box center [717, 238] width 256 height 17
click at [692, 348] on div "[DATE]" at bounding box center [711, 355] width 51 height 17
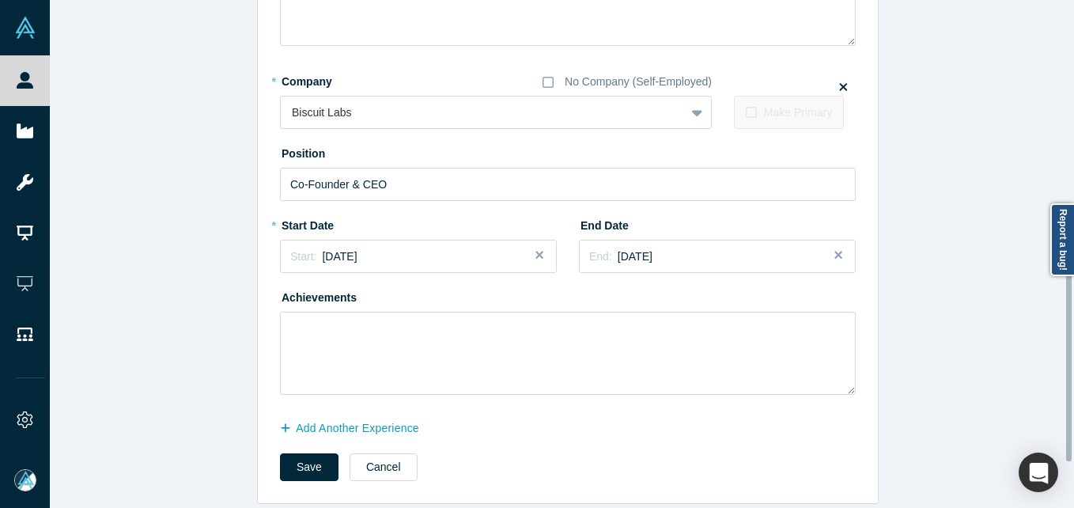
scroll to position [745, 0]
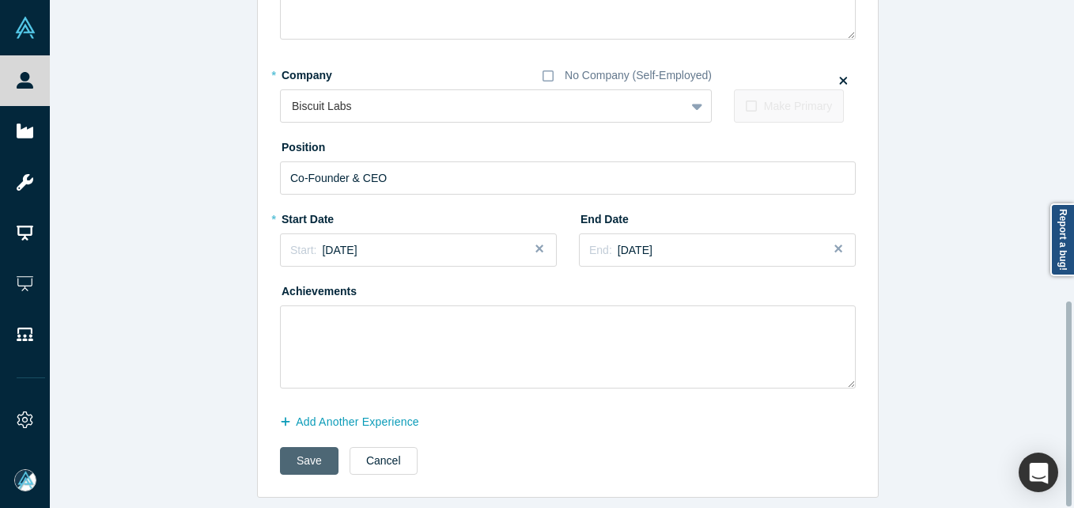
click at [286, 454] on button "Save" at bounding box center [309, 461] width 59 height 28
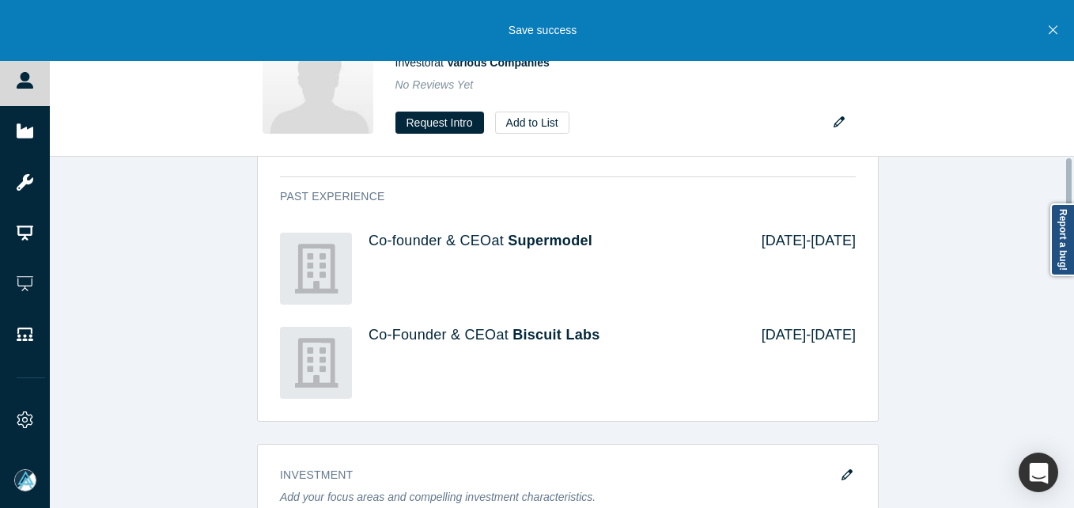
scroll to position [0, 0]
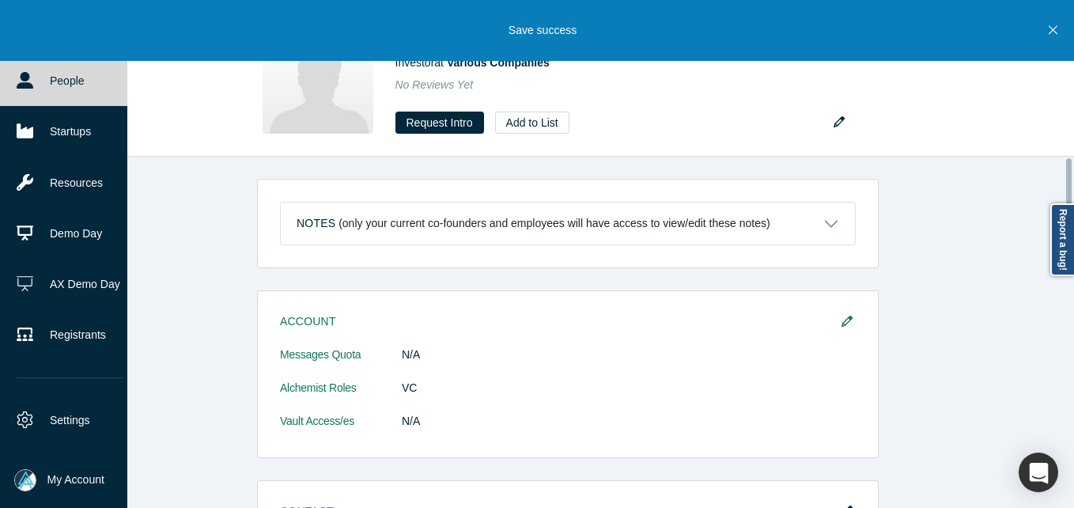
click at [40, 93] on link "People" at bounding box center [69, 80] width 139 height 51
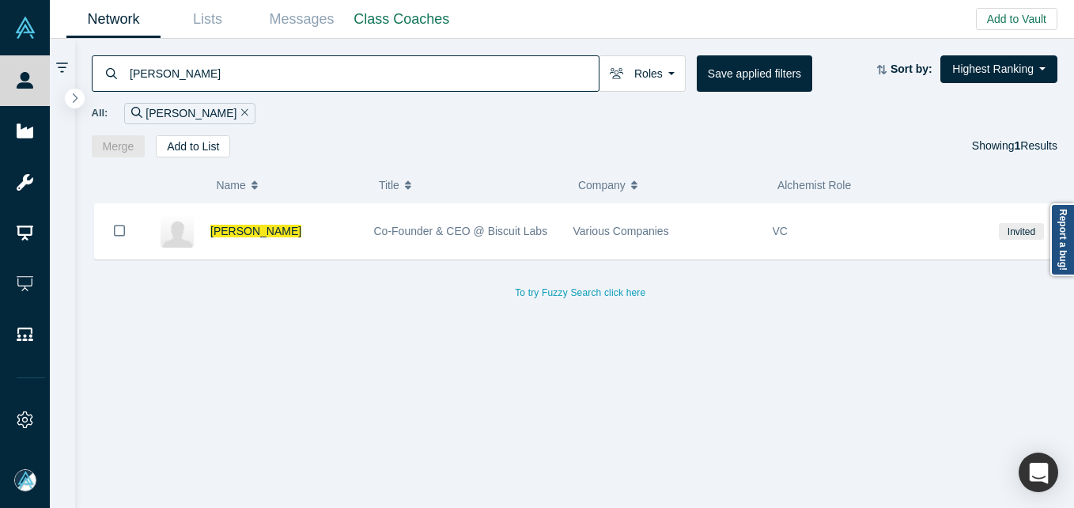
click at [359, 71] on input "[PERSON_NAME]" at bounding box center [363, 73] width 471 height 37
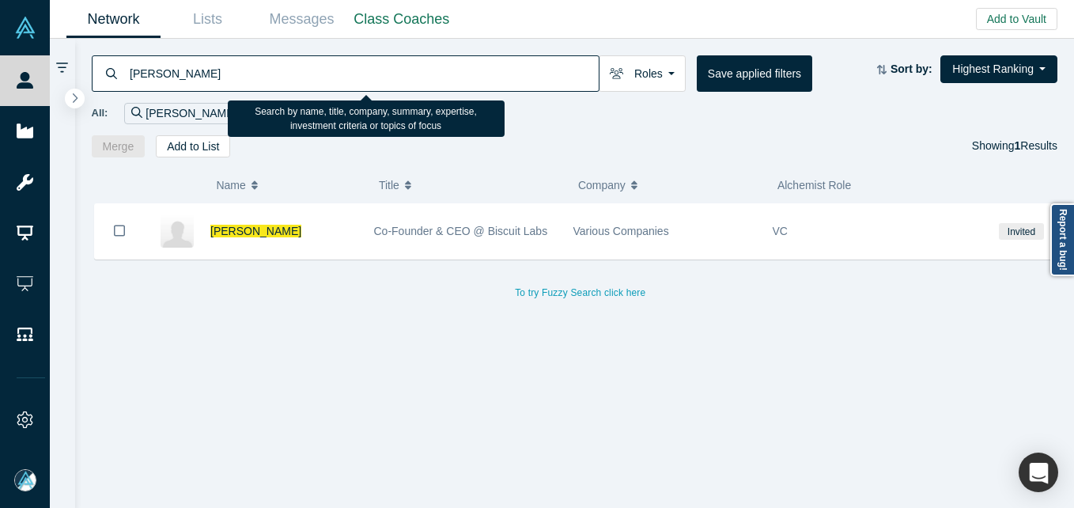
click at [358, 70] on input "[PERSON_NAME]" at bounding box center [363, 73] width 471 height 37
paste input "[PERSON_NAME]"
type input "[PERSON_NAME]"
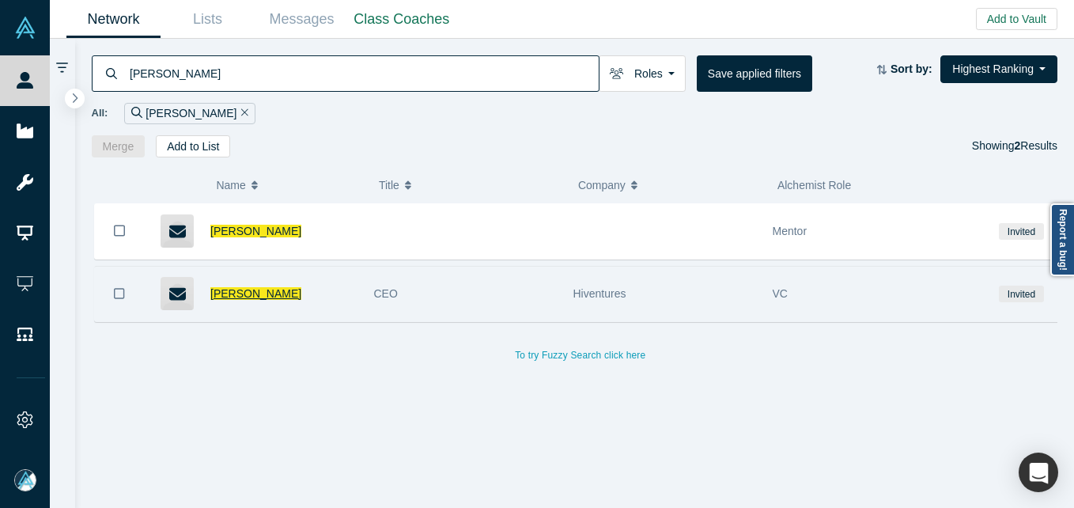
click at [254, 297] on span "[PERSON_NAME]" at bounding box center [255, 293] width 91 height 13
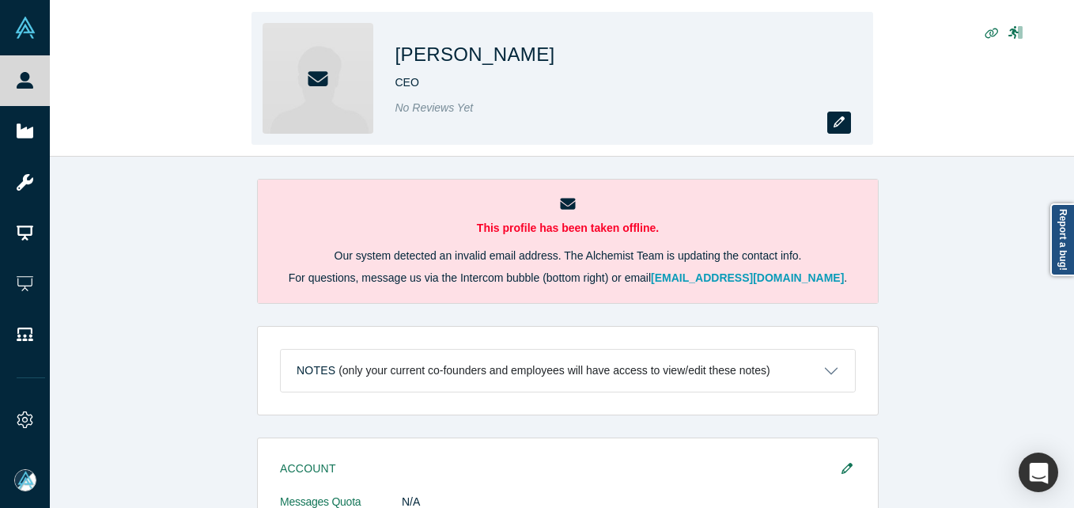
click at [839, 125] on icon "button" at bounding box center [839, 121] width 11 height 11
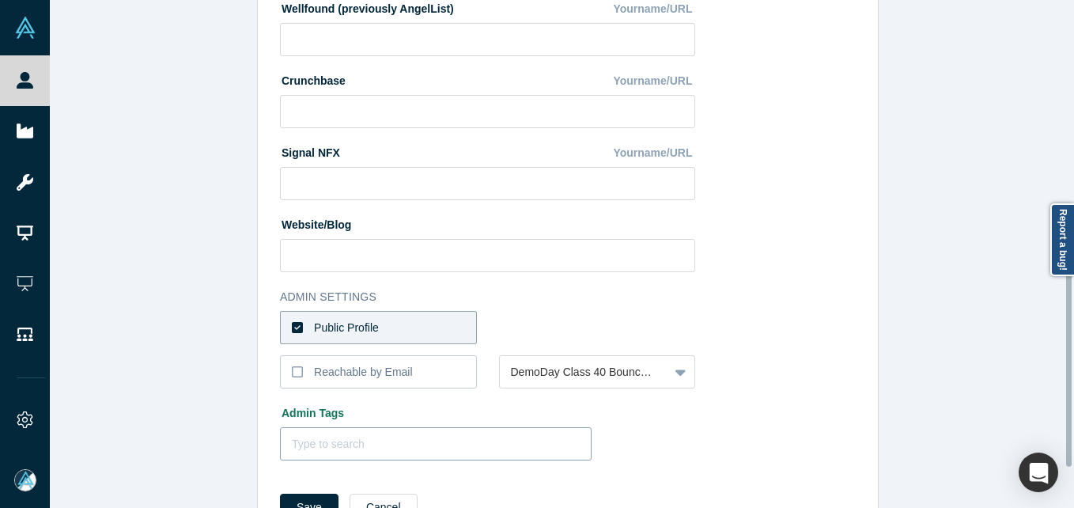
scroll to position [665, 0]
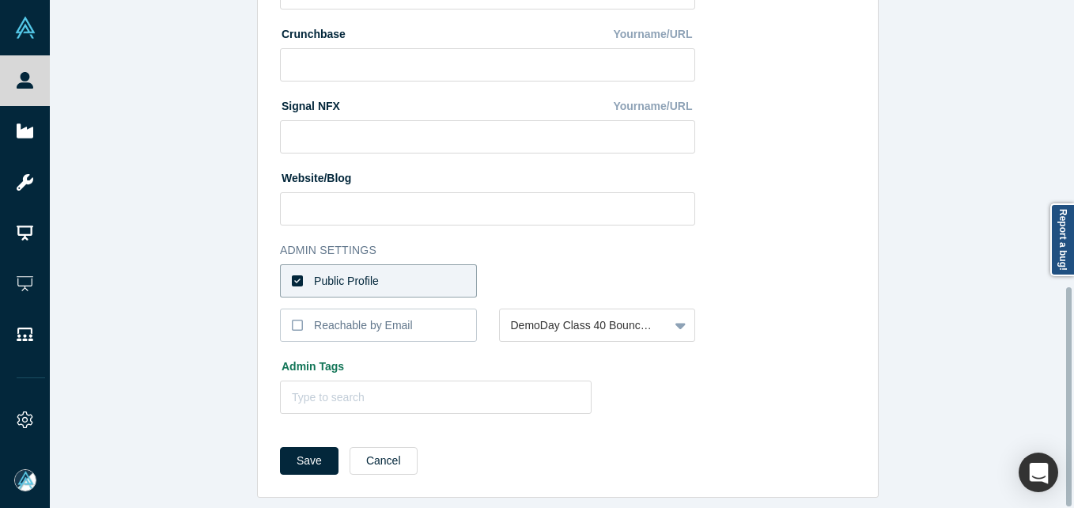
click at [412, 264] on label "Public Profile" at bounding box center [378, 280] width 197 height 33
click at [0, 0] on input "Public Profile" at bounding box center [0, 0] width 0 height 0
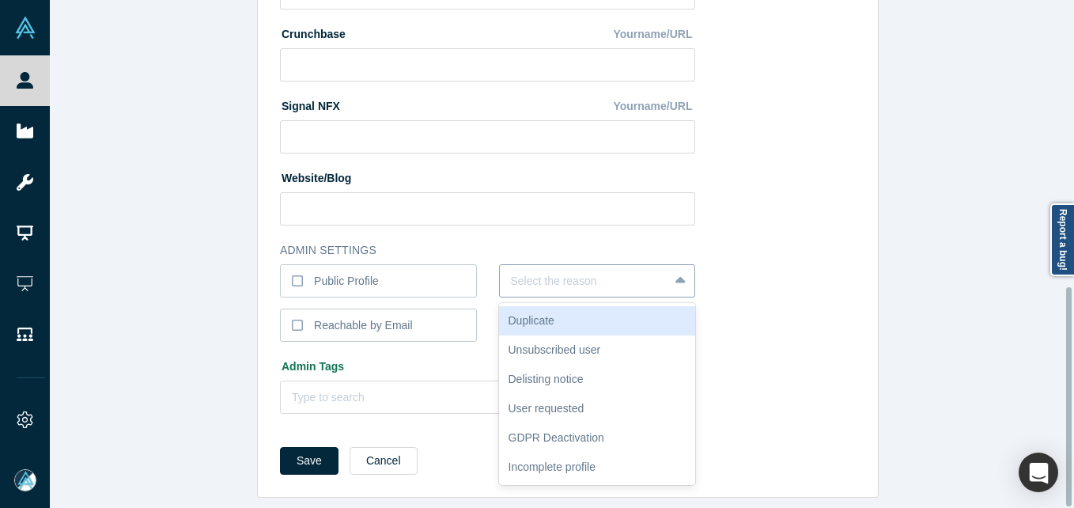
click at [581, 271] on div at bounding box center [584, 281] width 147 height 20
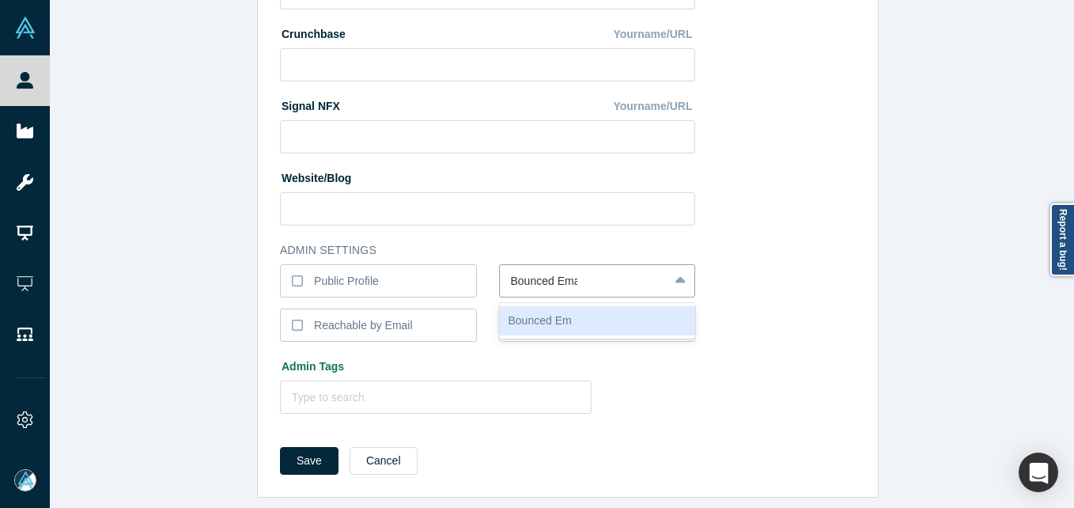
type input "Bounced Email"
click at [280, 447] on button "Save" at bounding box center [309, 461] width 59 height 28
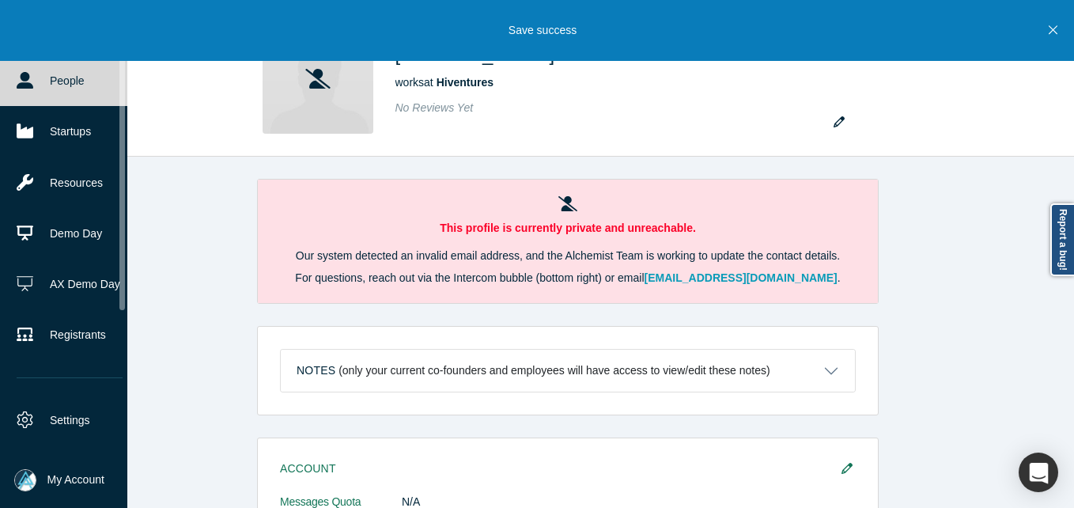
click at [26, 77] on icon at bounding box center [25, 80] width 17 height 17
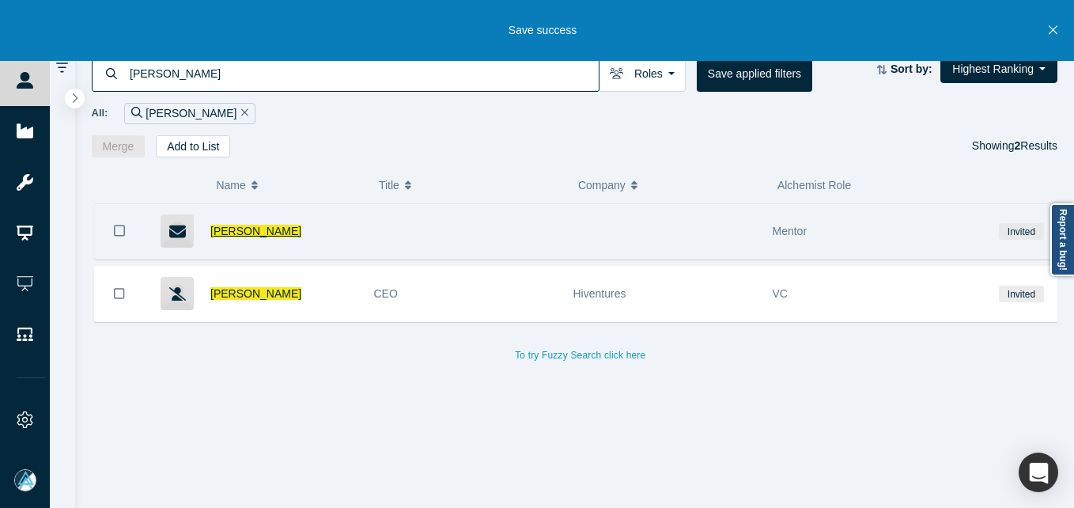
click at [248, 233] on span "[PERSON_NAME]" at bounding box center [255, 231] width 91 height 13
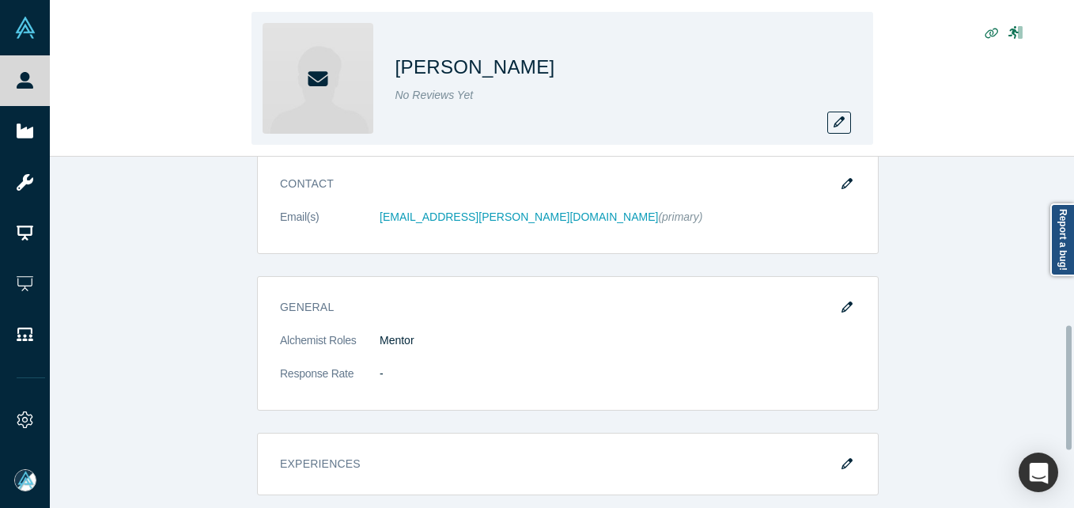
scroll to position [158, 0]
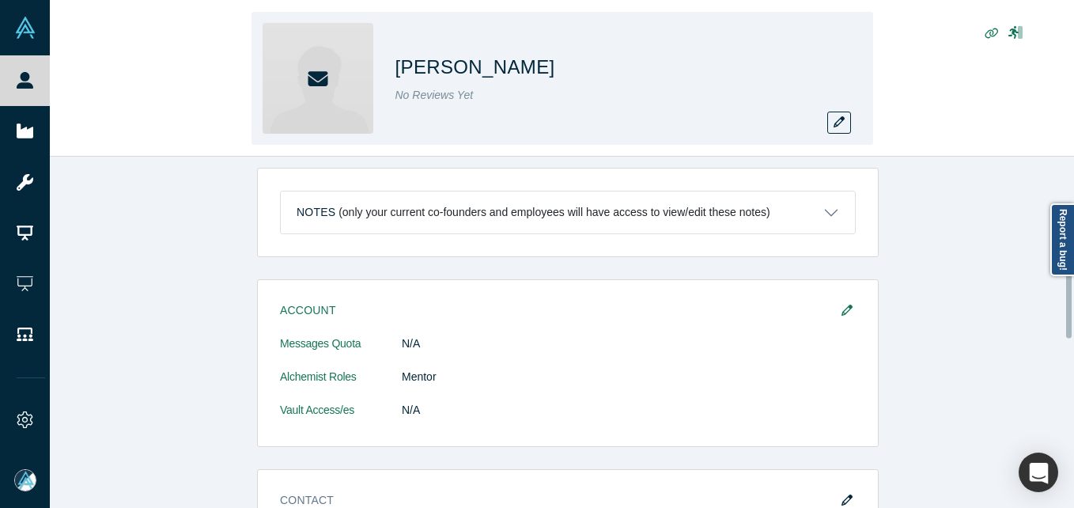
click at [852, 122] on div "[PERSON_NAME] No Reviews Yet" at bounding box center [563, 78] width 622 height 133
click at [839, 123] on icon "button" at bounding box center [839, 121] width 11 height 11
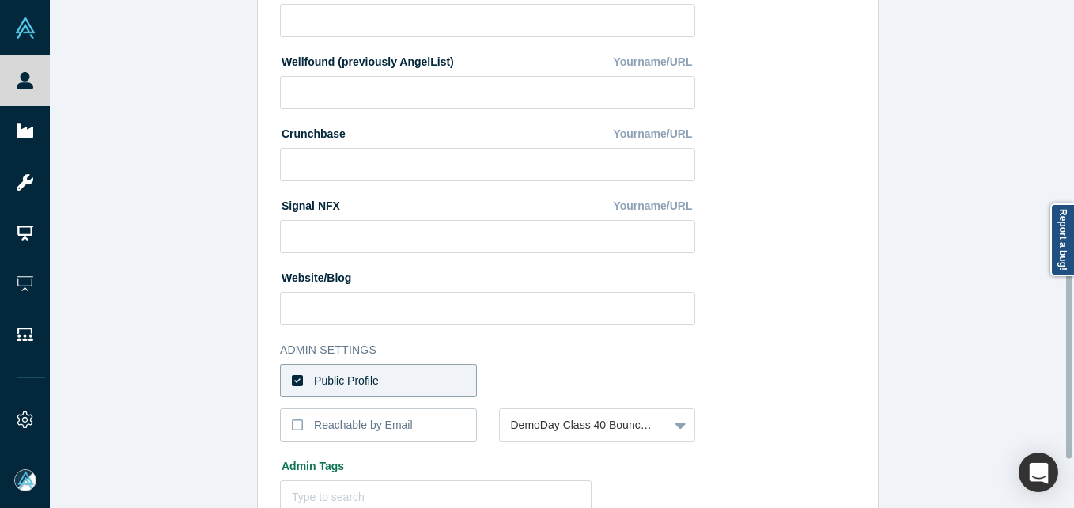
click at [378, 379] on label "Public Profile" at bounding box center [378, 380] width 197 height 33
click at [0, 0] on input "Public Profile" at bounding box center [0, 0] width 0 height 0
click at [508, 379] on div "Select the reason" at bounding box center [597, 380] width 197 height 33
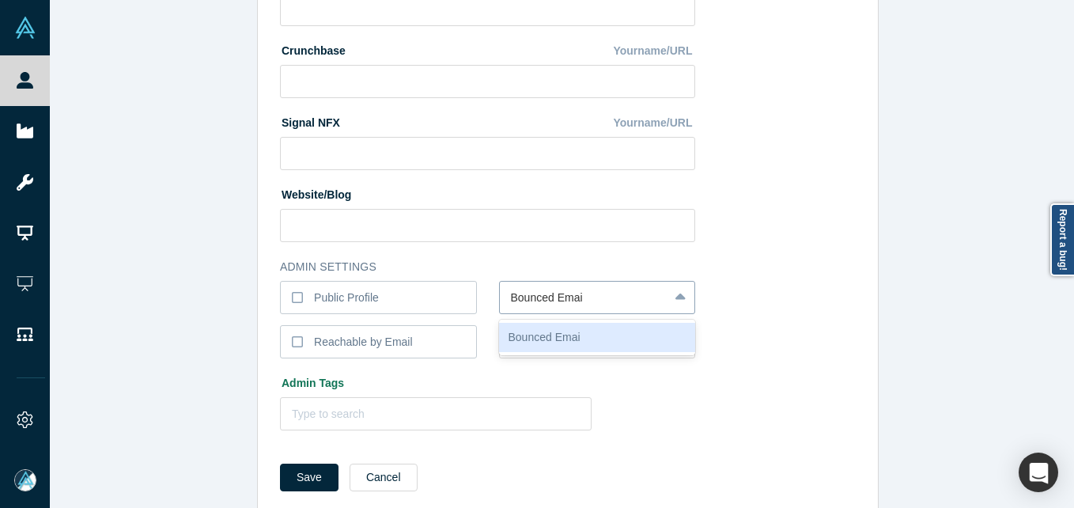
type input "Bounced Email"
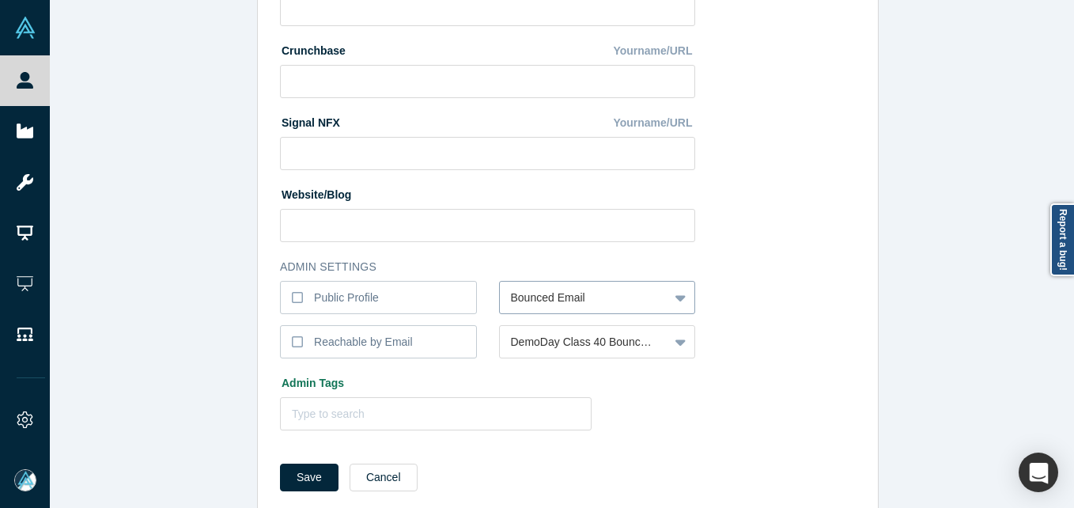
click at [280, 464] on button "Save" at bounding box center [309, 478] width 59 height 28
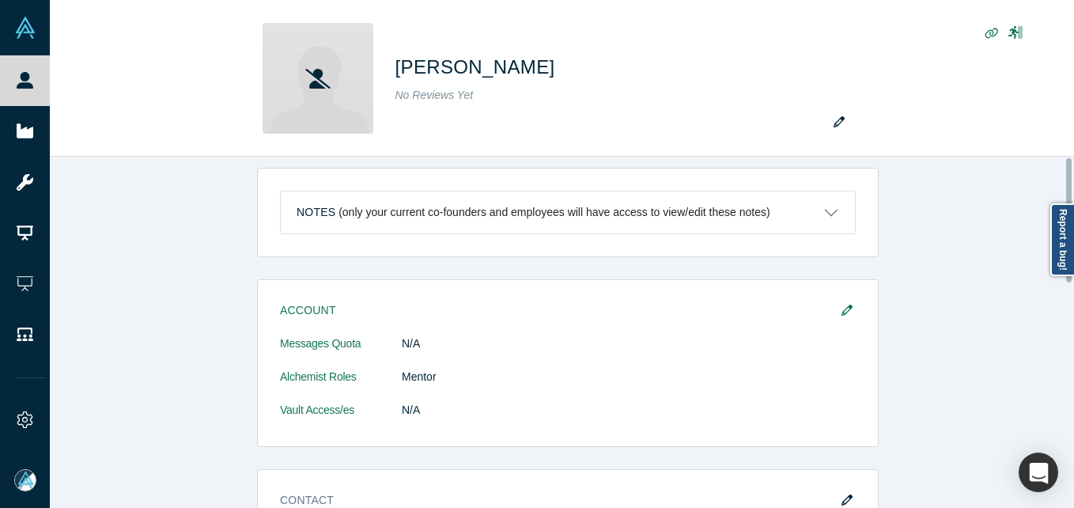
scroll to position [0, 0]
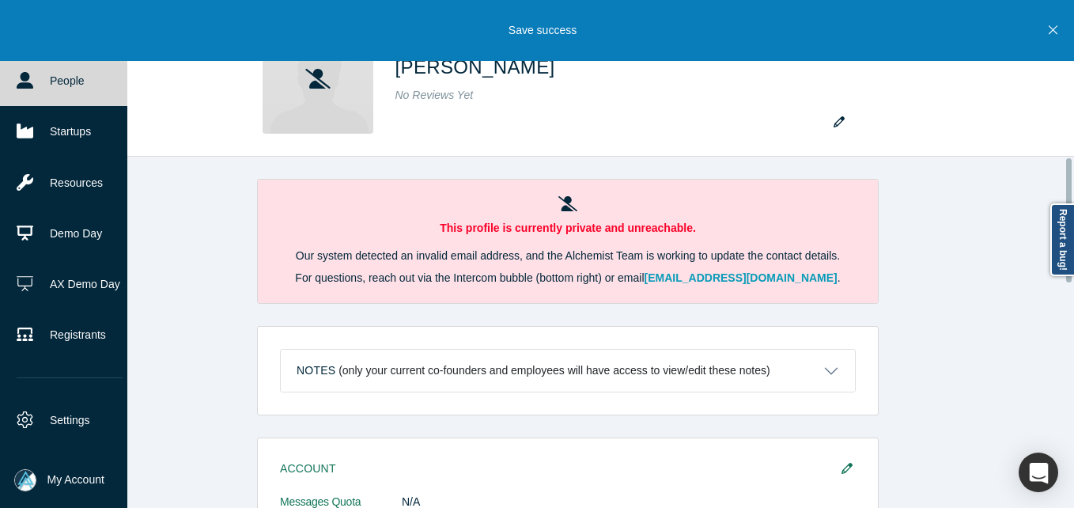
click at [28, 77] on icon at bounding box center [25, 80] width 17 height 17
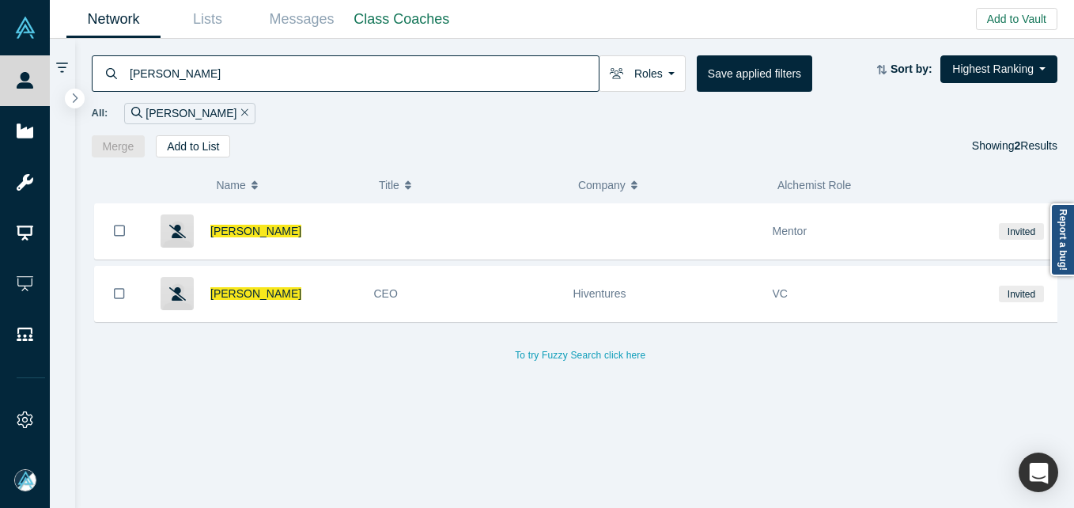
click at [325, 72] on input "[PERSON_NAME]" at bounding box center [363, 73] width 471 height 37
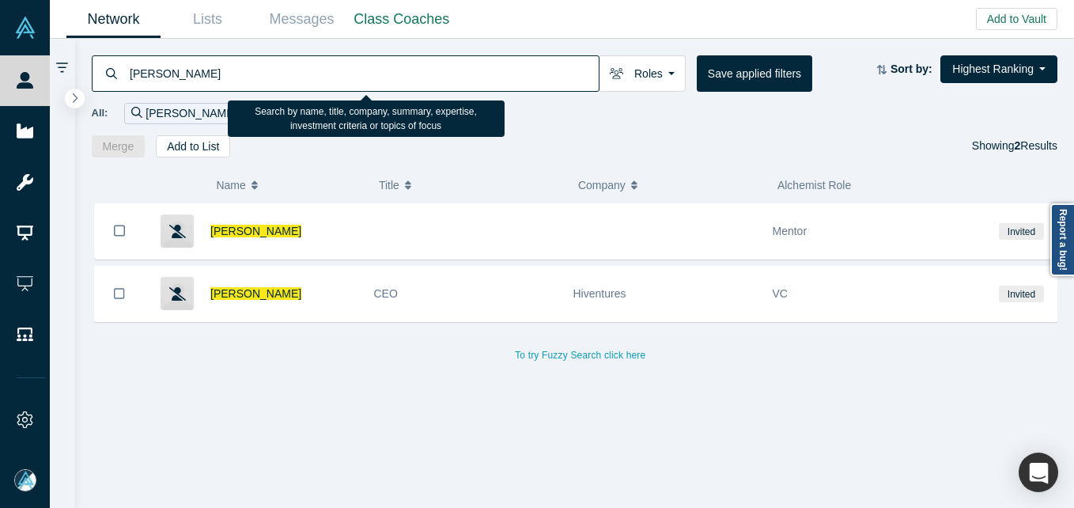
click at [325, 72] on input "[PERSON_NAME]" at bounding box center [363, 73] width 471 height 37
paste input "[PERSON_NAME]"
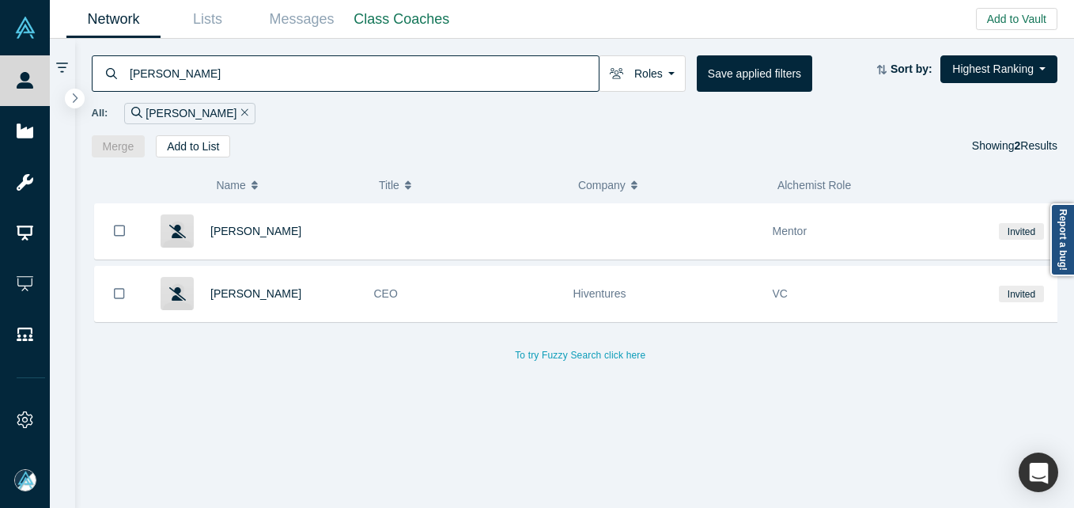
type input "[PERSON_NAME]"
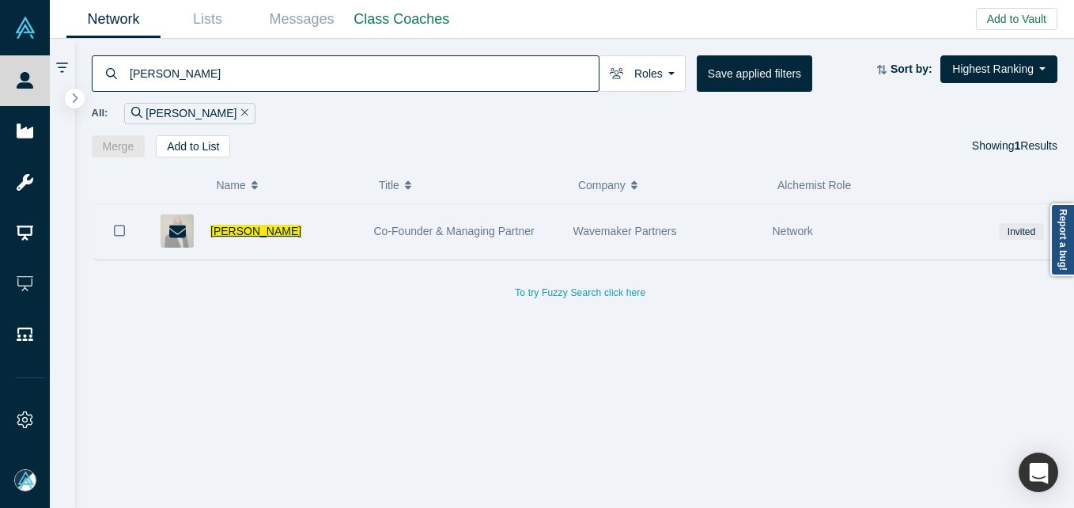
click at [249, 232] on span "[PERSON_NAME]" at bounding box center [255, 231] width 91 height 13
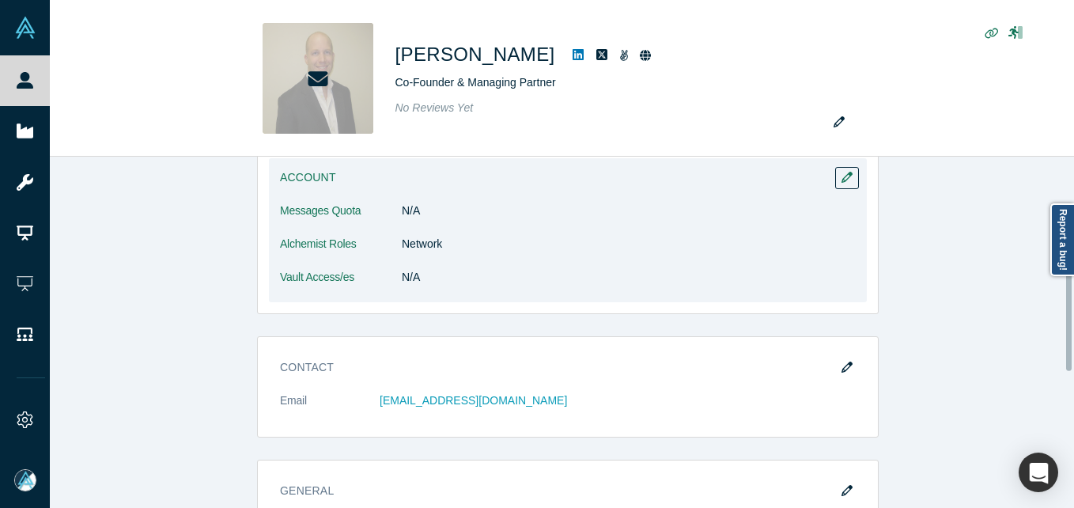
scroll to position [316, 0]
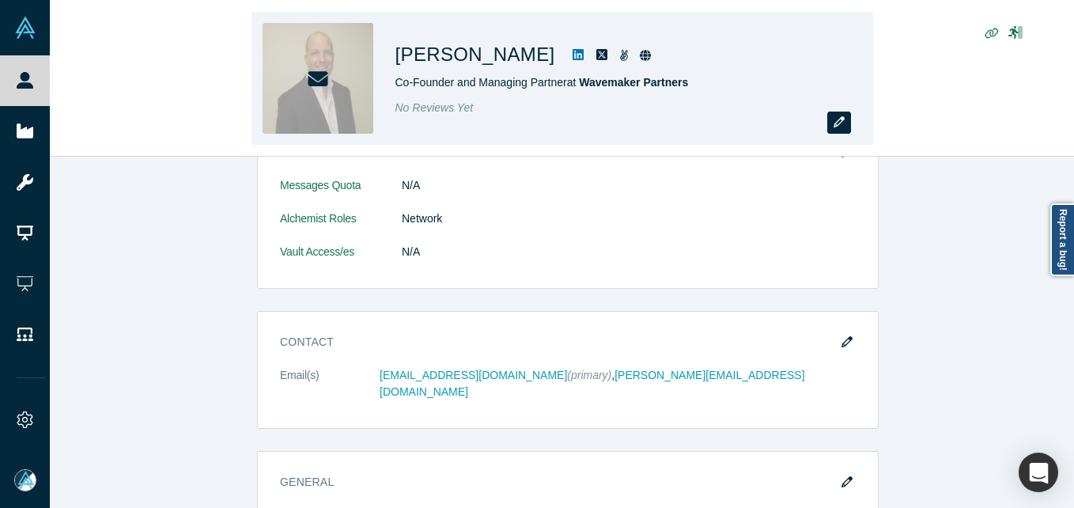
click at [836, 119] on icon "button" at bounding box center [839, 121] width 11 height 11
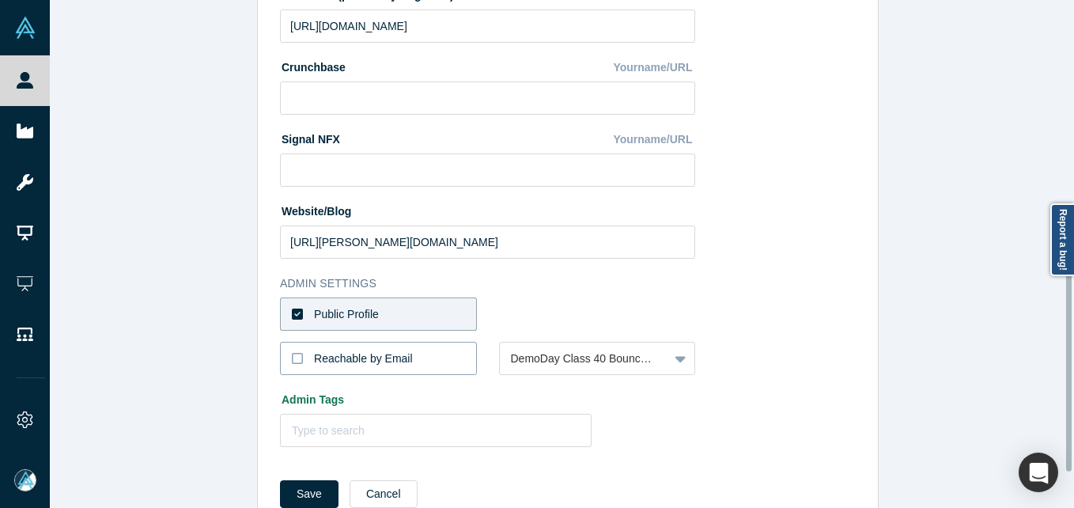
scroll to position [665, 0]
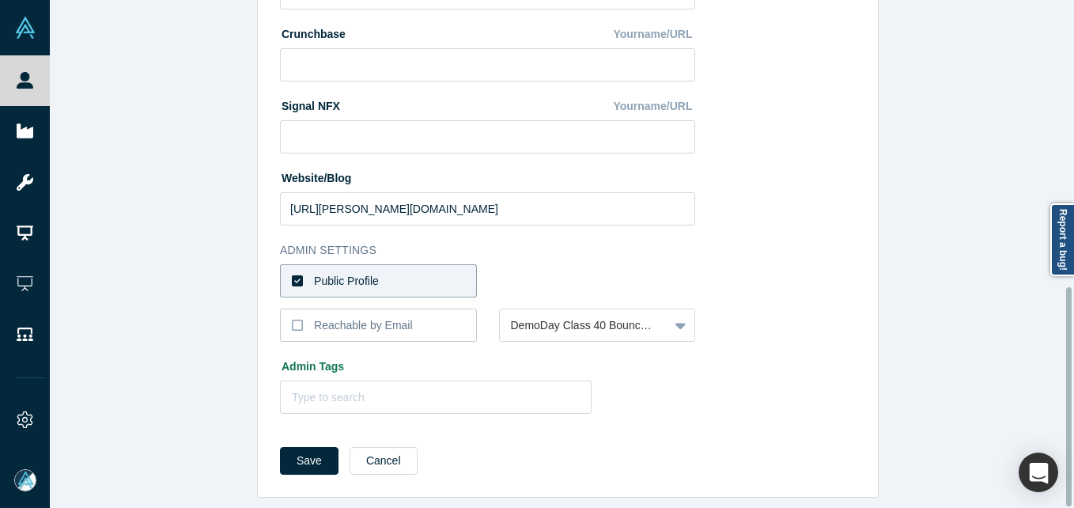
click at [392, 264] on label "Public Profile" at bounding box center [378, 280] width 197 height 33
click at [0, 0] on input "Public Profile" at bounding box center [0, 0] width 0 height 0
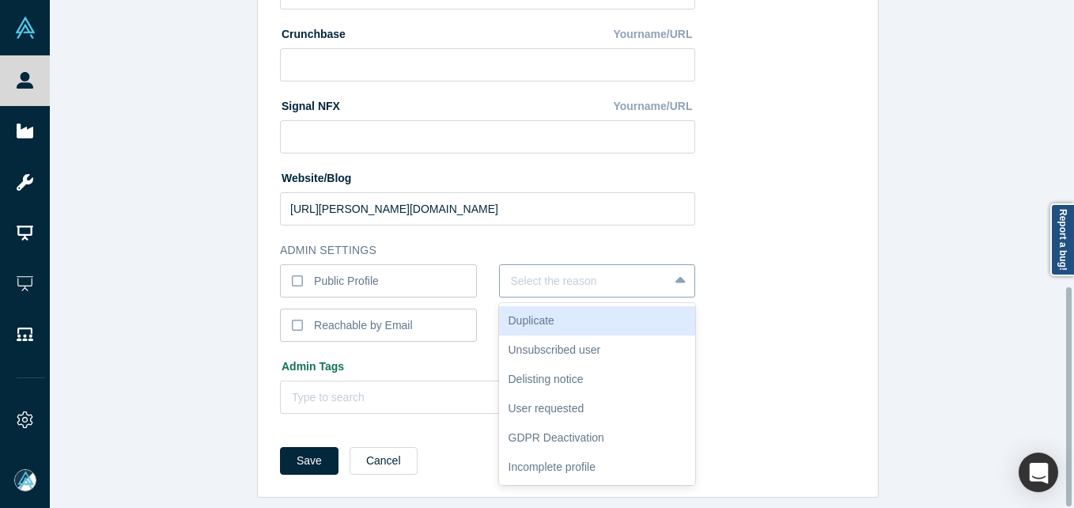
click at [515, 275] on div at bounding box center [584, 281] width 147 height 20
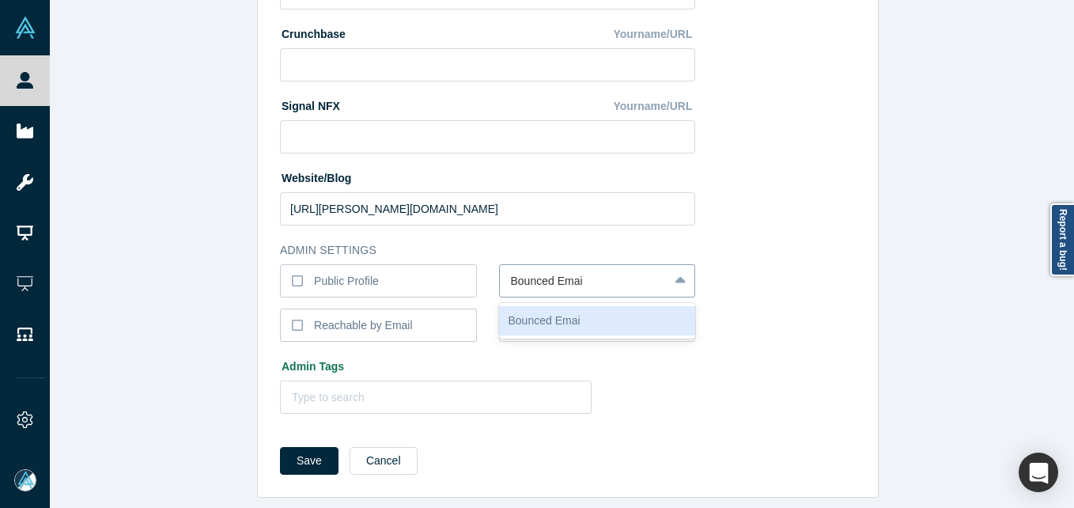
type input "Bounced Email"
click at [280, 447] on button "Save" at bounding box center [309, 461] width 59 height 28
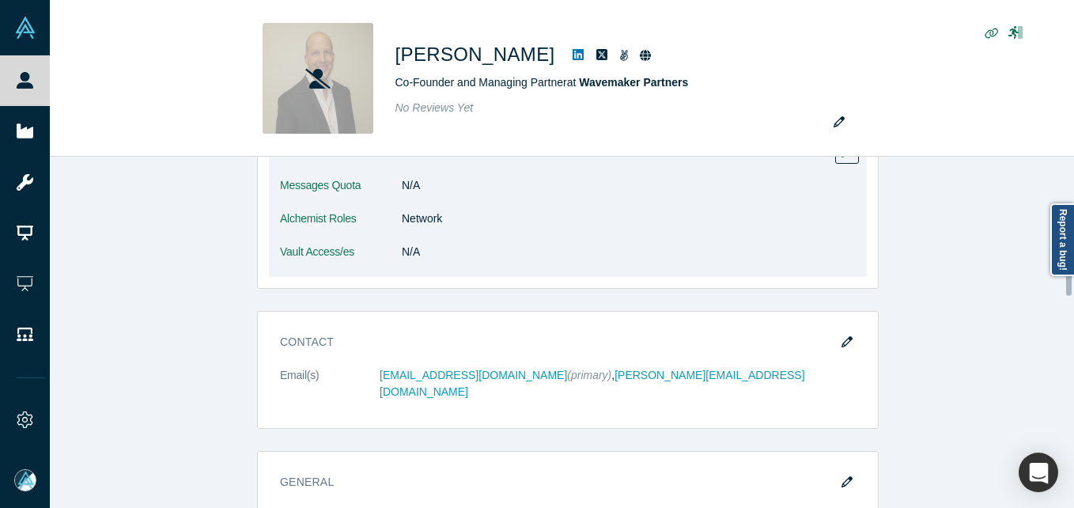
scroll to position [0, 0]
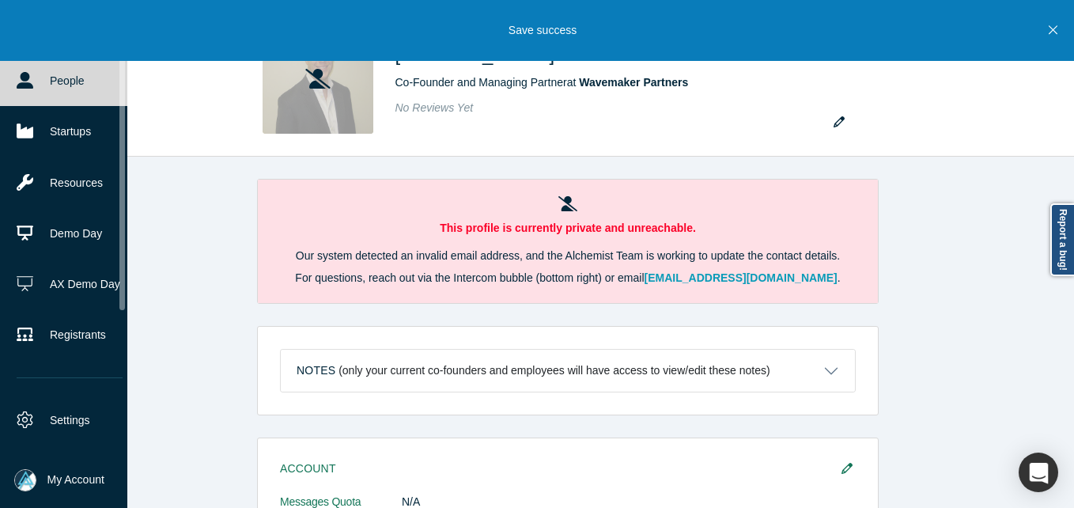
click at [70, 81] on link "People" at bounding box center [69, 80] width 139 height 51
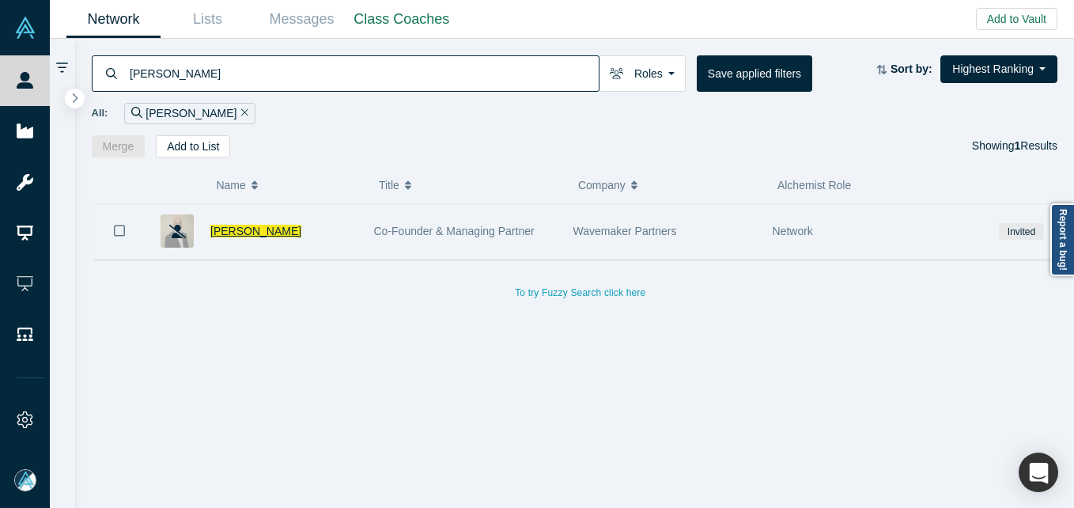
click at [252, 235] on span "[PERSON_NAME]" at bounding box center [255, 231] width 91 height 13
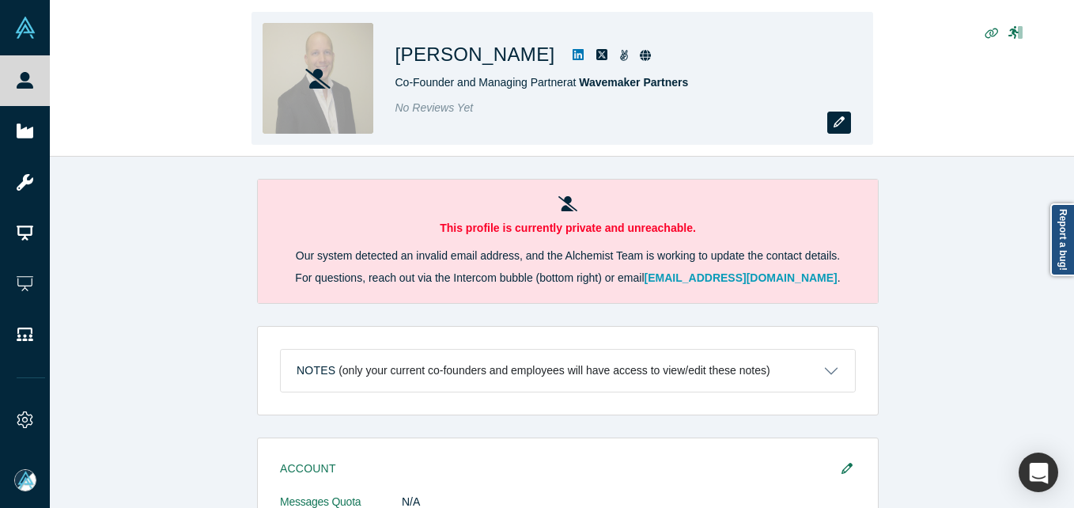
click at [844, 123] on icon "button" at bounding box center [839, 121] width 11 height 11
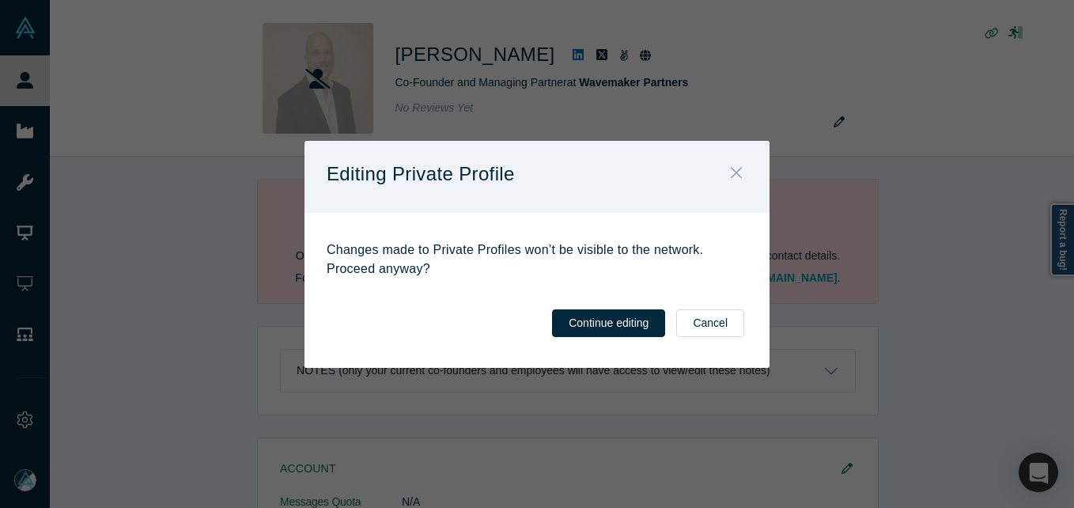
click at [741, 170] on icon "Close" at bounding box center [736, 172] width 11 height 17
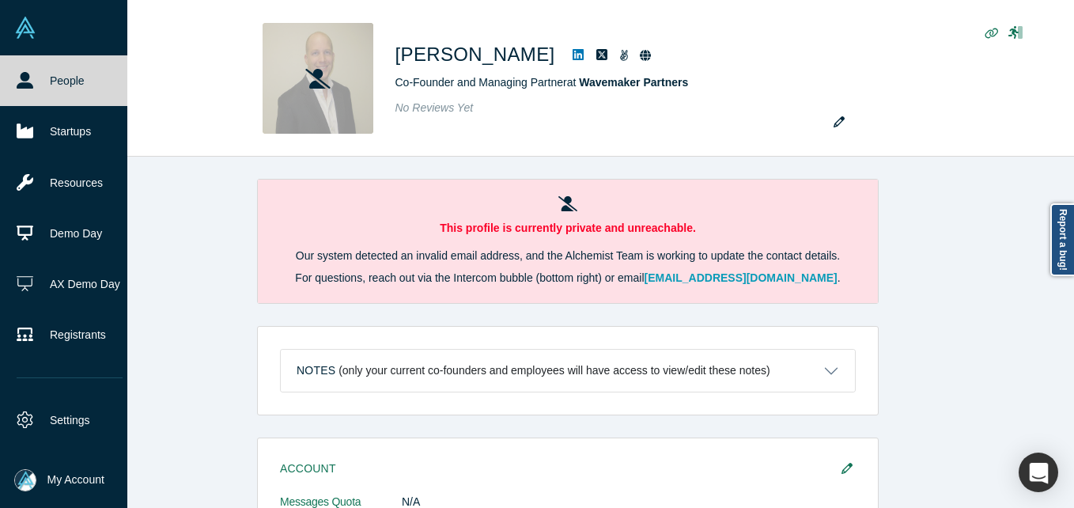
drag, startPoint x: 42, startPoint y: 81, endPoint x: 95, endPoint y: 0, distance: 97.2
click at [44, 81] on link "People" at bounding box center [69, 80] width 139 height 51
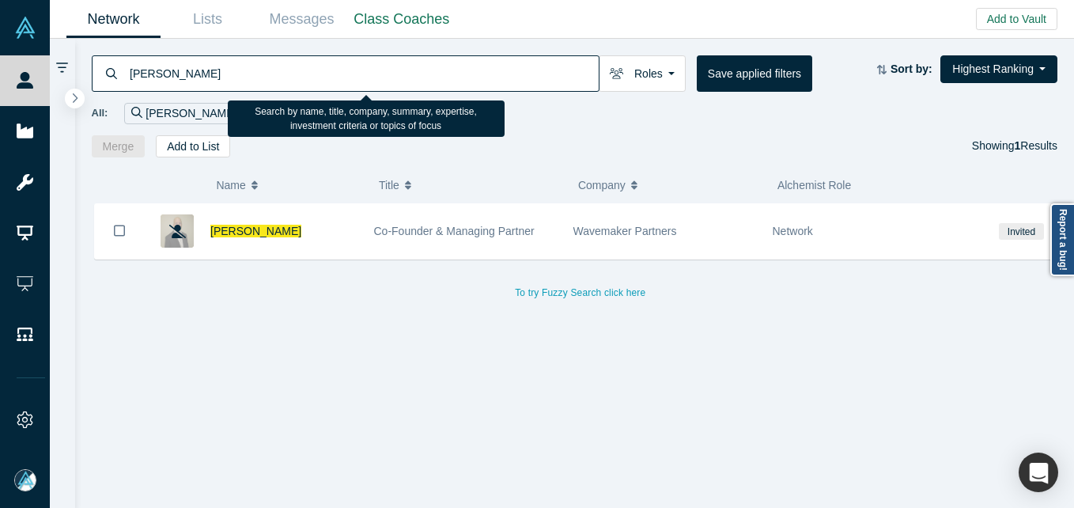
drag, startPoint x: 295, startPoint y: 59, endPoint x: 288, endPoint y: 66, distance: 9.5
click at [292, 62] on input "[PERSON_NAME]" at bounding box center [363, 73] width 471 height 37
click at [282, 74] on input "[PERSON_NAME]" at bounding box center [363, 73] width 471 height 37
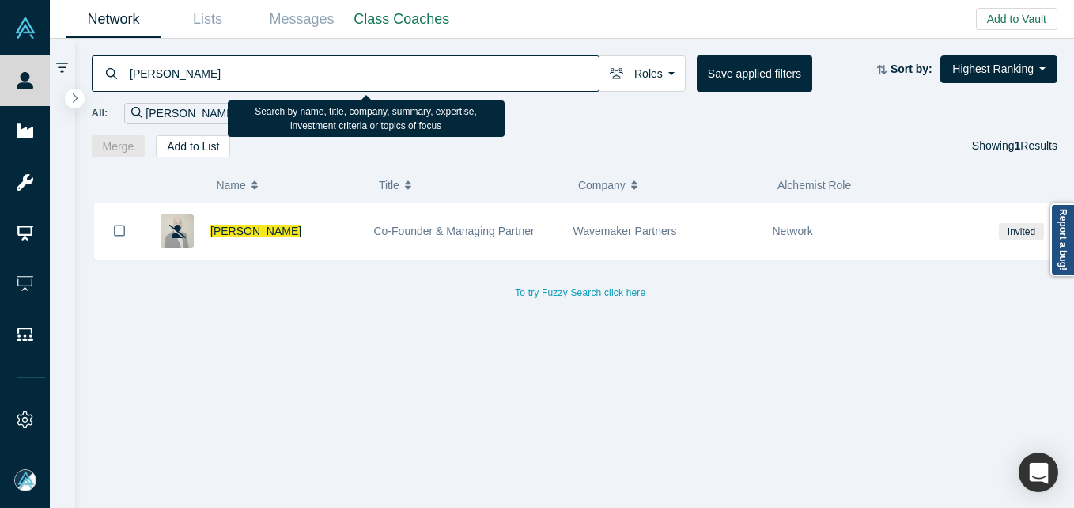
paste input "[PERSON_NAME] [PERSON_NAME] Panchi"
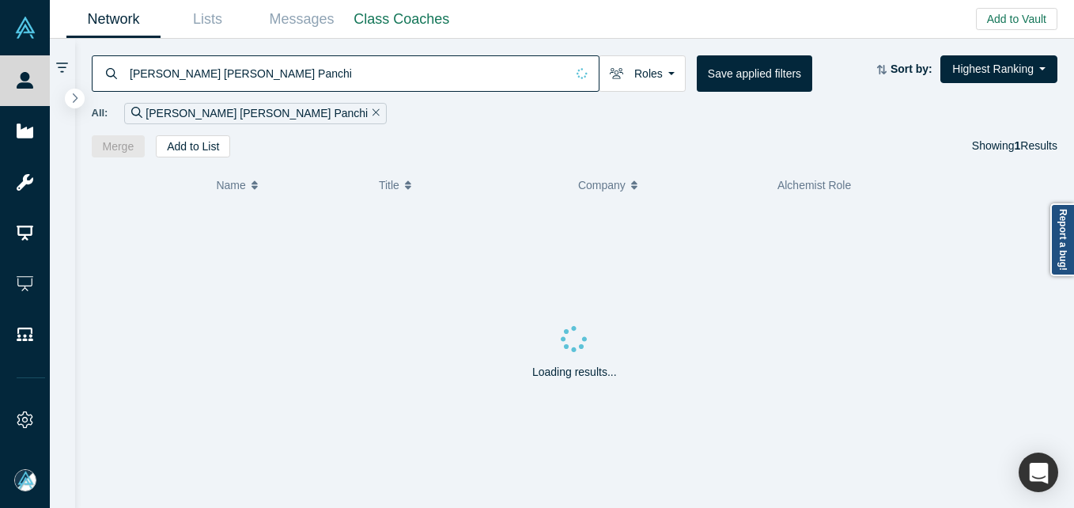
type input "[PERSON_NAME] [PERSON_NAME] Panchi"
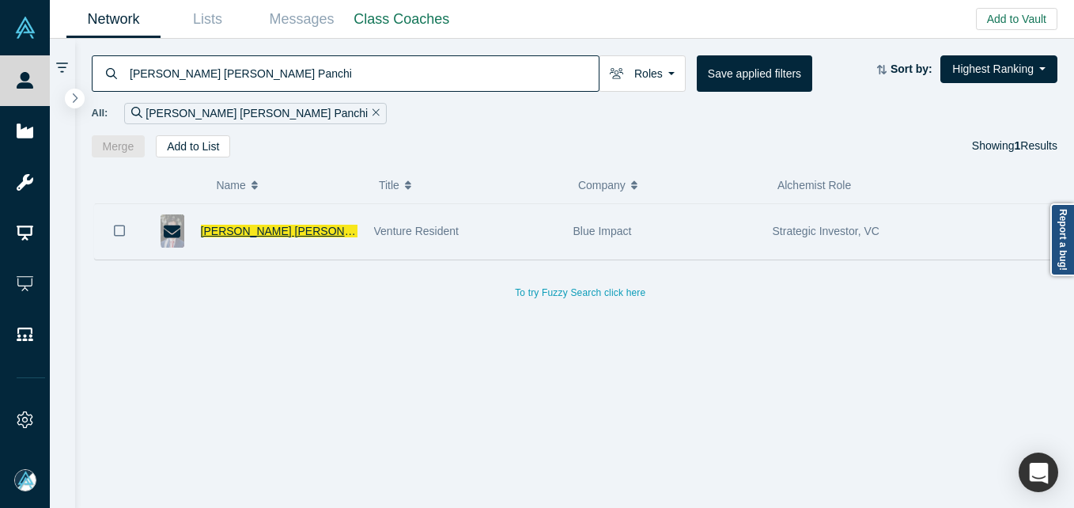
click at [262, 232] on span "[PERSON_NAME] [PERSON_NAME] Panchi" at bounding box center [312, 231] width 222 height 13
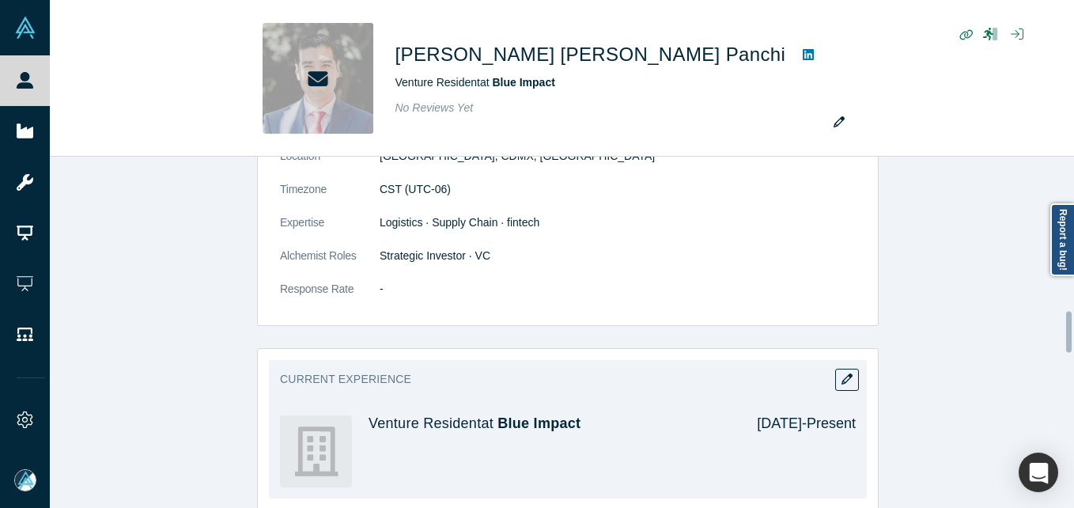
scroll to position [1345, 0]
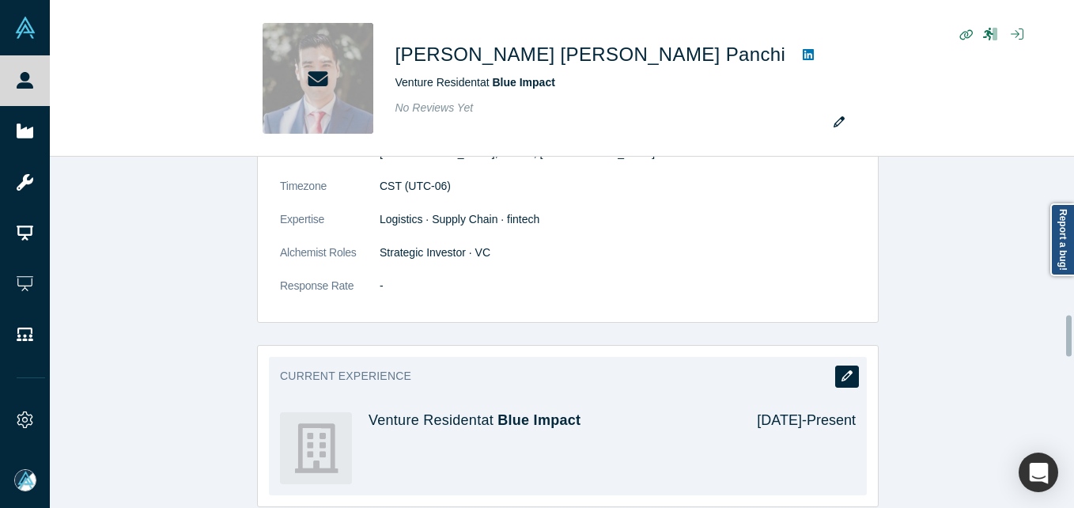
click at [842, 370] on icon "button" at bounding box center [847, 375] width 11 height 11
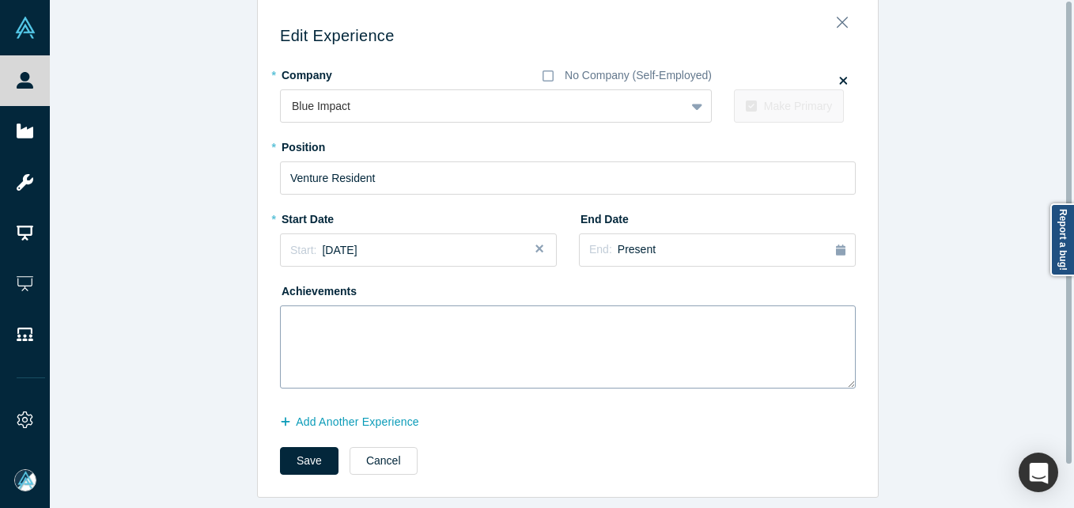
scroll to position [0, 0]
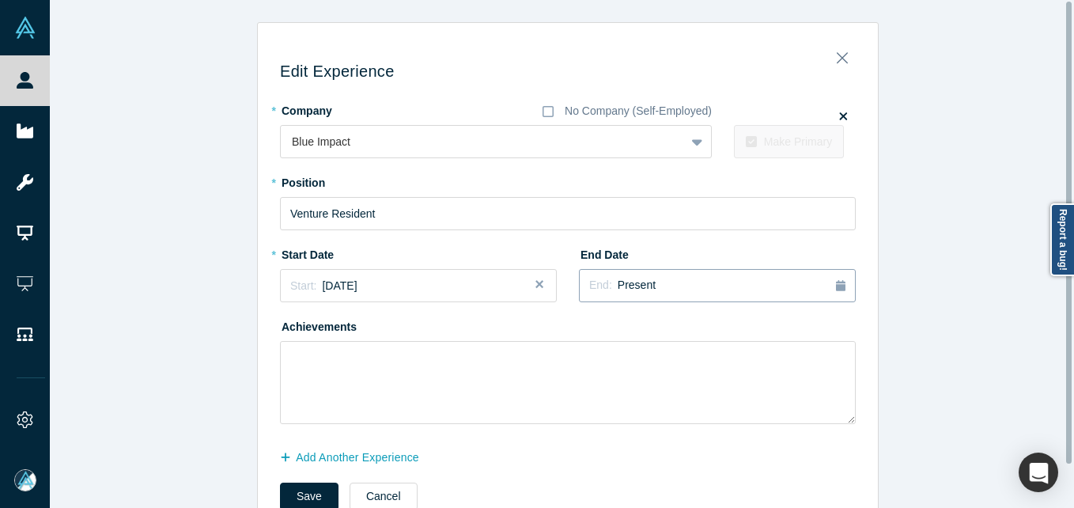
click at [654, 293] on div "End: Present" at bounding box center [717, 285] width 256 height 17
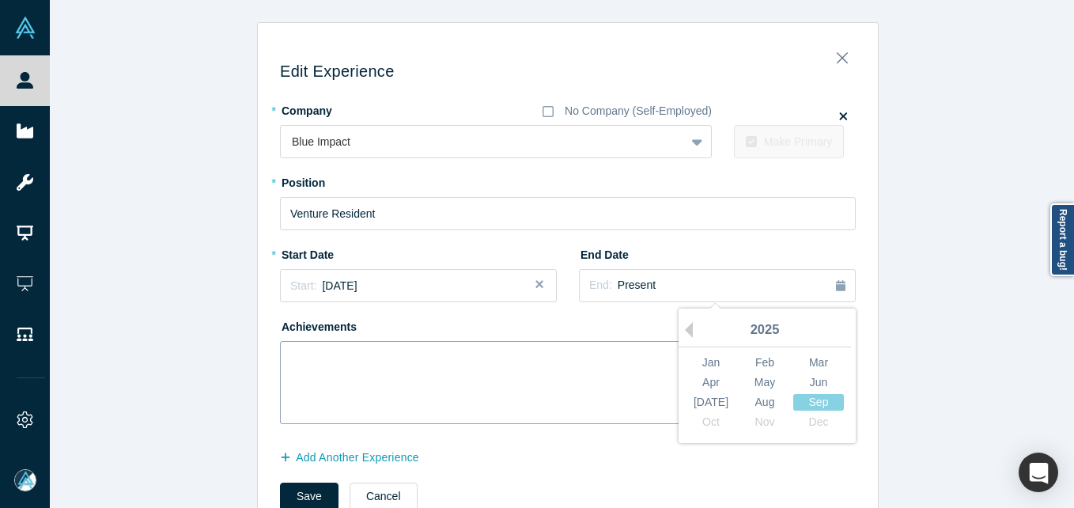
click at [749, 388] on div "May" at bounding box center [765, 382] width 51 height 17
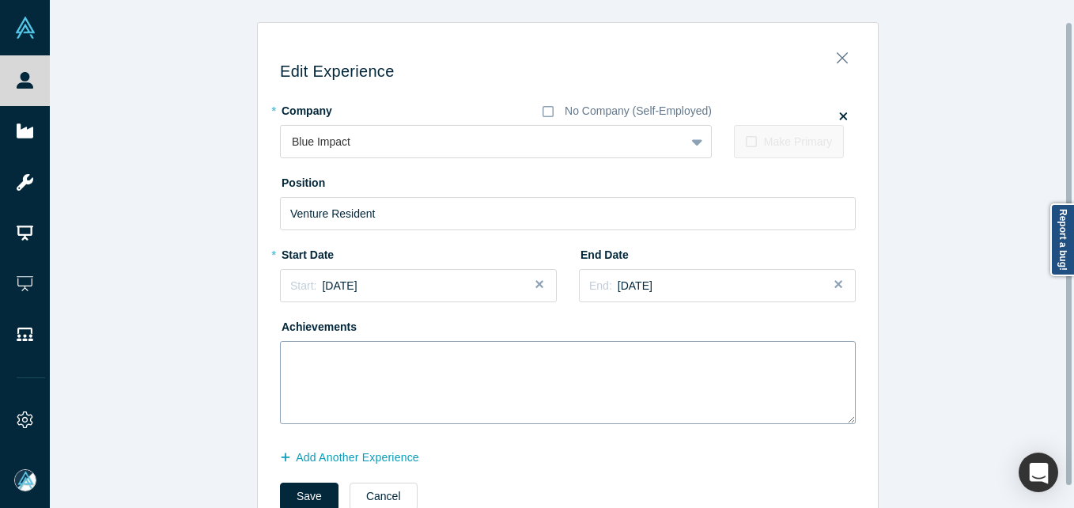
scroll to position [47, 0]
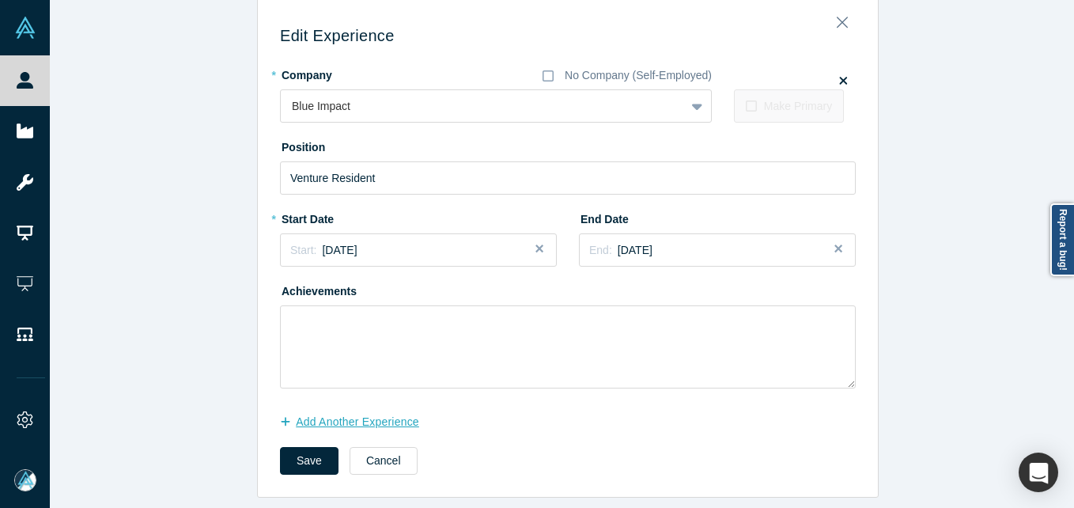
click at [328, 415] on button "Add Another Experience" at bounding box center [358, 422] width 156 height 28
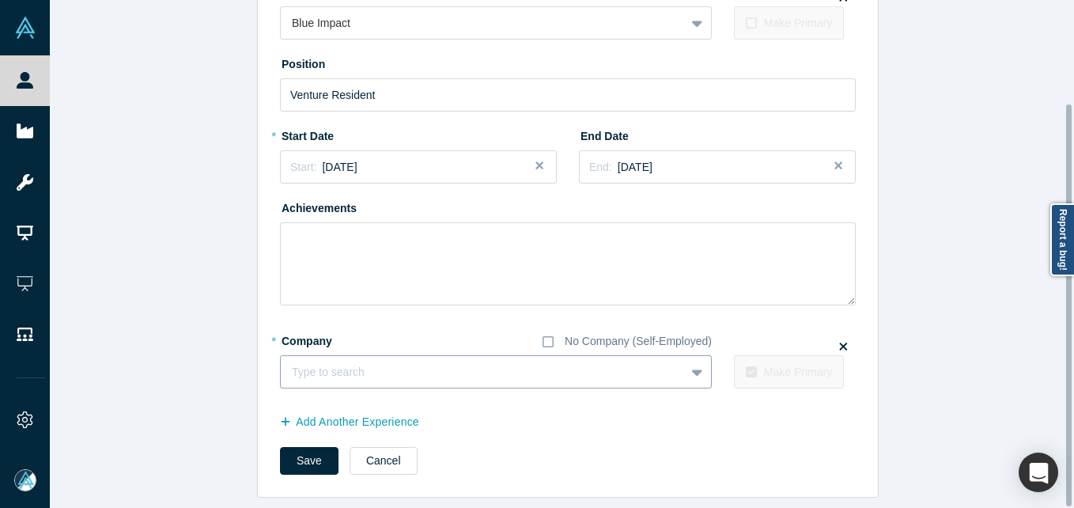
scroll to position [131, 0]
click at [417, 364] on div at bounding box center [467, 372] width 350 height 20
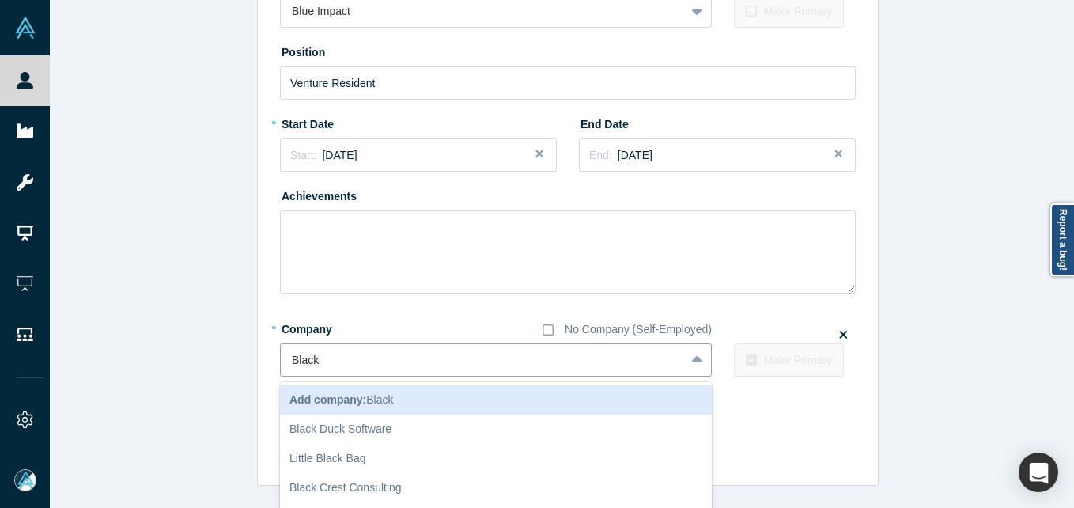
type input "Black +"
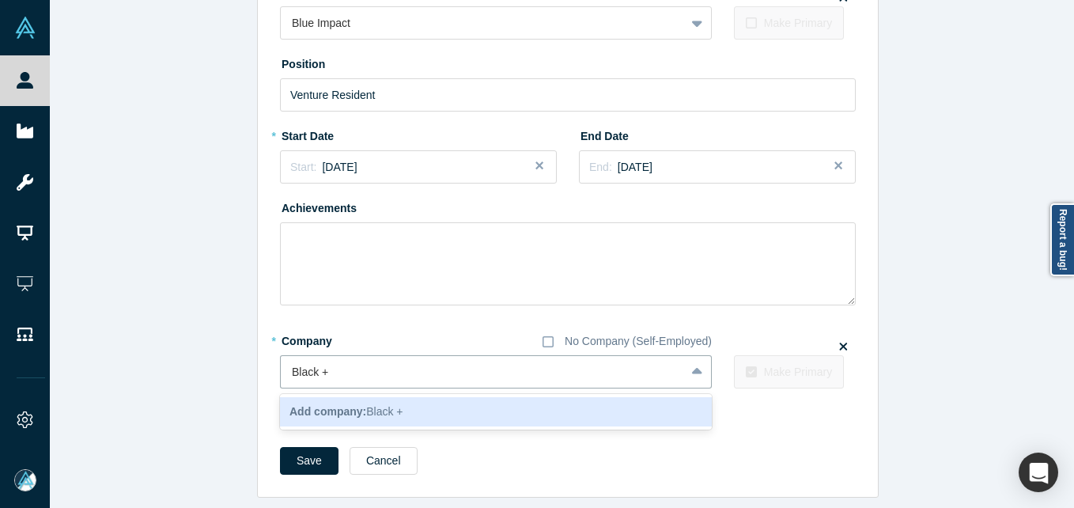
click at [406, 397] on div "Add company: Black +" at bounding box center [496, 411] width 432 height 29
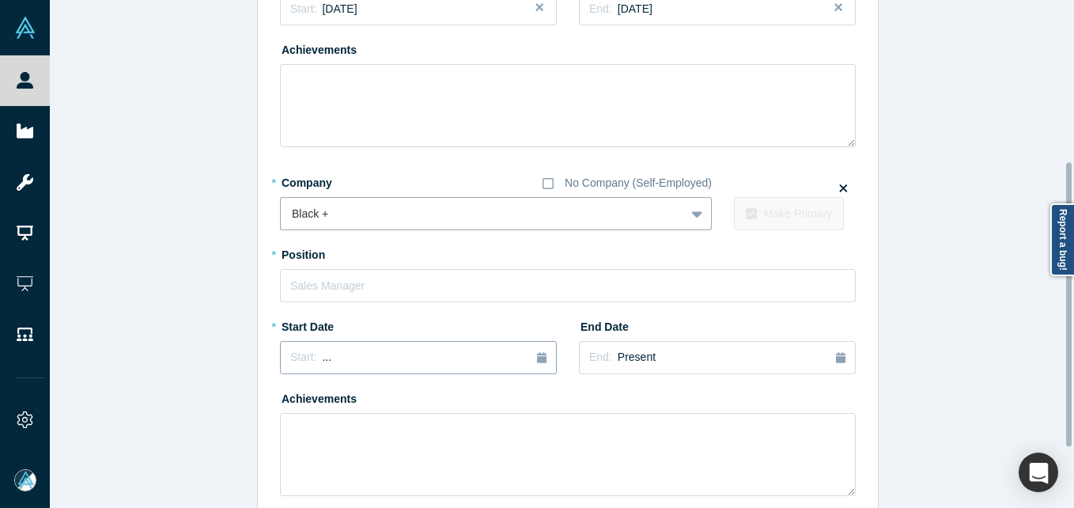
scroll to position [289, 0]
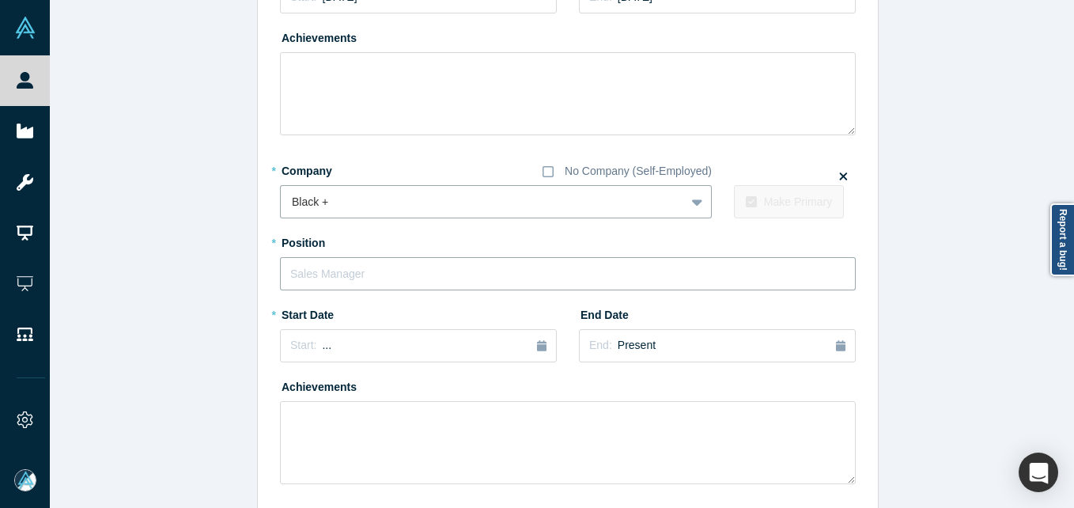
click at [353, 281] on input "text" at bounding box center [568, 273] width 576 height 33
paste input "Chief Strategy and Revenue Officer"
type input "Chief Strategy and Revenue Officer"
click at [375, 347] on div "Start: ..." at bounding box center [418, 345] width 256 height 17
click at [282, 200] on button "Previous Year" at bounding box center [286, 206] width 16 height 16
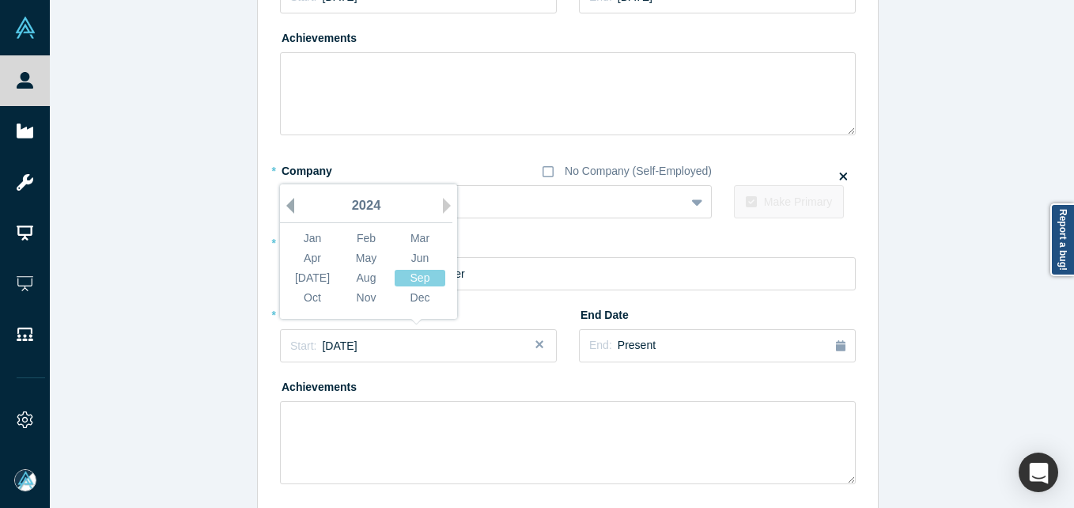
click at [282, 200] on button "Previous Year" at bounding box center [286, 206] width 16 height 16
click at [430, 279] on div "Sep" at bounding box center [420, 278] width 51 height 17
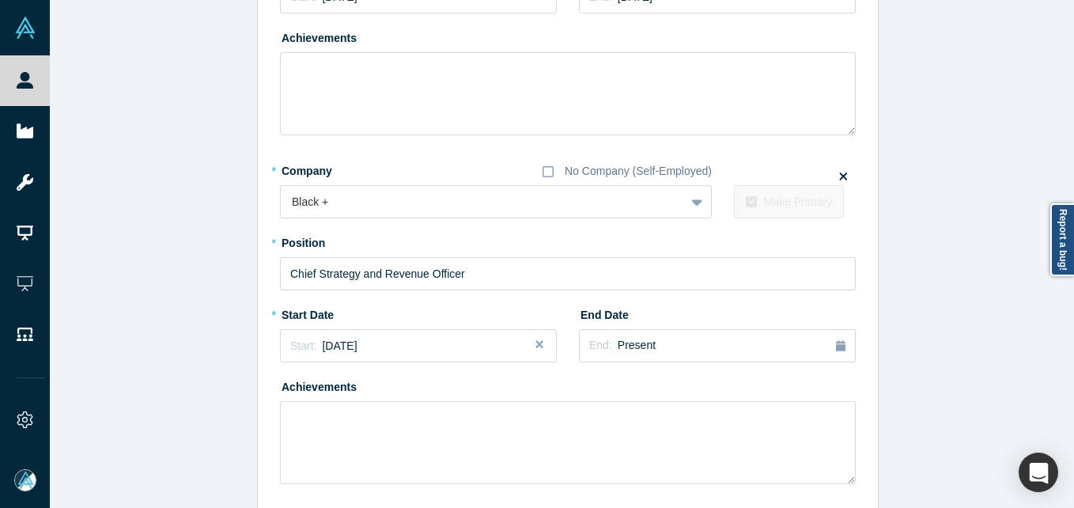
click at [115, 250] on div "Edit Experience * Company No Company (Self-Employed) Blue Impact To pick up a d…" at bounding box center [568, 163] width 1036 height 860
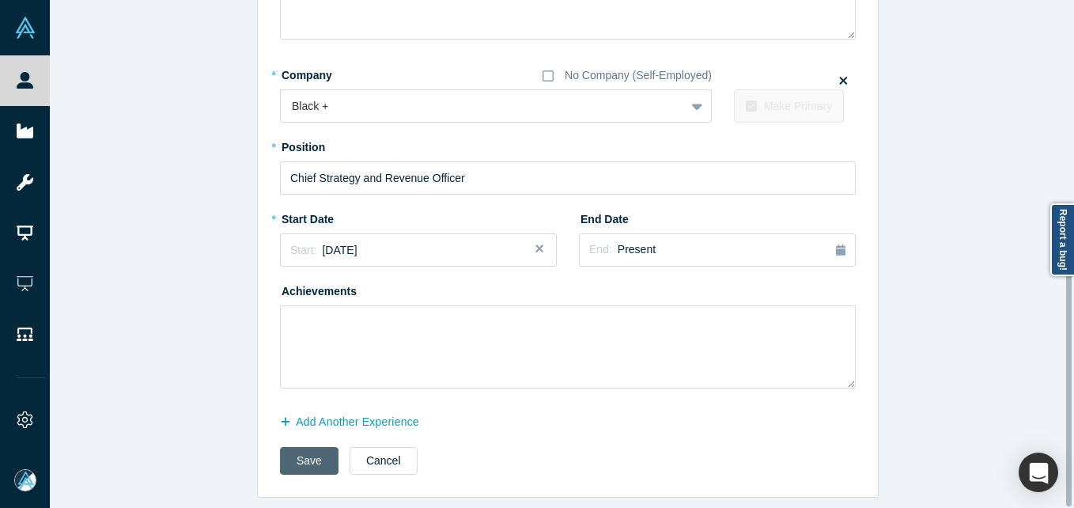
click at [293, 454] on button "Save" at bounding box center [309, 461] width 59 height 28
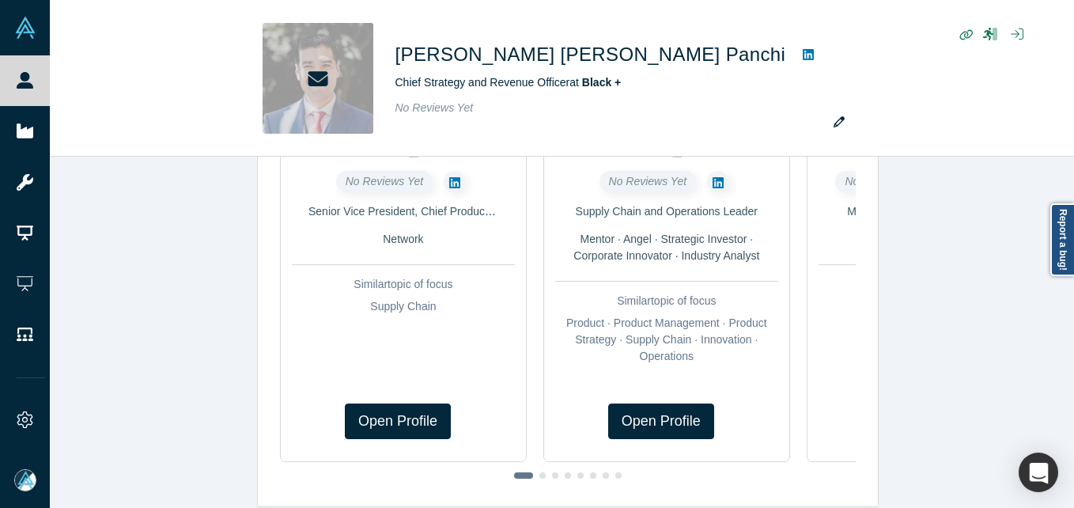
scroll to position [0, 0]
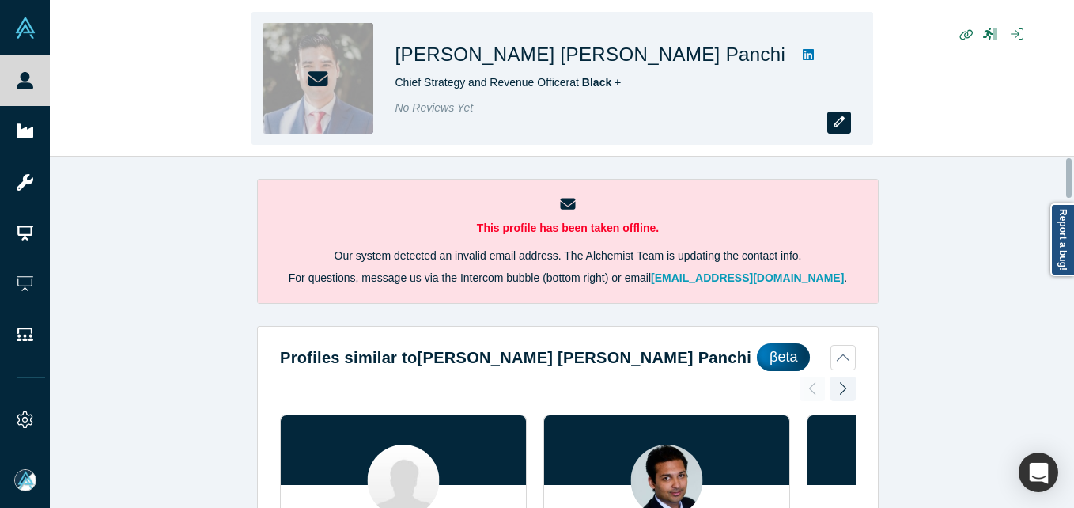
click at [839, 121] on icon "button" at bounding box center [839, 121] width 11 height 11
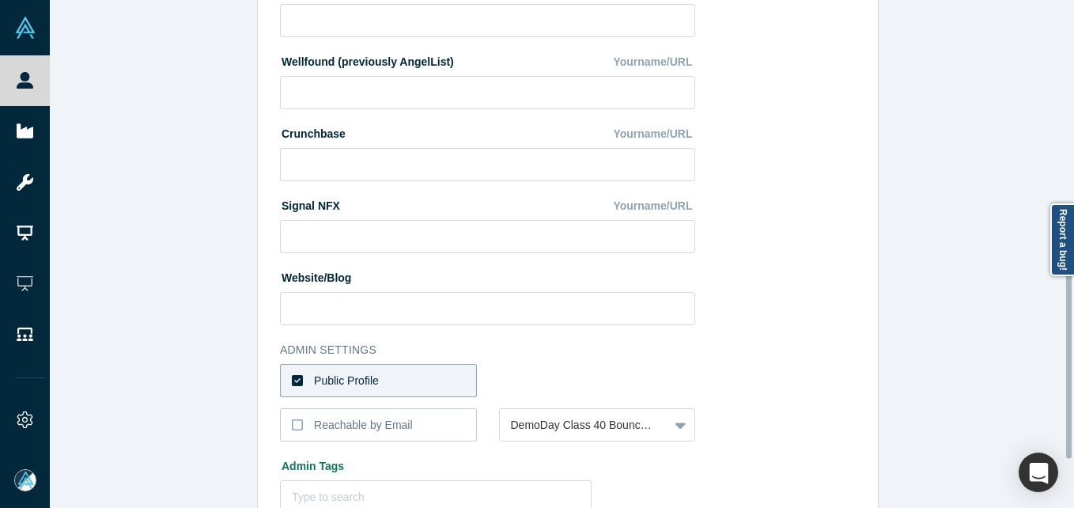
click at [392, 378] on label "Public Profile" at bounding box center [378, 380] width 197 height 33
click at [0, 0] on input "Public Profile" at bounding box center [0, 0] width 0 height 0
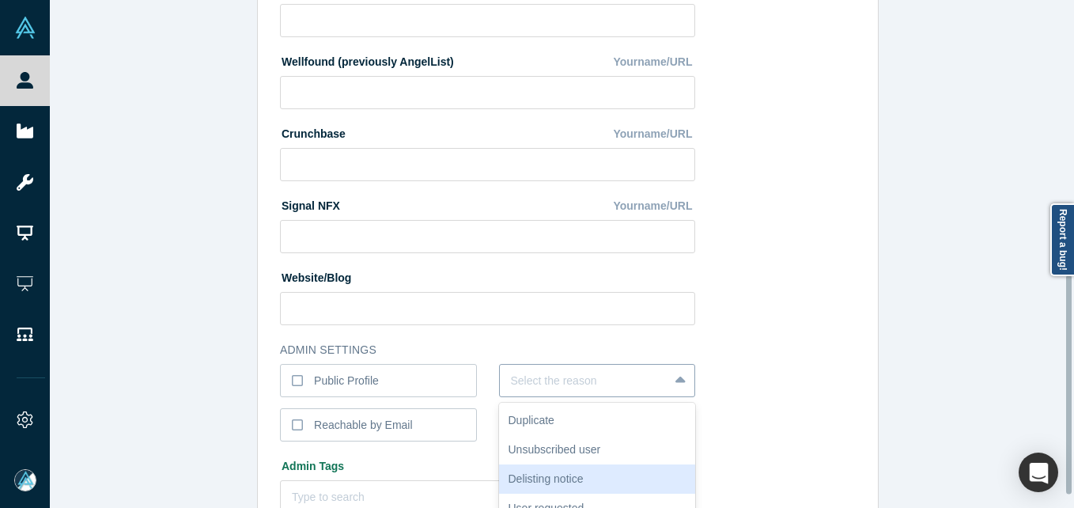
click at [617, 390] on div "6 results available. Use Up and Down to choose options, press Enter to select t…" at bounding box center [597, 380] width 197 height 33
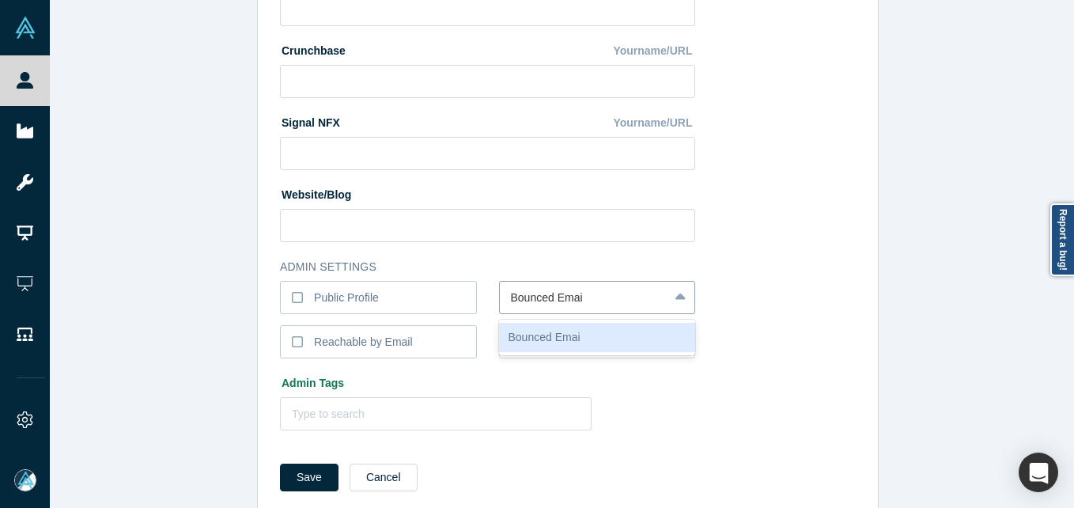
type input "Bounced Email"
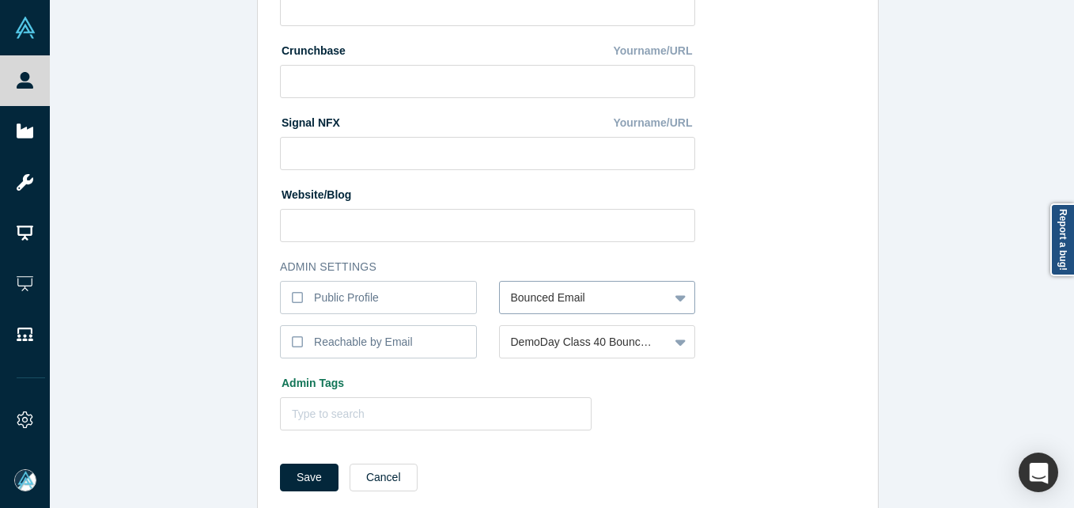
click at [280, 464] on button "Save" at bounding box center [309, 478] width 59 height 28
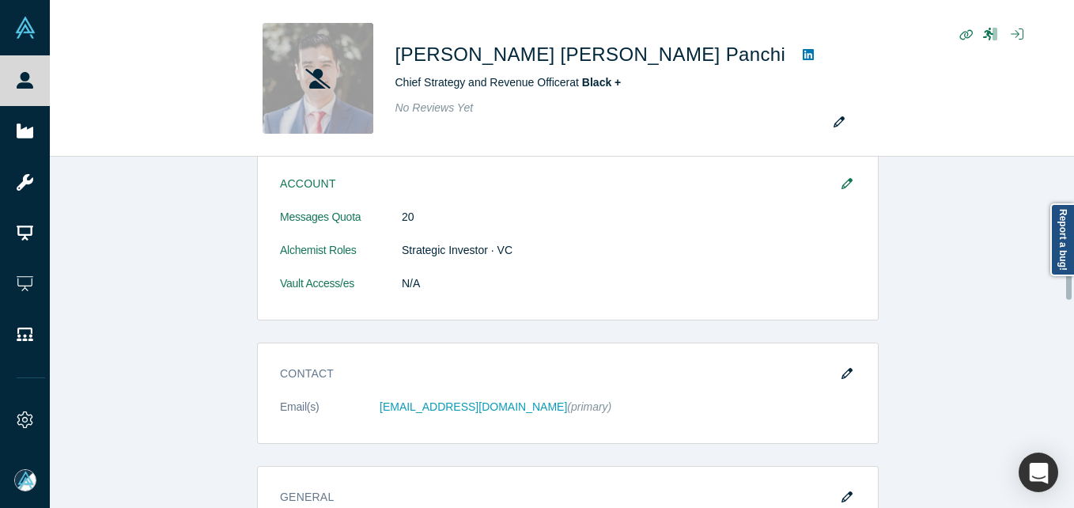
scroll to position [1028, 0]
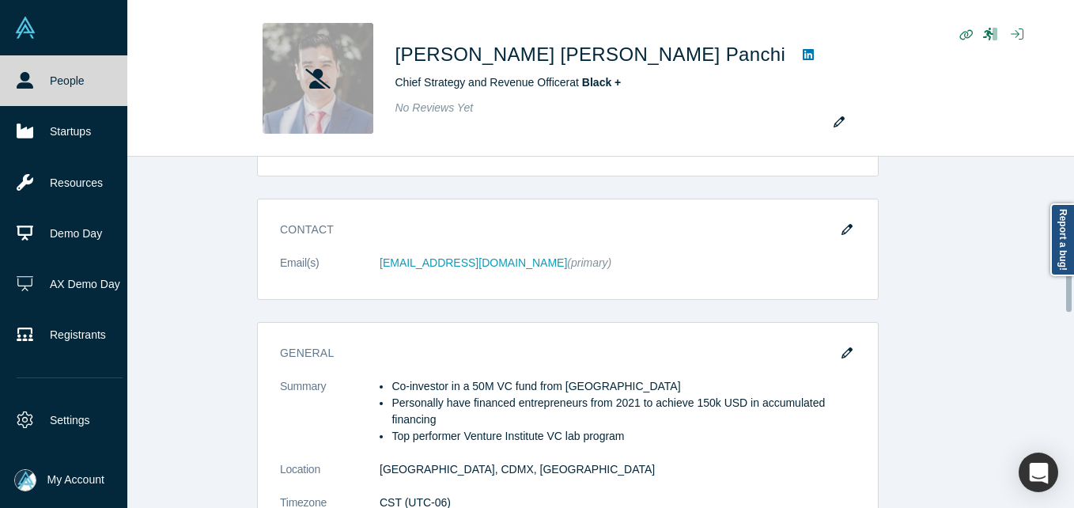
click at [12, 80] on link "People" at bounding box center [69, 80] width 139 height 51
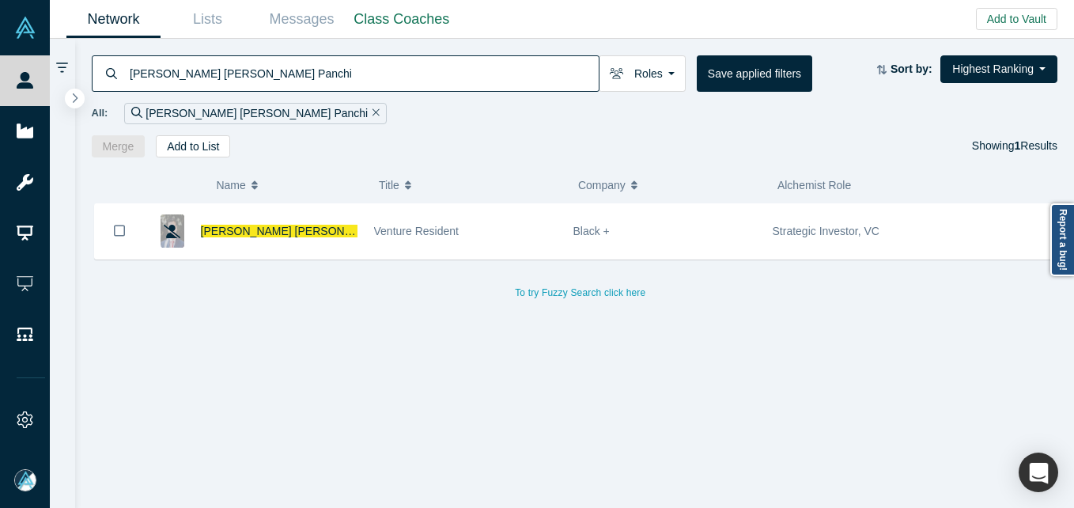
click at [238, 72] on input "[PERSON_NAME] [PERSON_NAME] Panchi" at bounding box center [363, 73] width 471 height 37
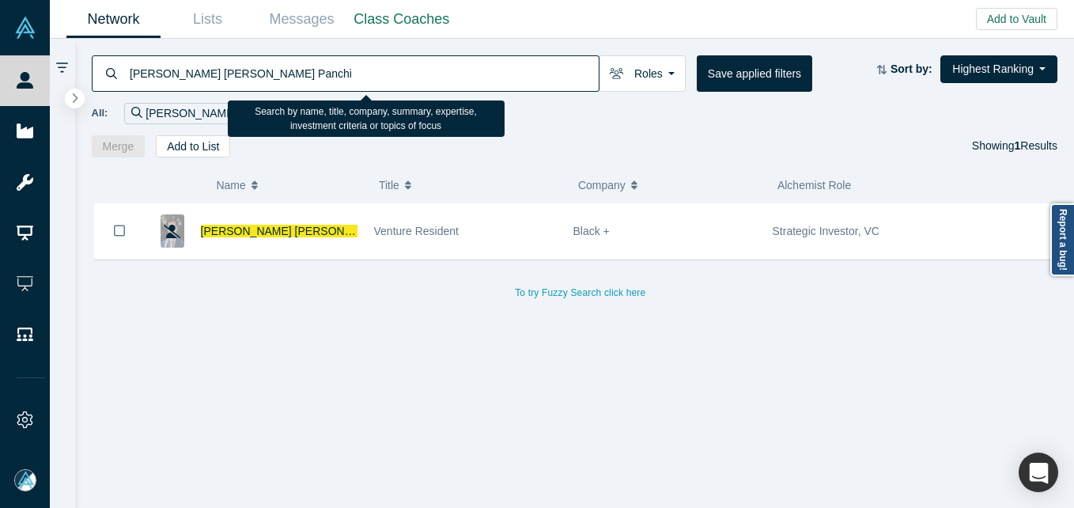
click at [238, 72] on input "[PERSON_NAME] [PERSON_NAME] Panchi" at bounding box center [363, 73] width 471 height 37
paste input "[PERSON_NAME]"
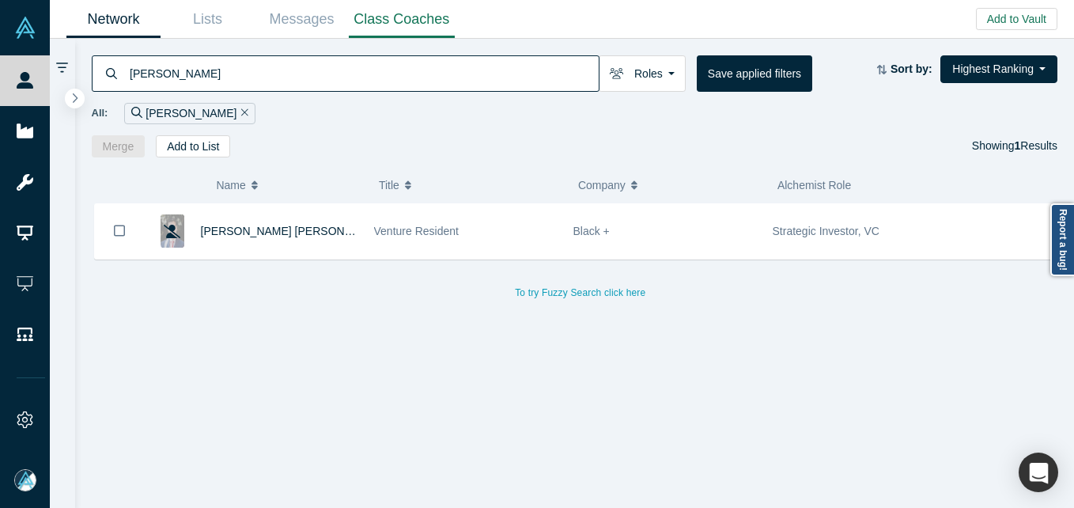
type input "[PERSON_NAME]"
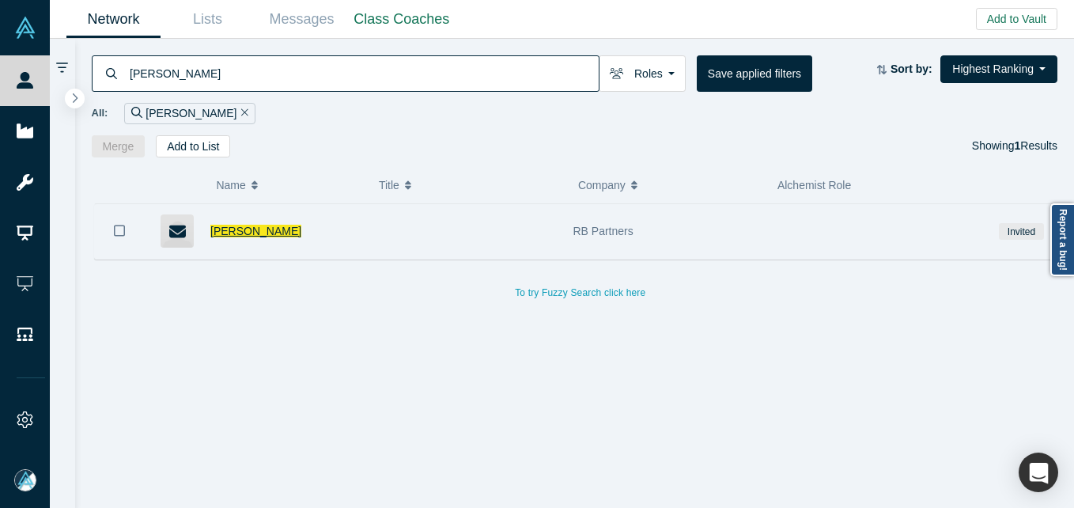
click at [270, 226] on span "[PERSON_NAME]" at bounding box center [255, 231] width 91 height 13
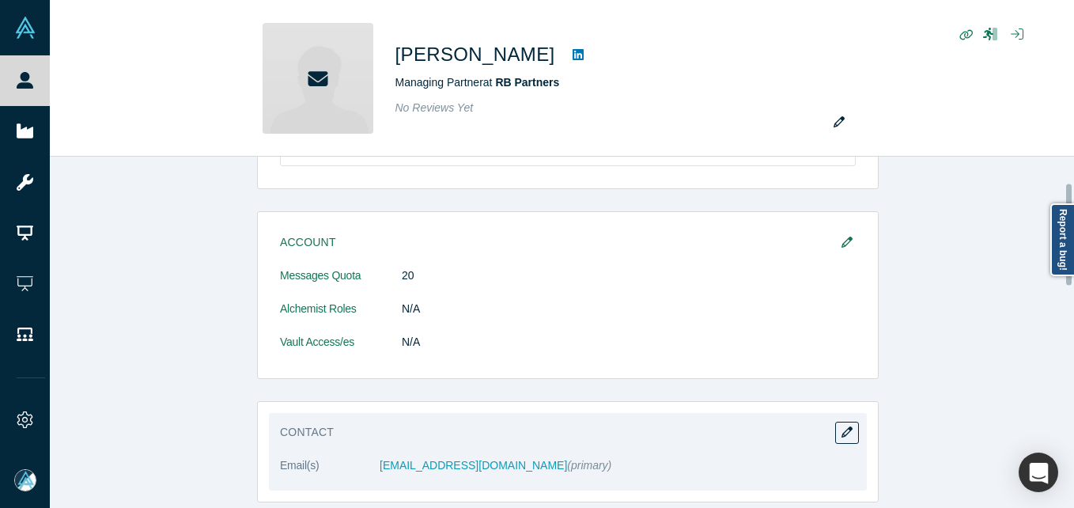
scroll to position [316, 0]
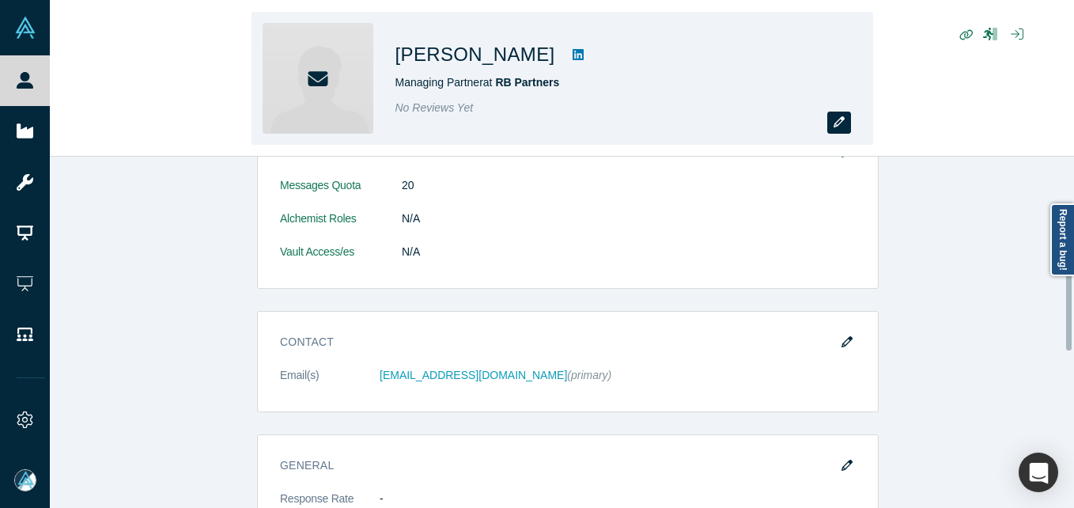
click at [841, 122] on icon "button" at bounding box center [839, 121] width 11 height 11
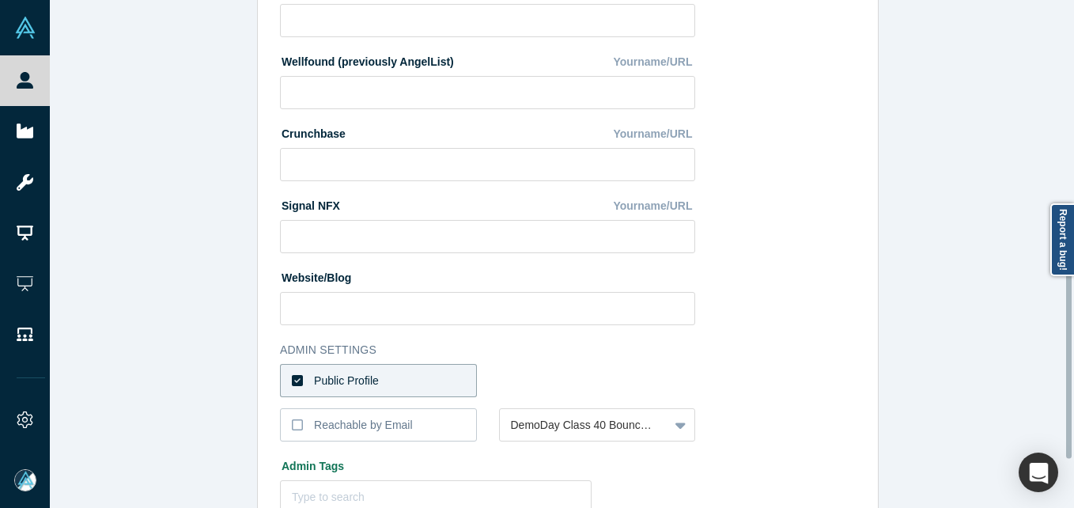
drag, startPoint x: 373, startPoint y: 380, endPoint x: 433, endPoint y: 381, distance: 60.1
click at [373, 383] on label "Public Profile" at bounding box center [378, 380] width 197 height 33
click at [0, 0] on input "Public Profile" at bounding box center [0, 0] width 0 height 0
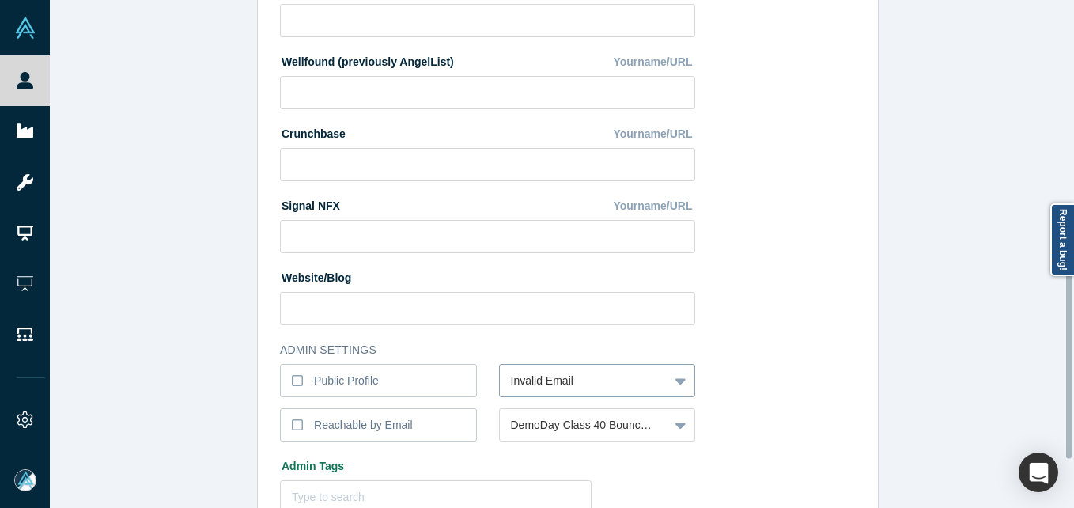
click at [499, 386] on div "Invalid Email" at bounding box center [597, 380] width 197 height 33
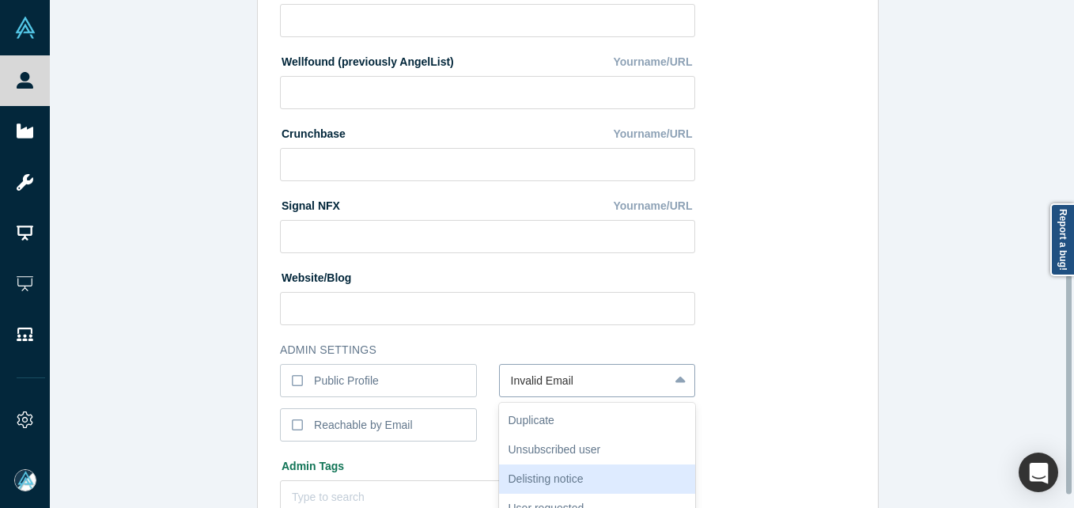
scroll to position [637, 0]
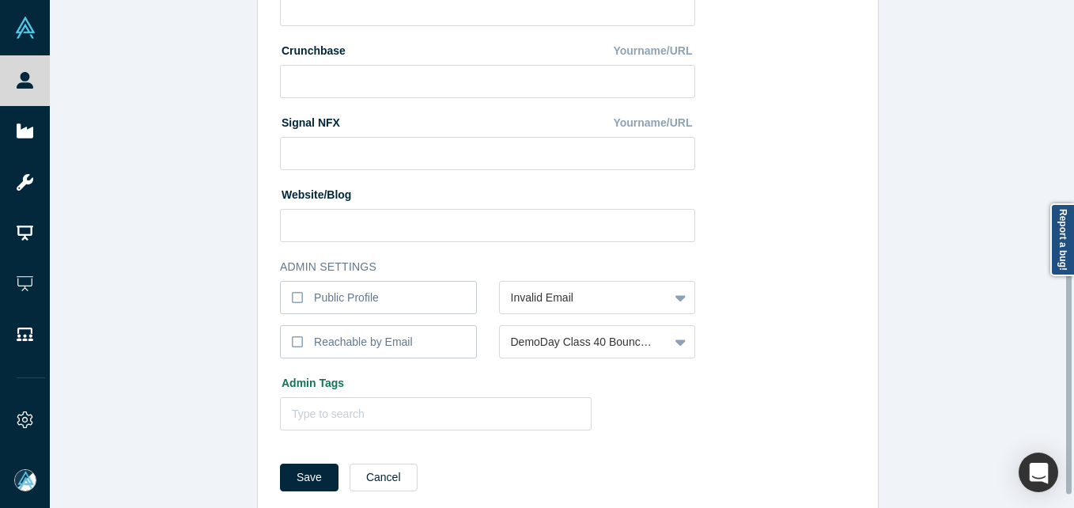
click at [289, 475] on button "Save" at bounding box center [309, 478] width 59 height 28
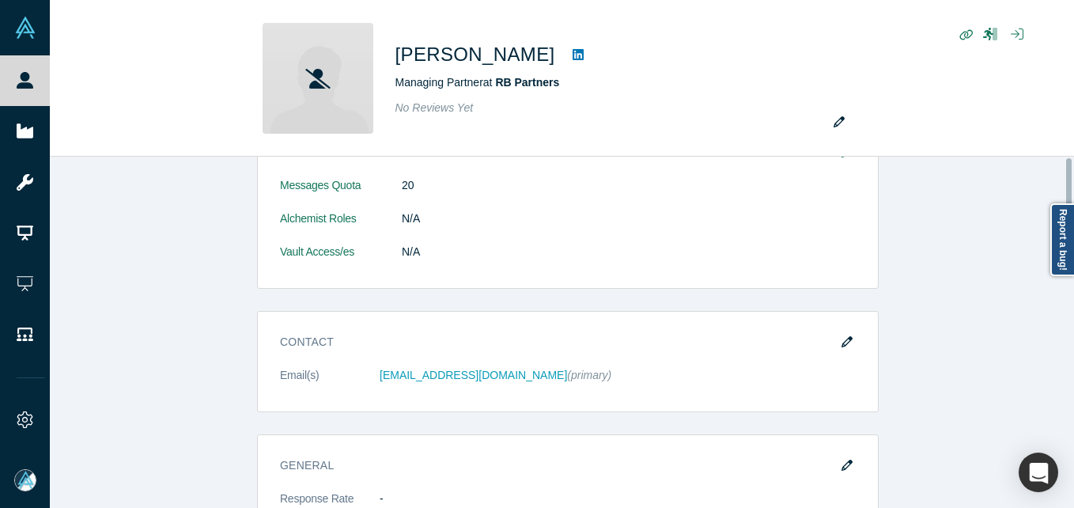
scroll to position [0, 0]
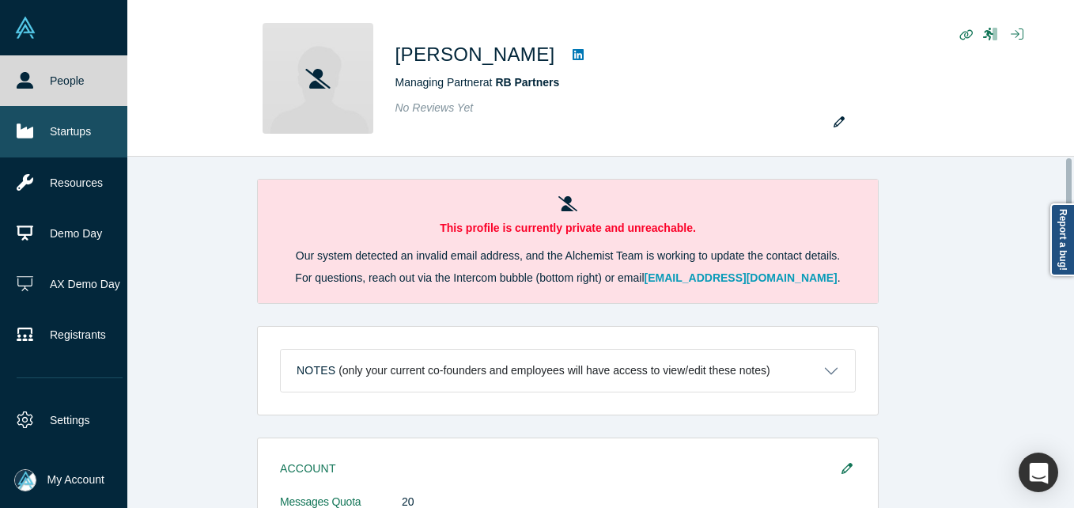
click at [36, 84] on link "People" at bounding box center [69, 80] width 139 height 51
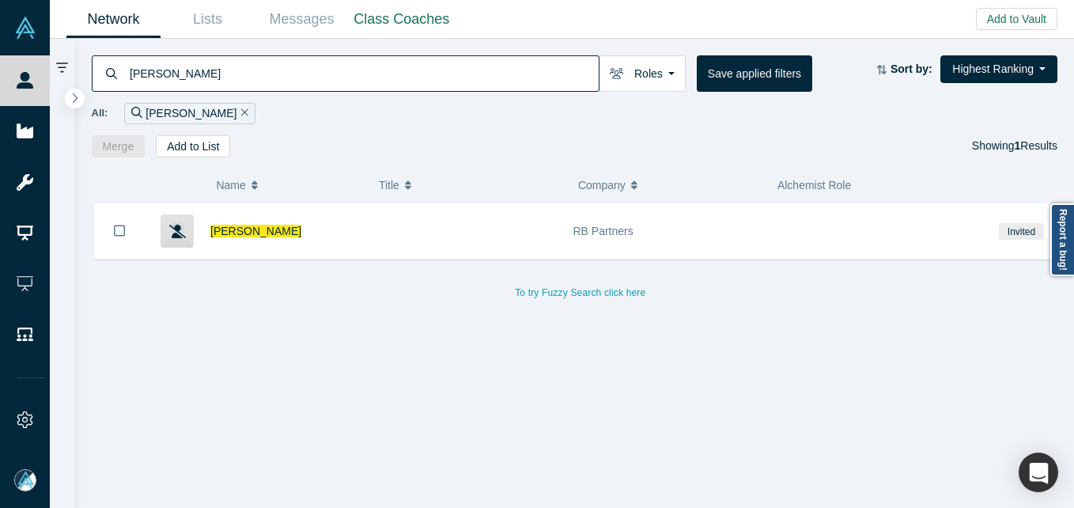
click at [276, 61] on input "[PERSON_NAME]" at bounding box center [363, 73] width 471 height 37
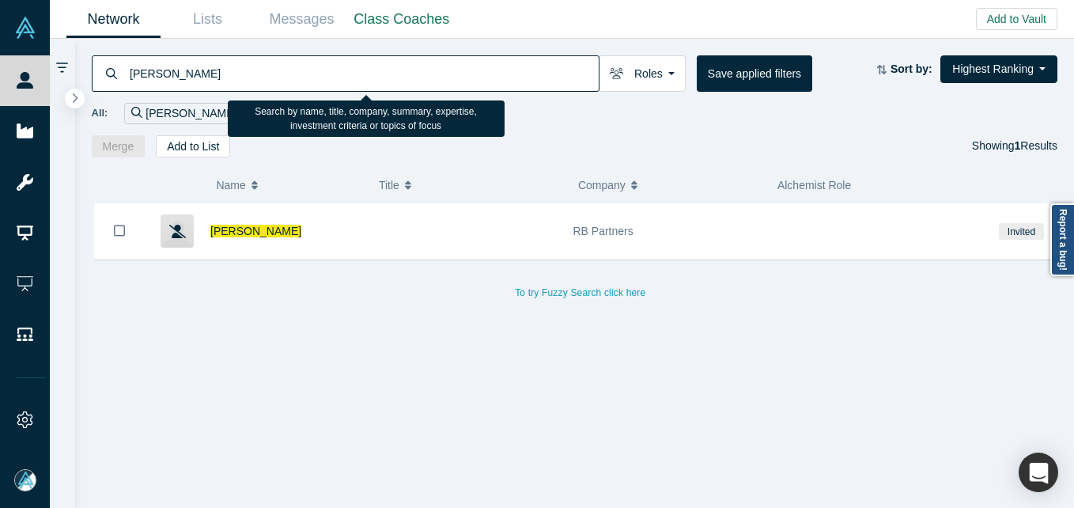
click at [276, 61] on input "[PERSON_NAME]" at bounding box center [363, 73] width 471 height 37
paste input "ntti Vasara"
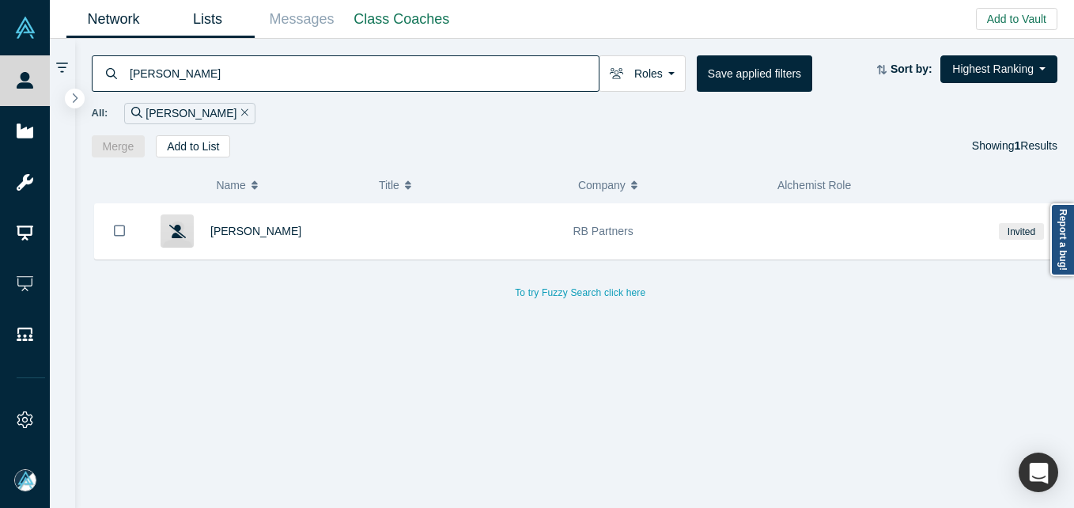
type input "[PERSON_NAME]"
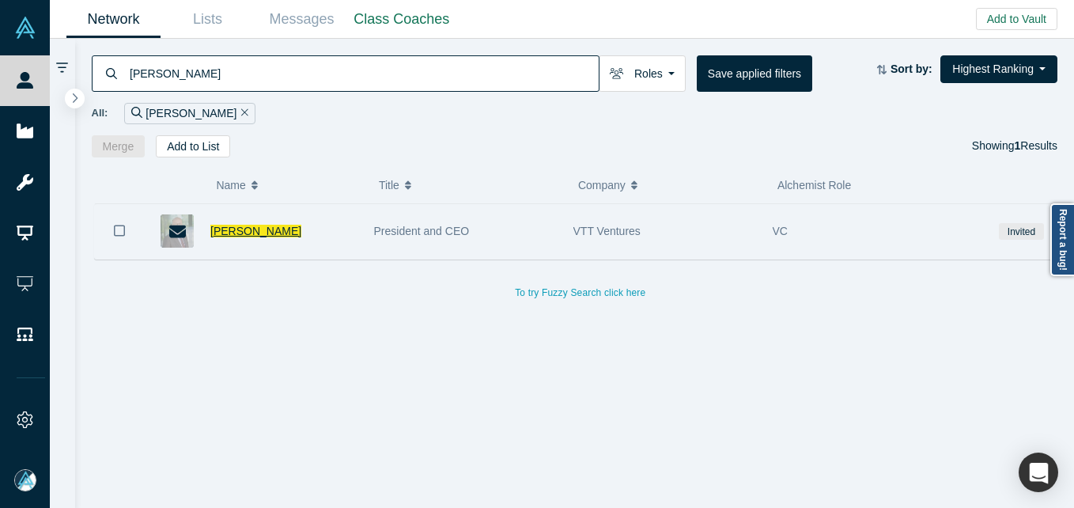
click at [258, 237] on span "[PERSON_NAME]" at bounding box center [255, 231] width 91 height 13
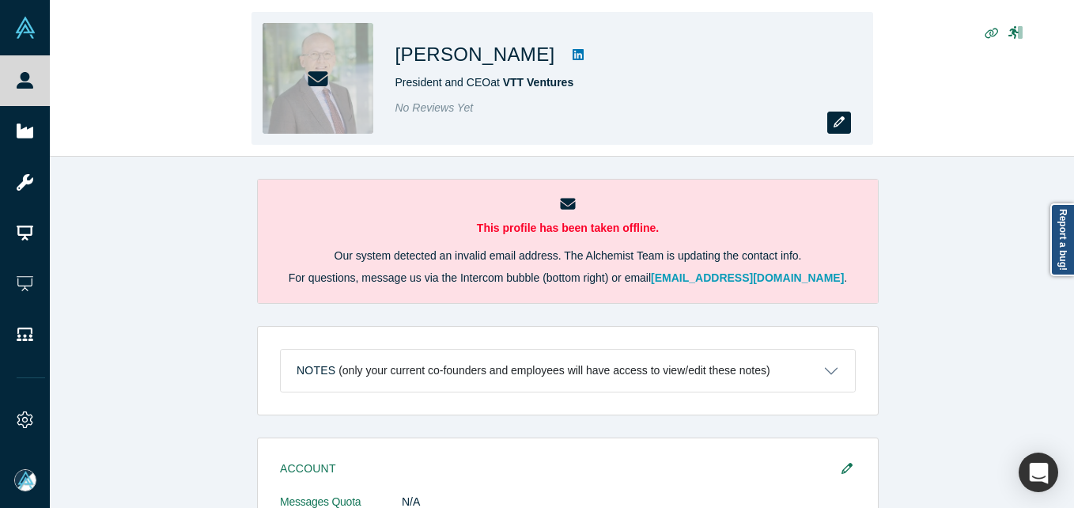
click at [837, 121] on icon "button" at bounding box center [839, 121] width 11 height 11
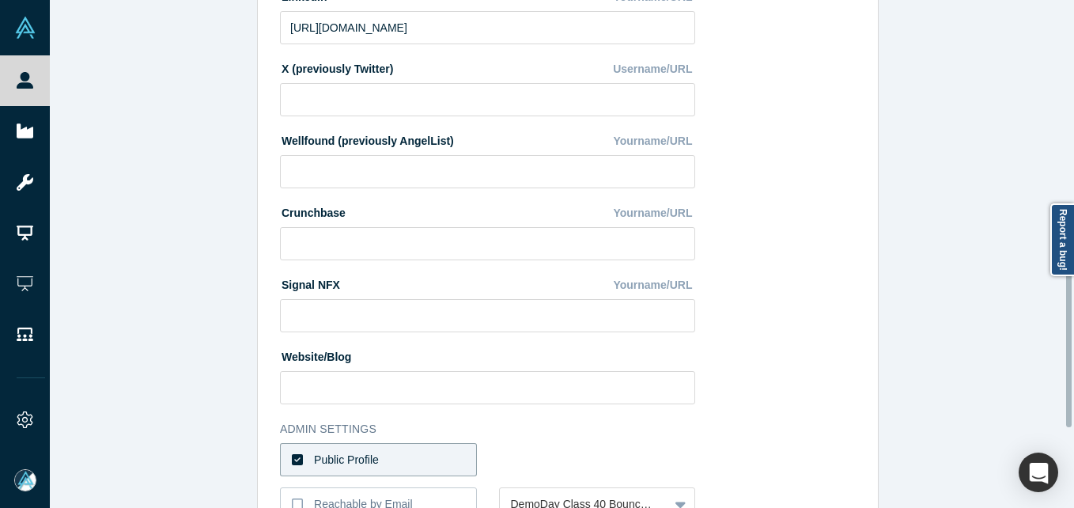
scroll to position [665, 0]
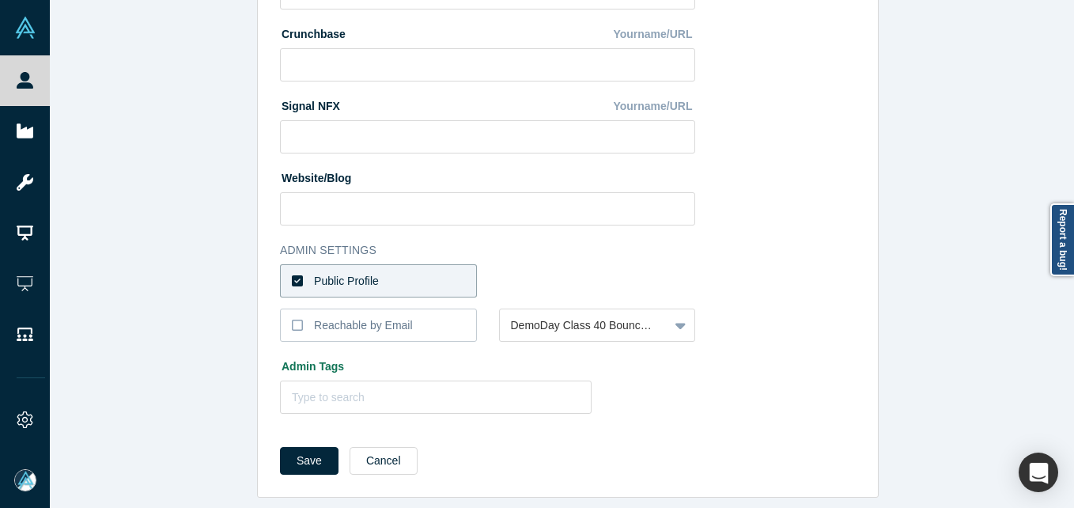
click at [417, 264] on label "Public Profile" at bounding box center [378, 280] width 197 height 33
click at [0, 0] on input "Public Profile" at bounding box center [0, 0] width 0 height 0
click at [511, 271] on div at bounding box center [584, 281] width 147 height 20
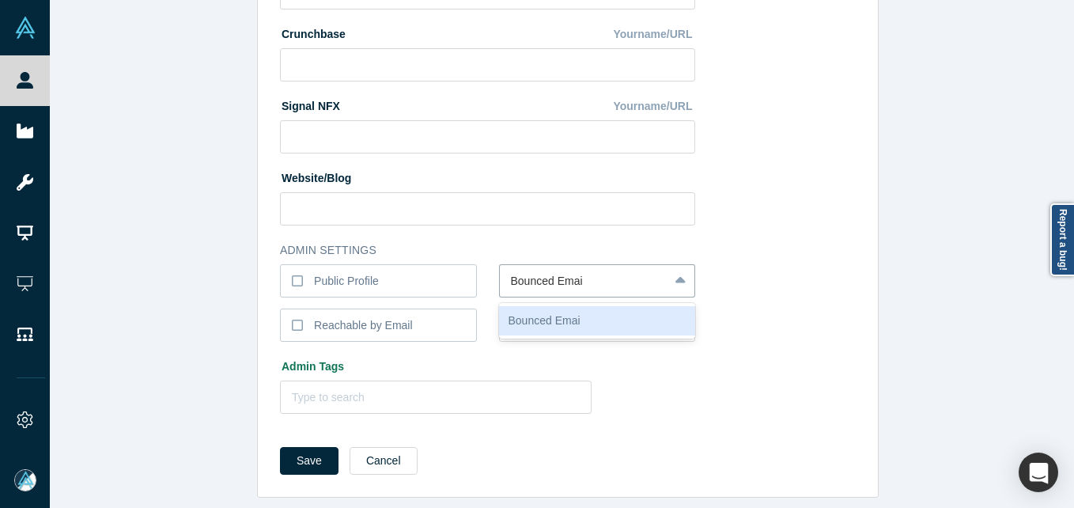
type input "Bounced Email"
click at [280, 447] on button "Save" at bounding box center [309, 461] width 59 height 28
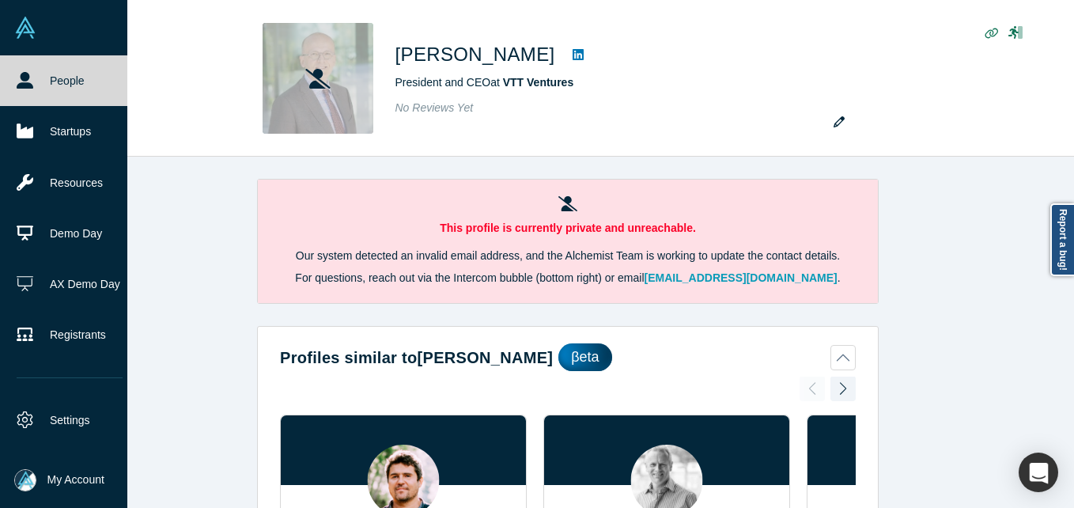
click at [51, 78] on link "People" at bounding box center [69, 80] width 139 height 51
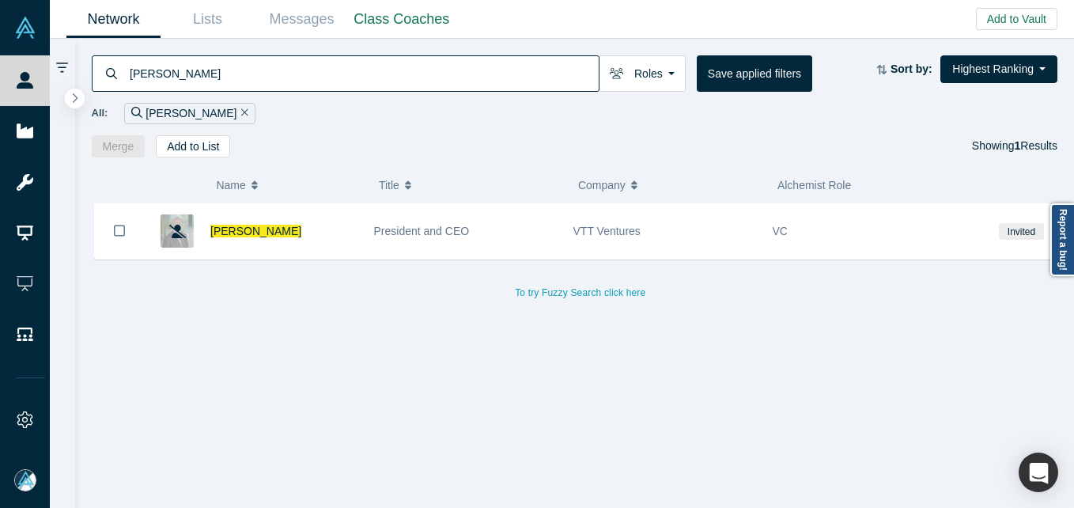
drag, startPoint x: 913, startPoint y: 359, endPoint x: 750, endPoint y: 505, distance: 218.5
click at [903, 364] on div "[PERSON_NAME] President and CEO VTT Ventures VC Invited To try Fuzzy Search cli…" at bounding box center [581, 361] width 979 height 317
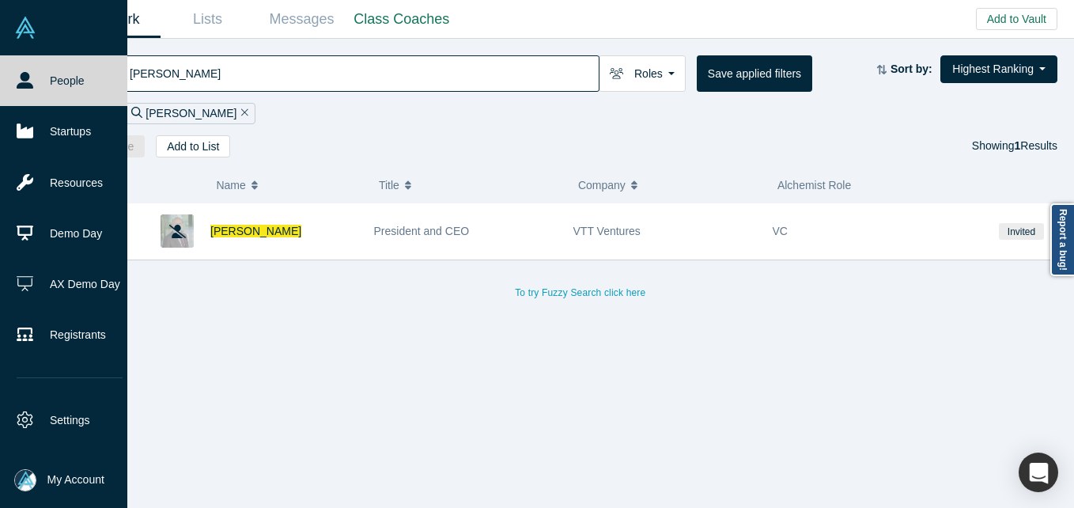
drag, startPoint x: 33, startPoint y: 88, endPoint x: 55, endPoint y: 7, distance: 83.5
click at [33, 88] on link "People" at bounding box center [69, 80] width 139 height 51
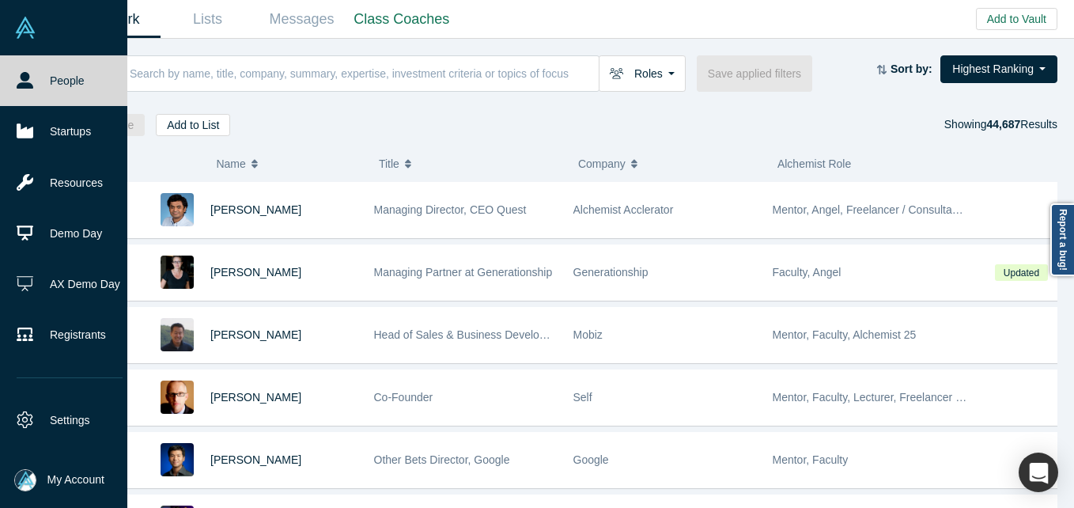
click at [28, 477] on img at bounding box center [25, 480] width 22 height 22
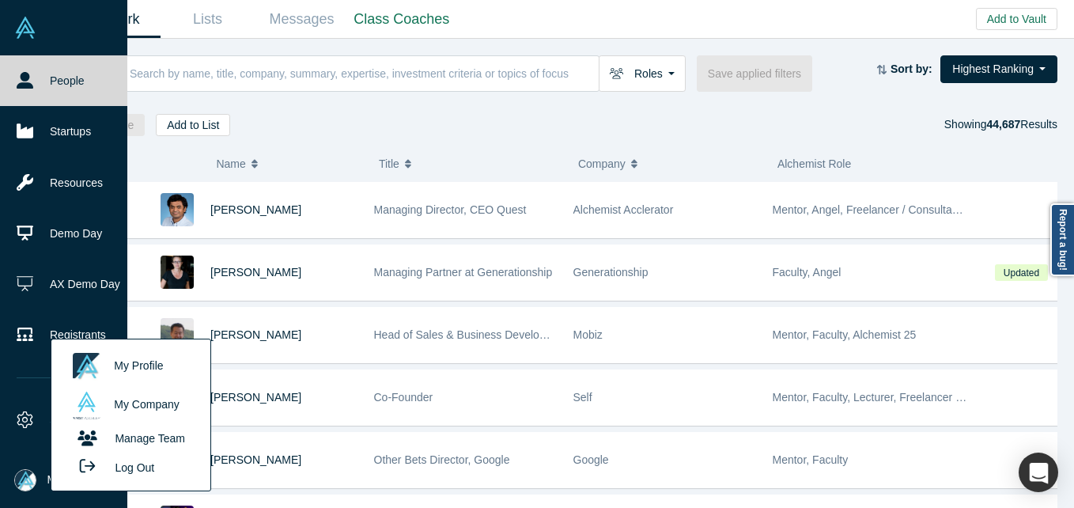
drag, startPoint x: 150, startPoint y: 471, endPoint x: 158, endPoint y: 447, distance: 25.8
click at [150, 471] on button "Log Out" at bounding box center [112, 466] width 95 height 29
